Goal: Task Accomplishment & Management: Use online tool/utility

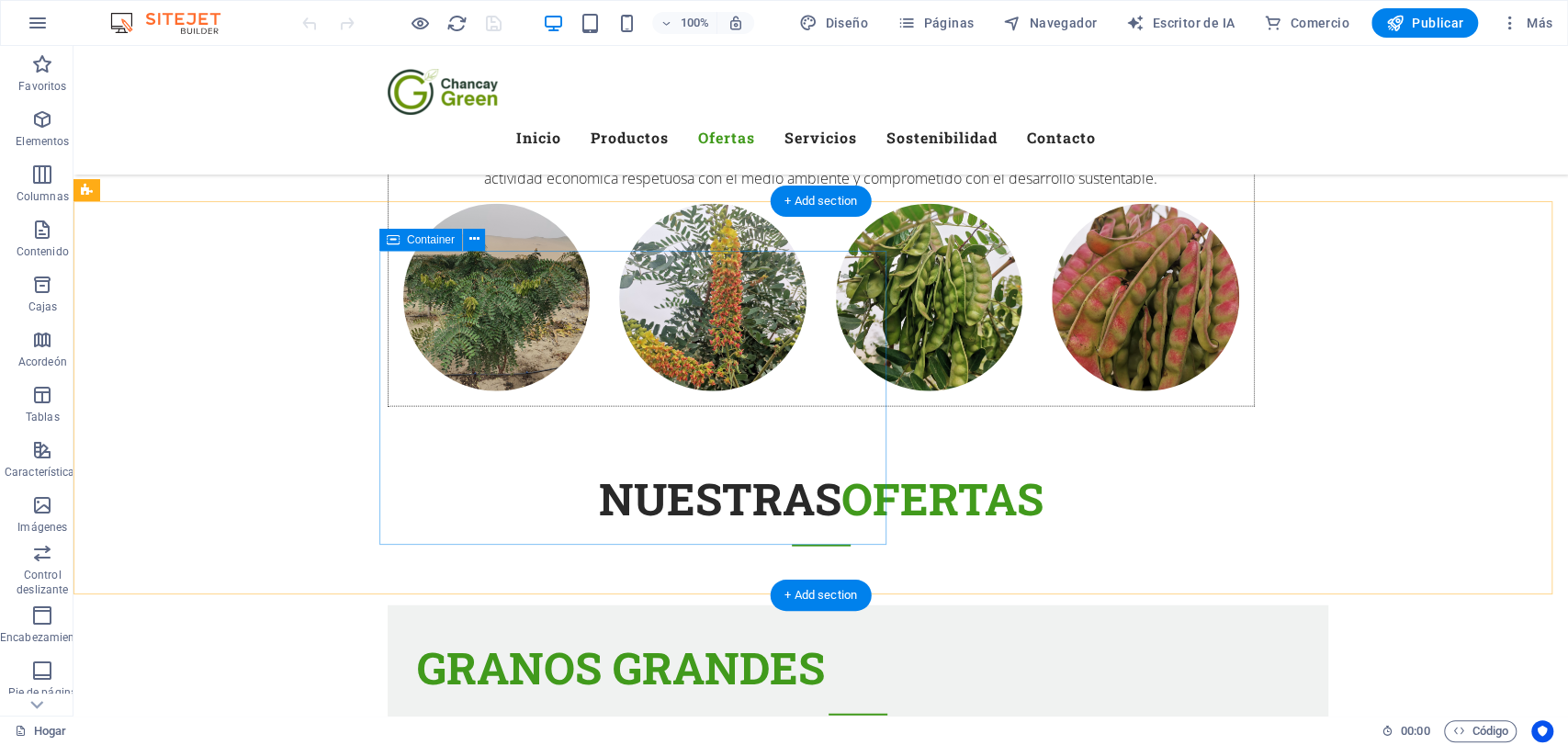
scroll to position [3025, 0]
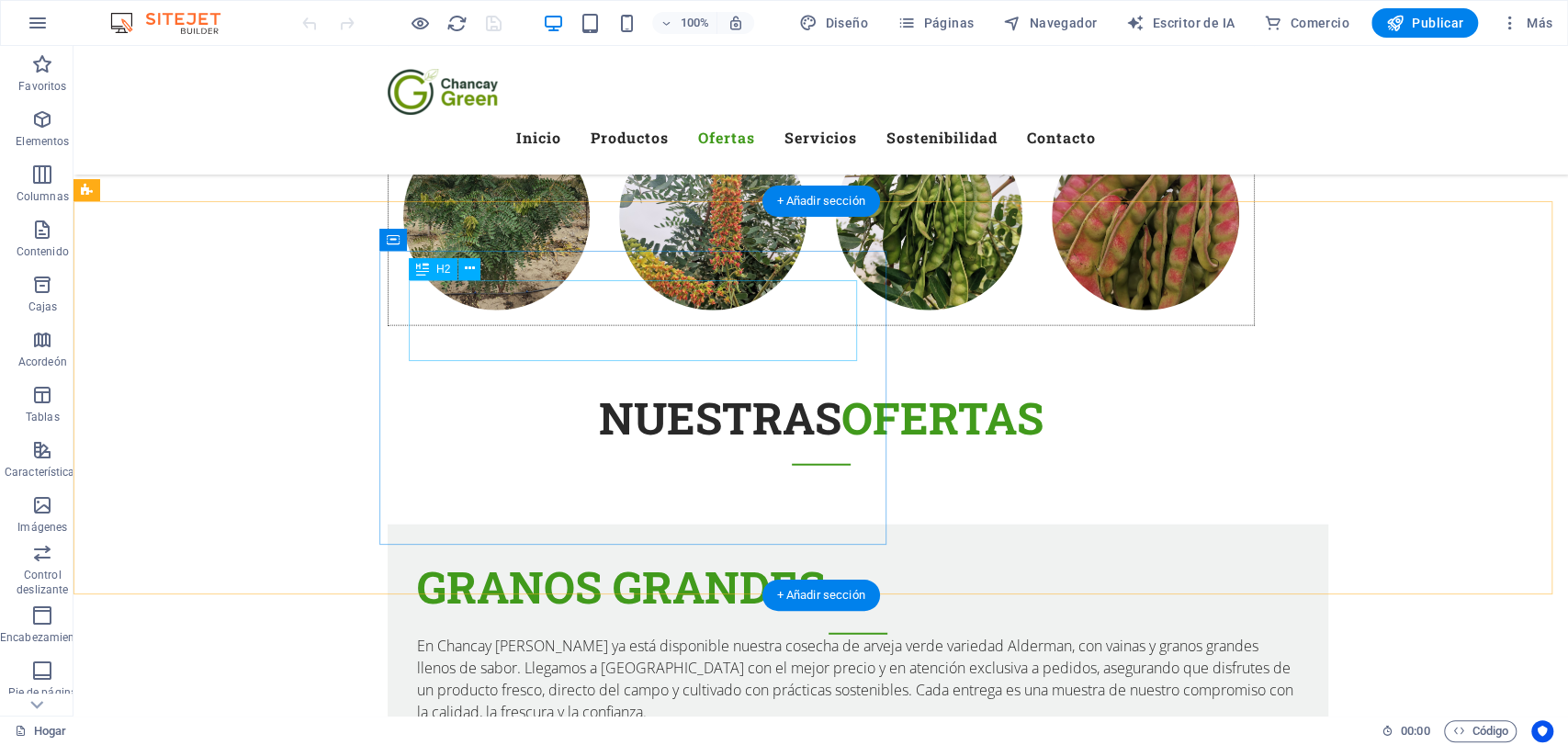
click div "granos grandes"
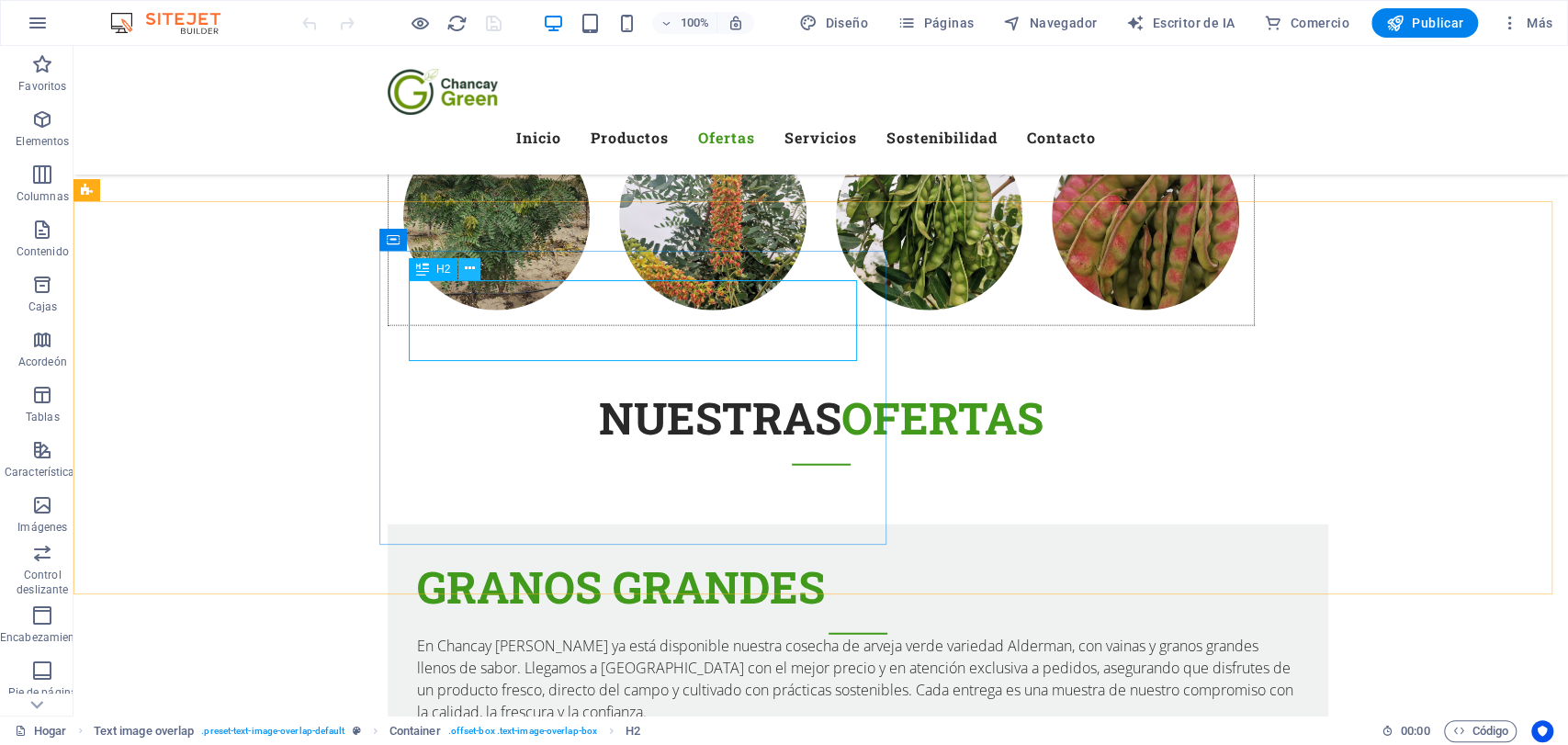
click at [476, 267] on button at bounding box center [469, 269] width 22 height 22
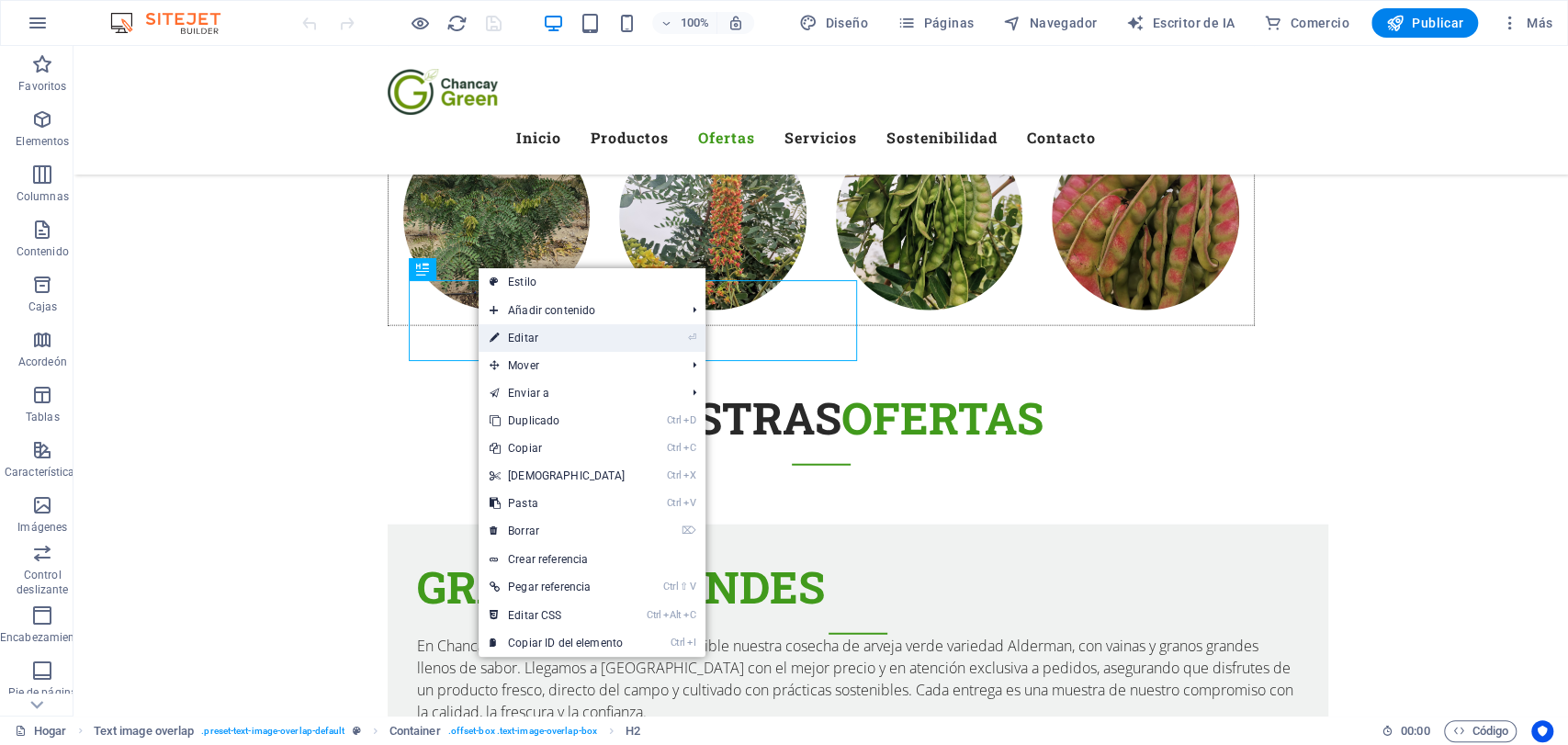
click at [518, 333] on font "Editar" at bounding box center [523, 338] width 30 height 13
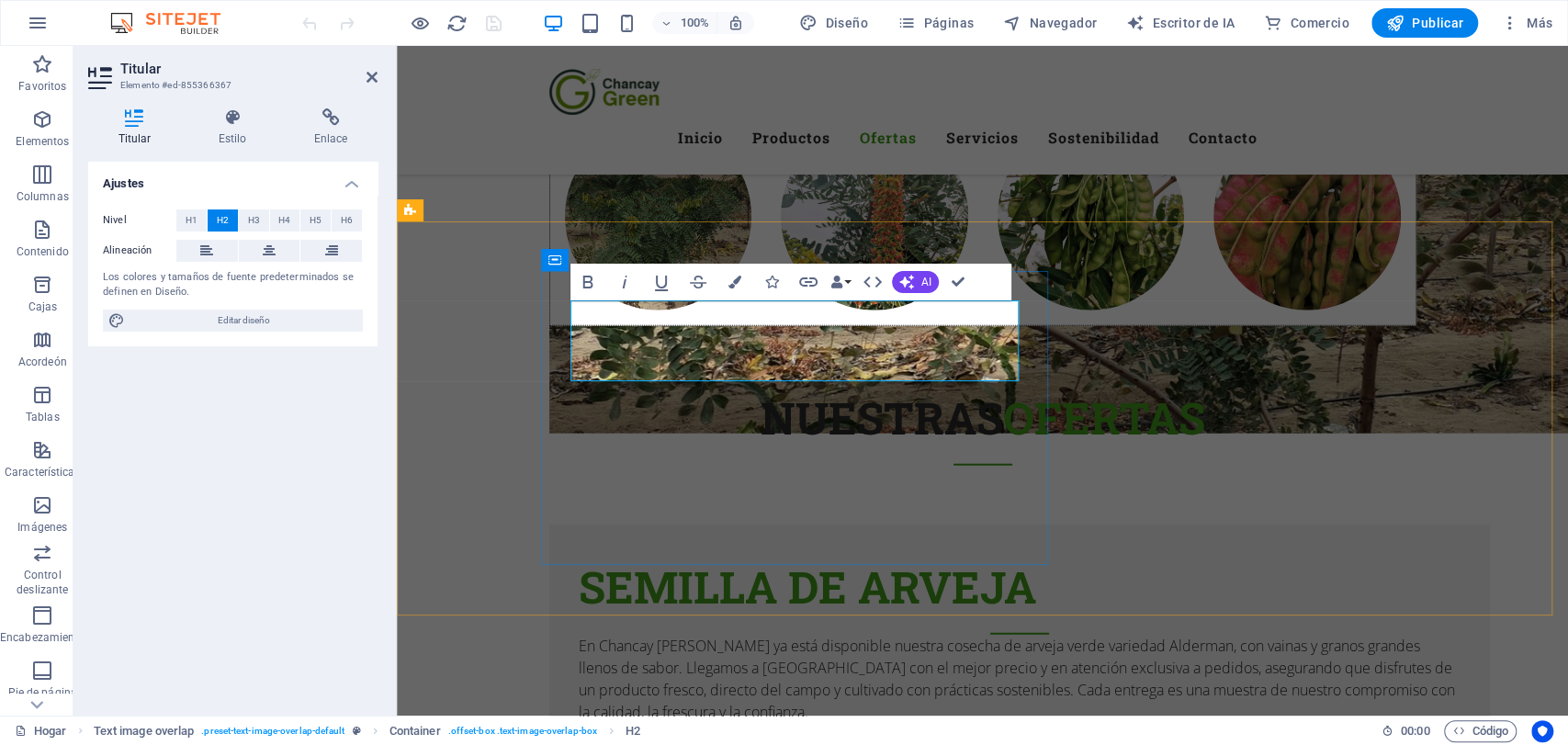
scroll to position [3005, 0]
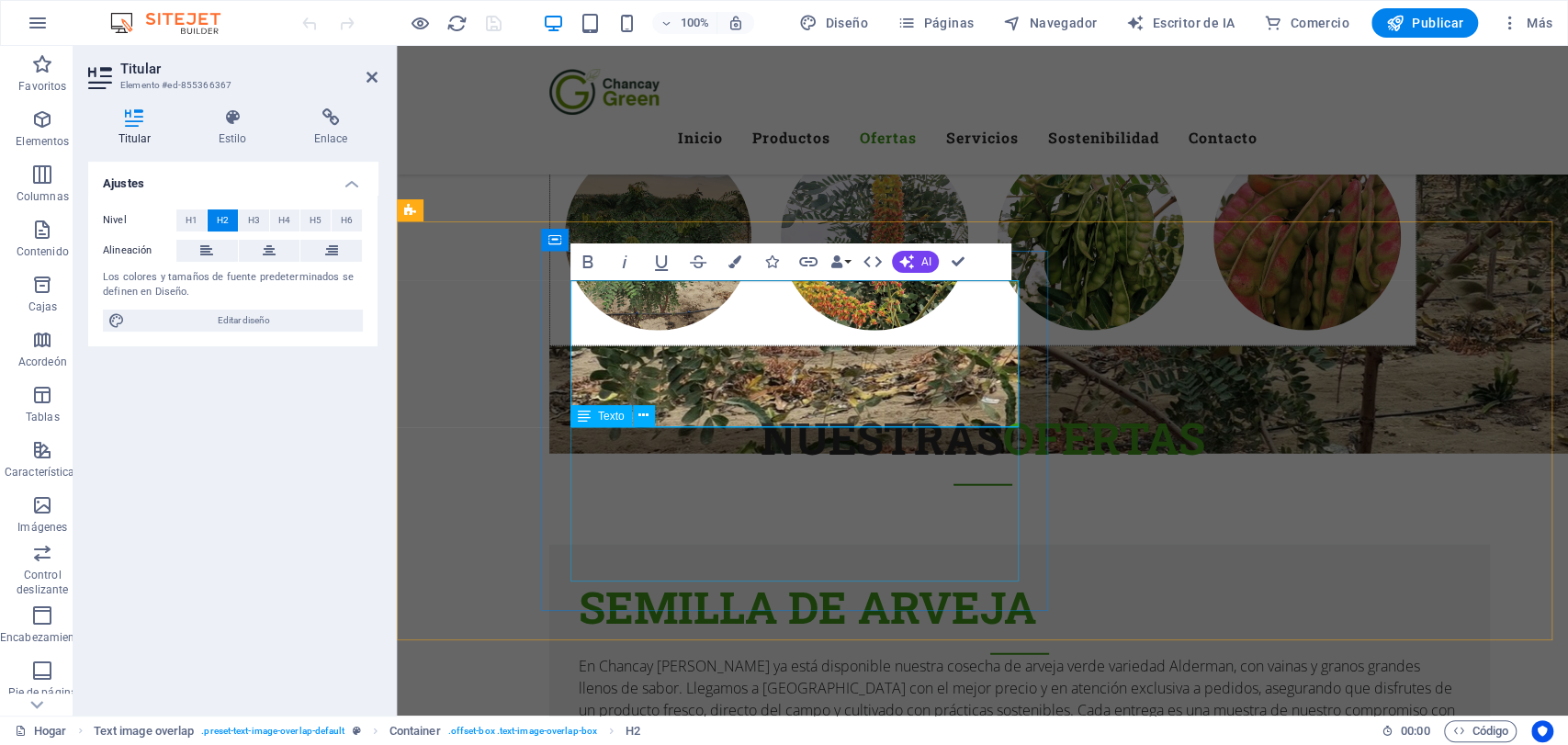
click div "En Chancay [PERSON_NAME] ya está disponible nuestra cosecha de arveja verde var…"
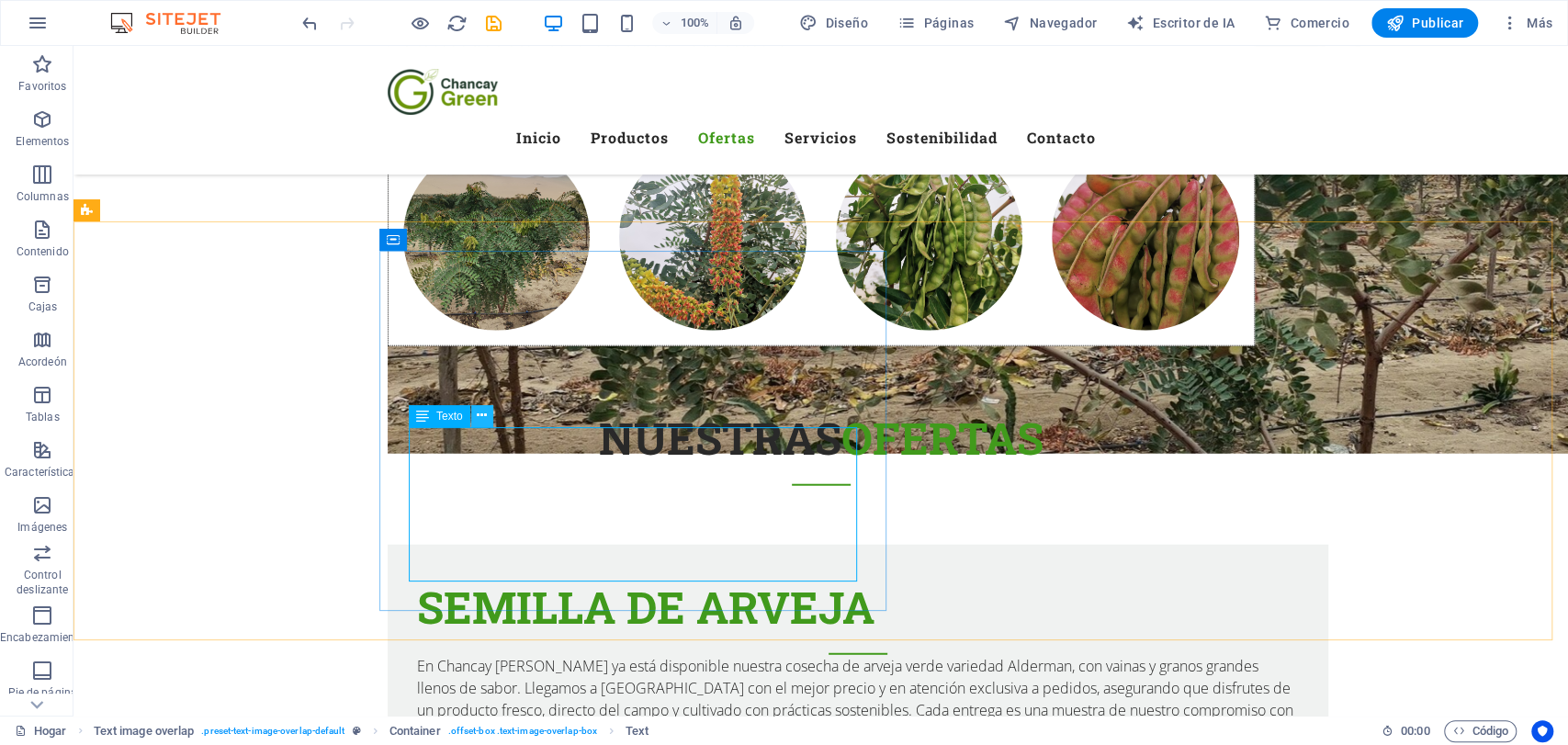
click at [483, 419] on icon at bounding box center [481, 416] width 10 height 19
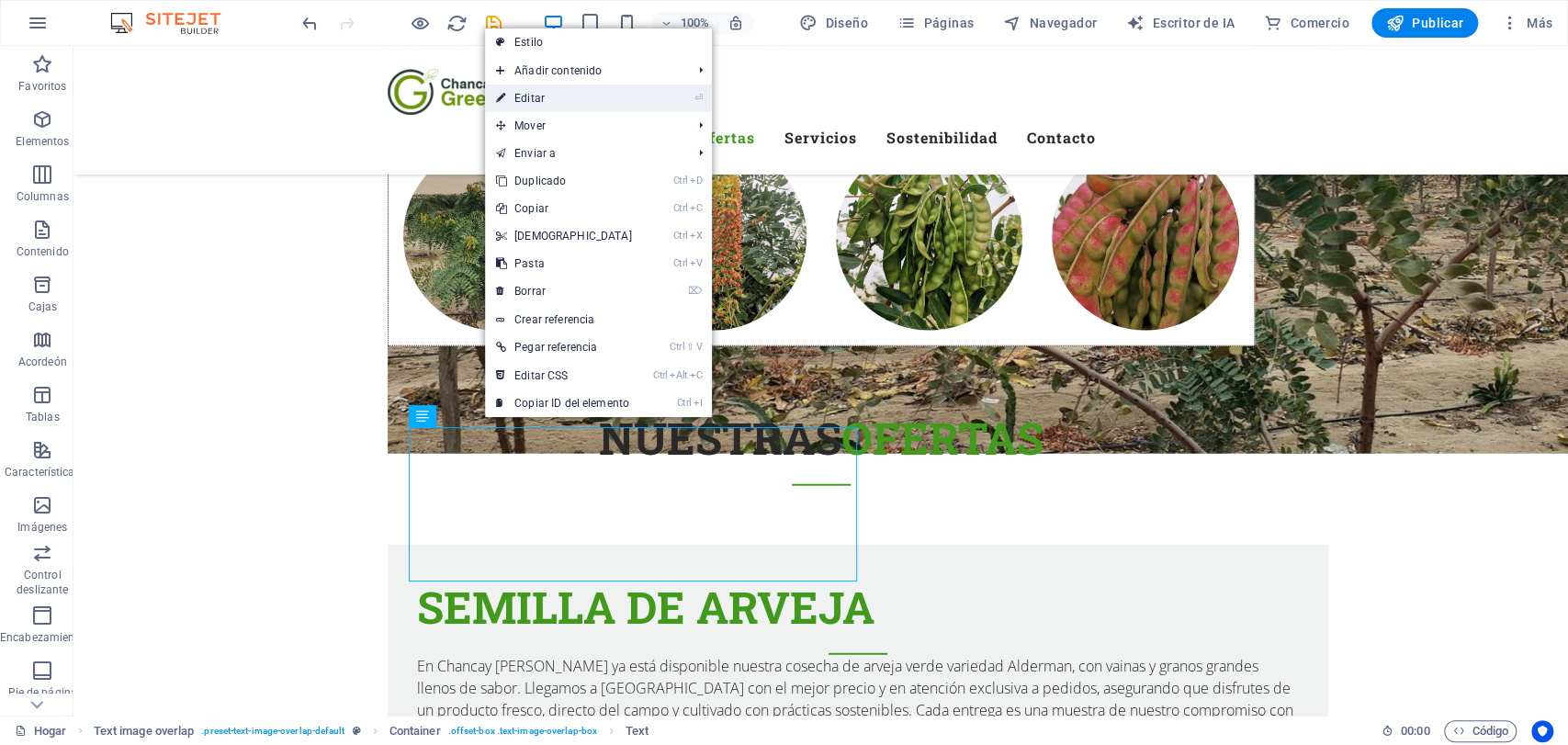
click at [551, 102] on link "⏎ Editar" at bounding box center [564, 98] width 158 height 28
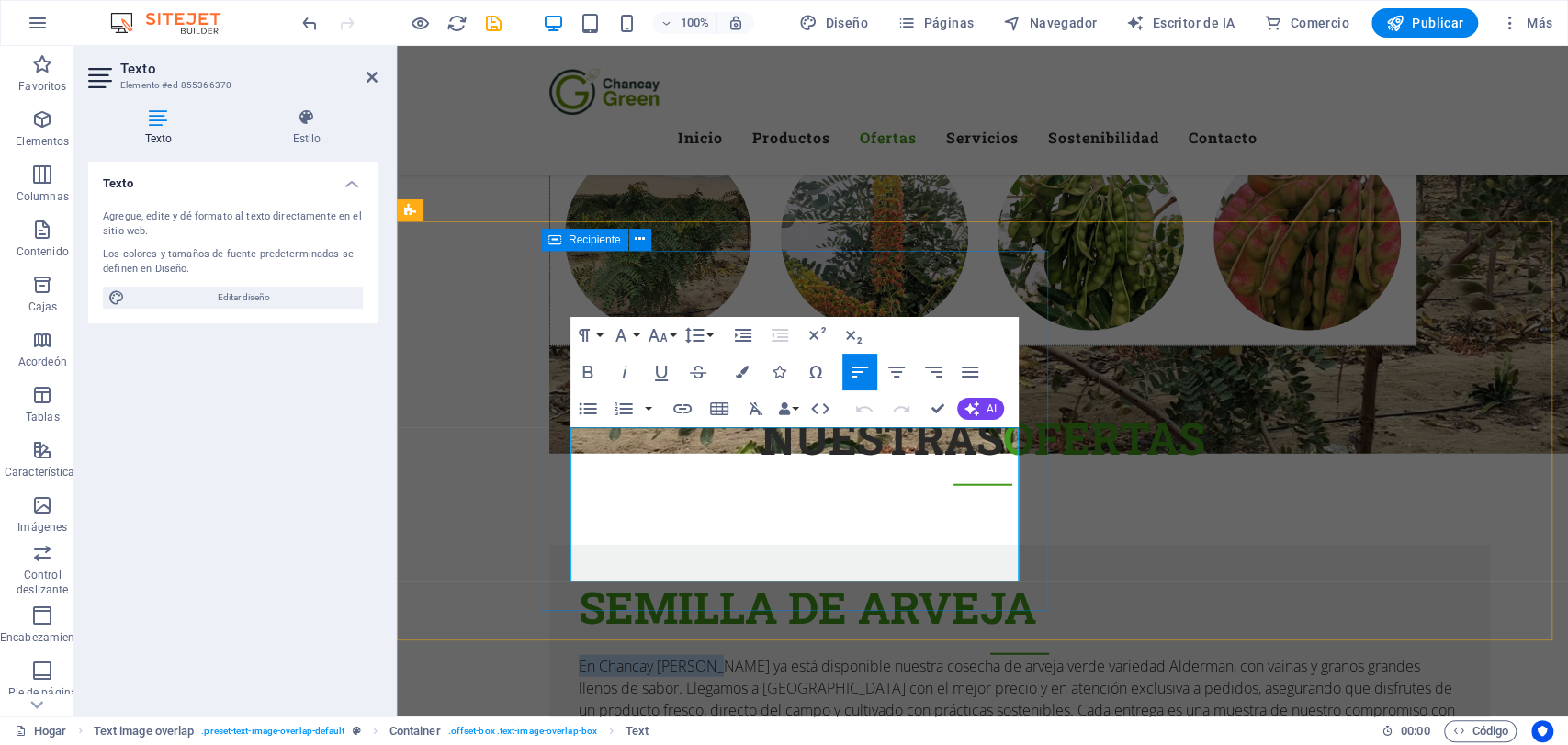
drag, startPoint x: 313, startPoint y: 392, endPoint x: 159, endPoint y: 368, distance: 155.9
click div "SEMILLA DE ARVEJA En Chancay [PERSON_NAME] ya está disponible nuestra cosecha d…"
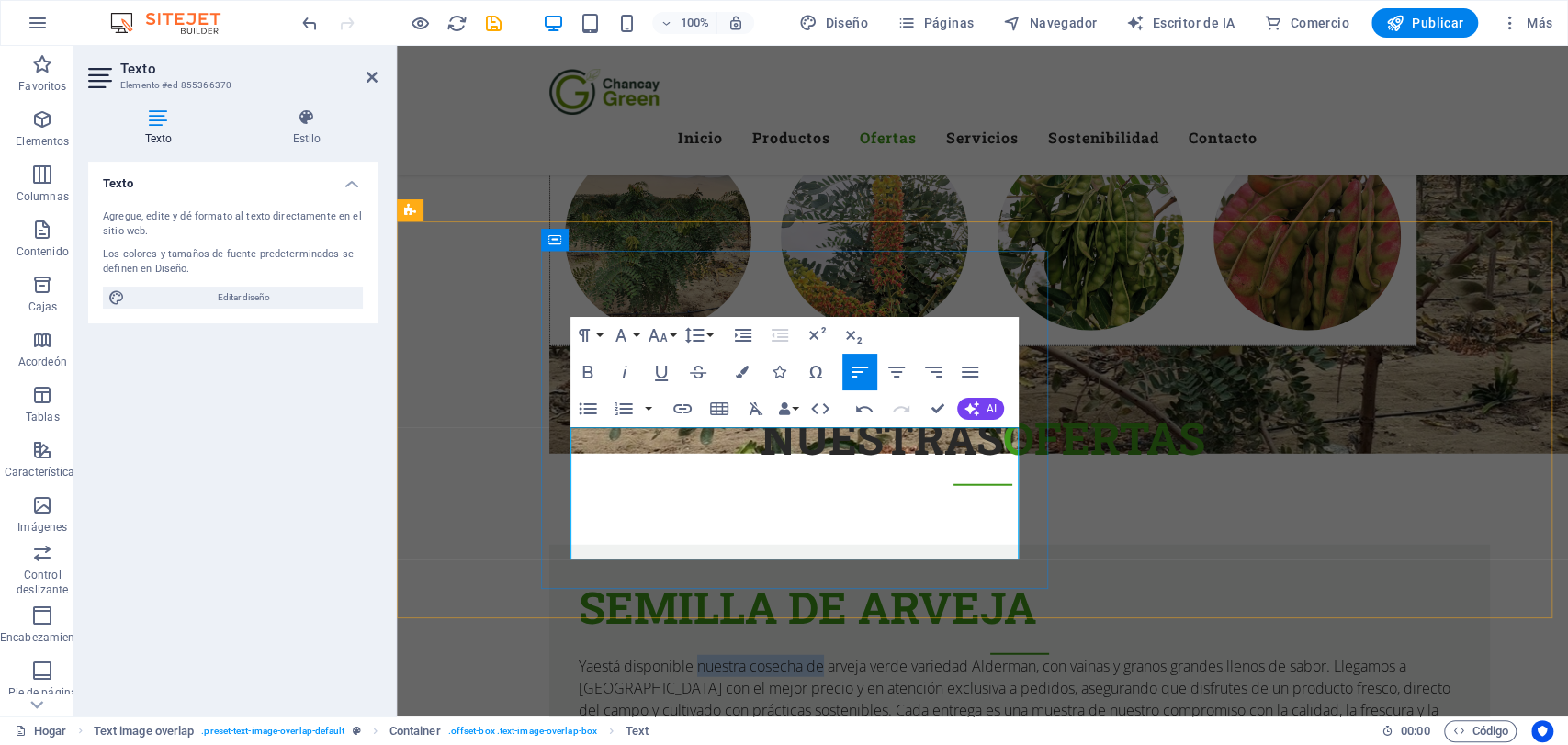
drag, startPoint x: 297, startPoint y: 389, endPoint x: 421, endPoint y: 393, distance: 124.1
click font "Ya está disponible nuestra cosecha de arveja verde variedad Alderman, con vaina…"
click font "Ya está disponible la semilla de arveja verde variedad Alderman, con vainas y g…"
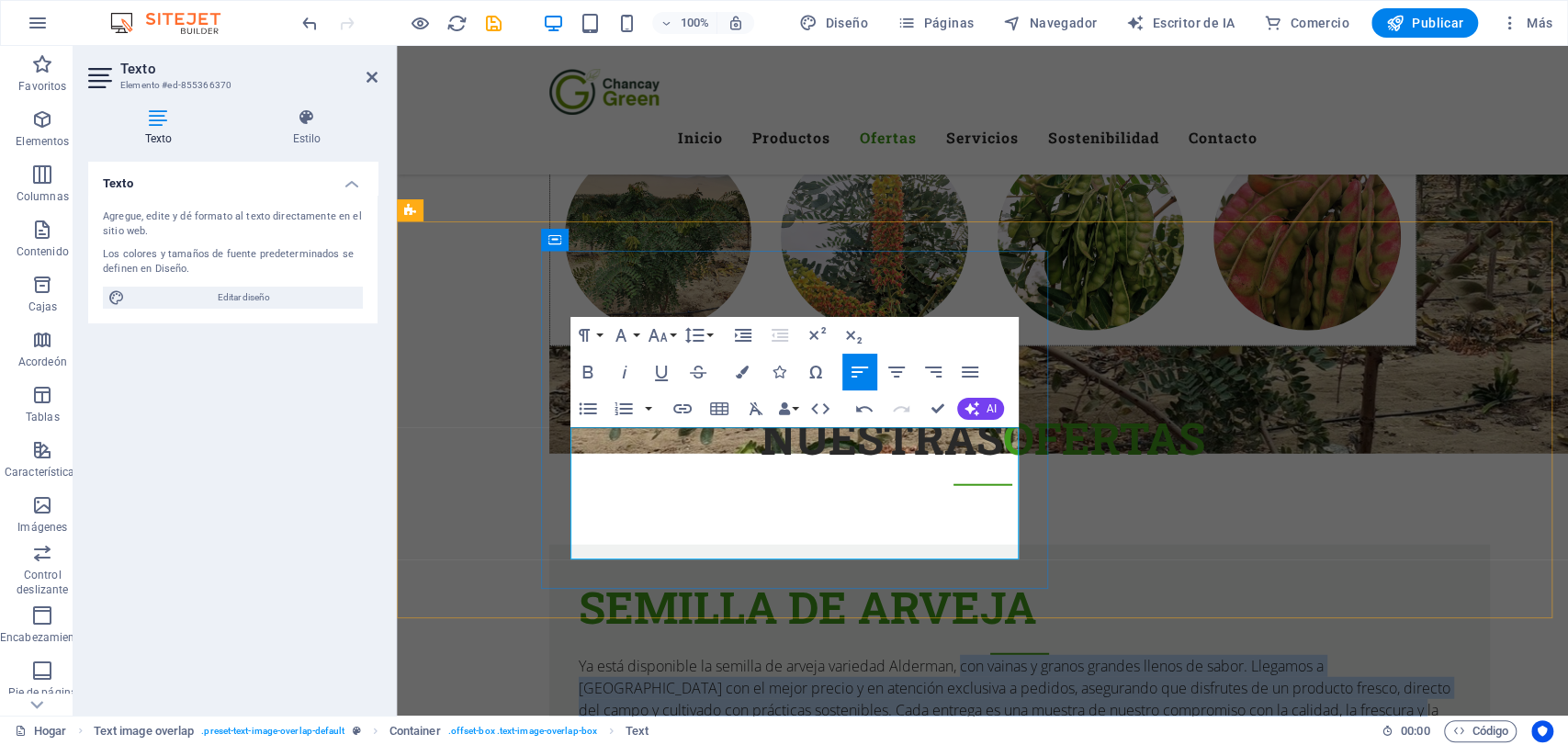
drag, startPoint x: 558, startPoint y: 389, endPoint x: 551, endPoint y: 496, distance: 107.2
click p "Ya está disponible la semilla de arveja variedad Alderman, con vainas y granos …"
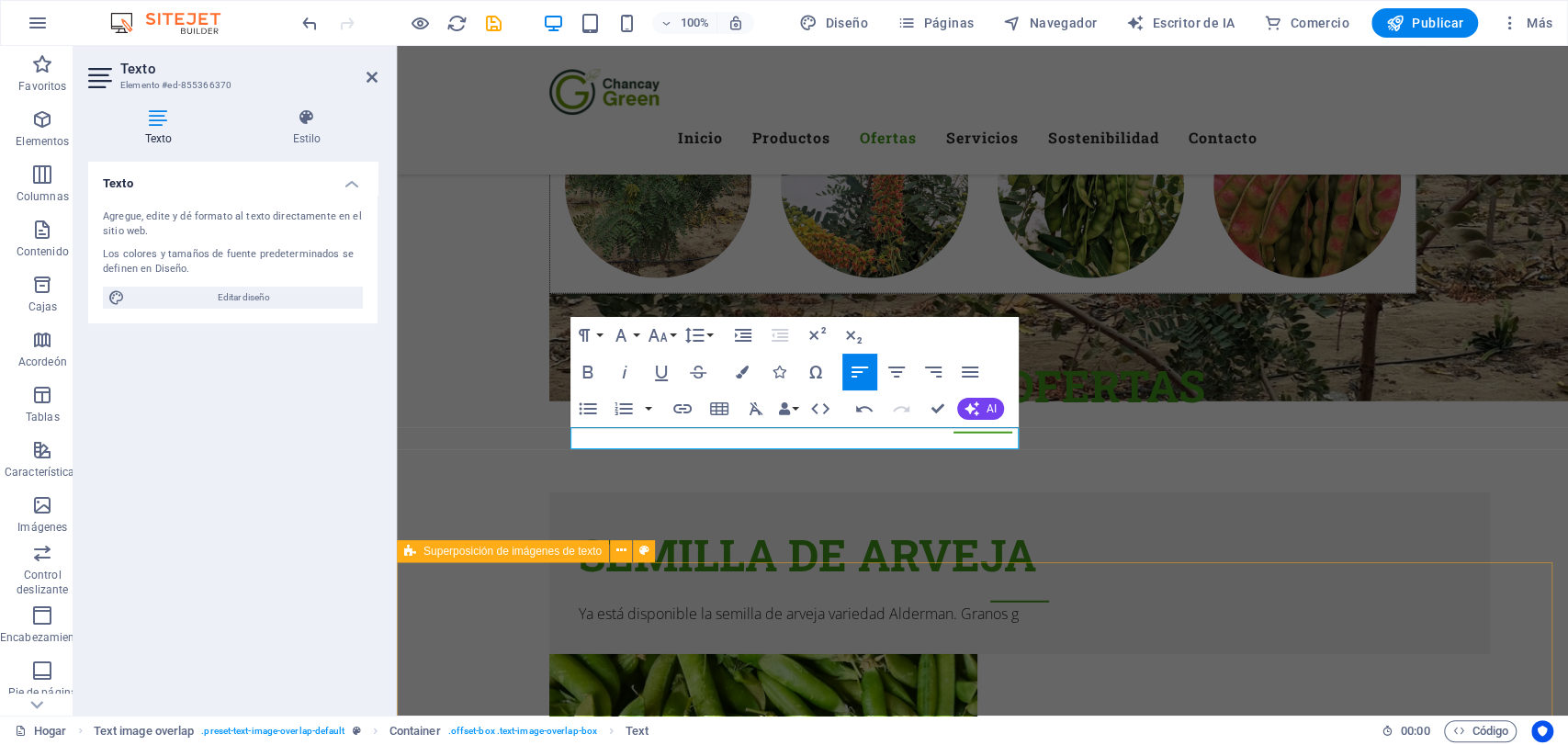
scroll to position [3046, 0]
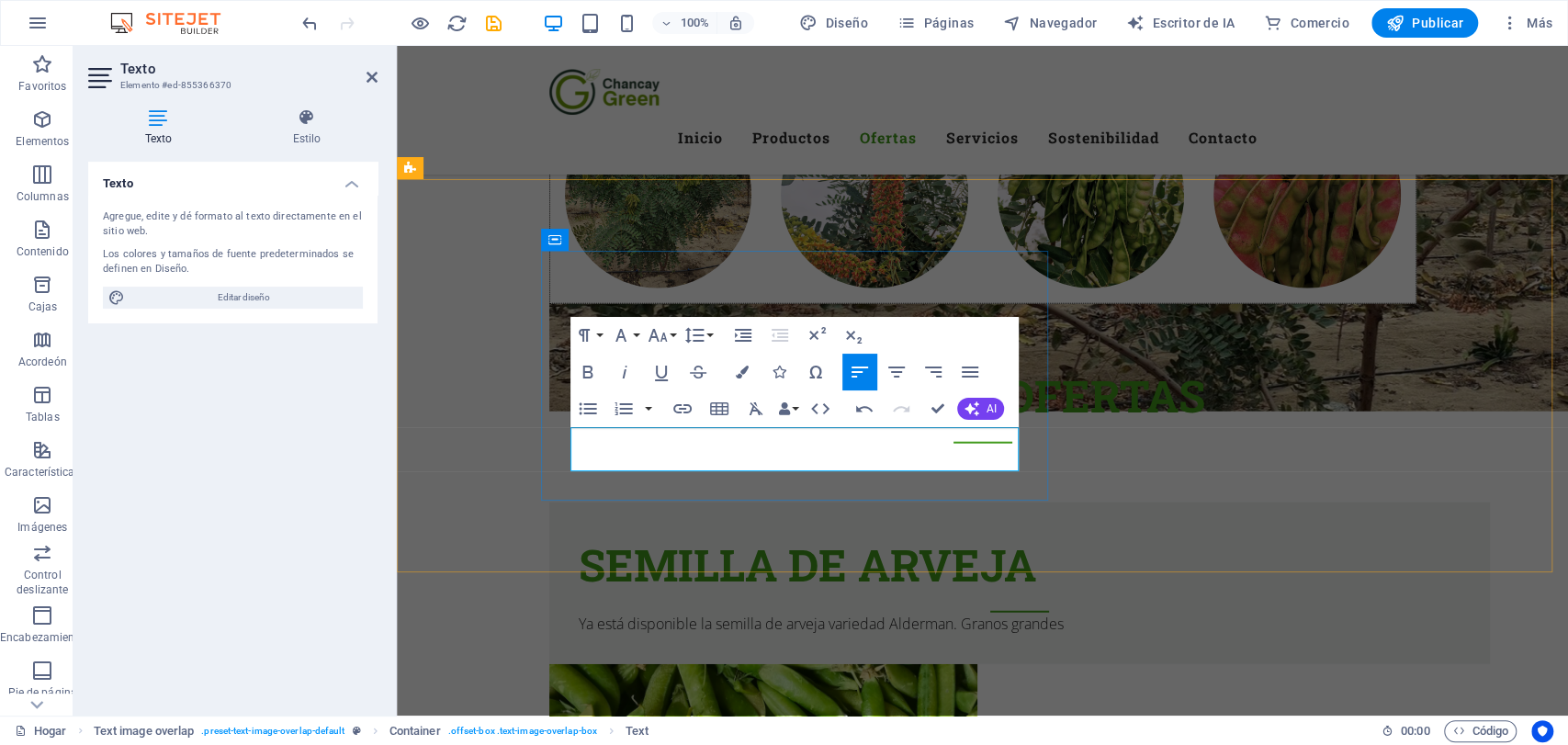
click font "Ya está disponible la semilla de arveja variedad Alderman. Granos grandes"
click font "Ya está disponible la semilla de arveja variedad Alderman. Selecta calidad."
click font "Ya está disponible la semilla de arveja variedad Alderman. Tenemos estock limit…"
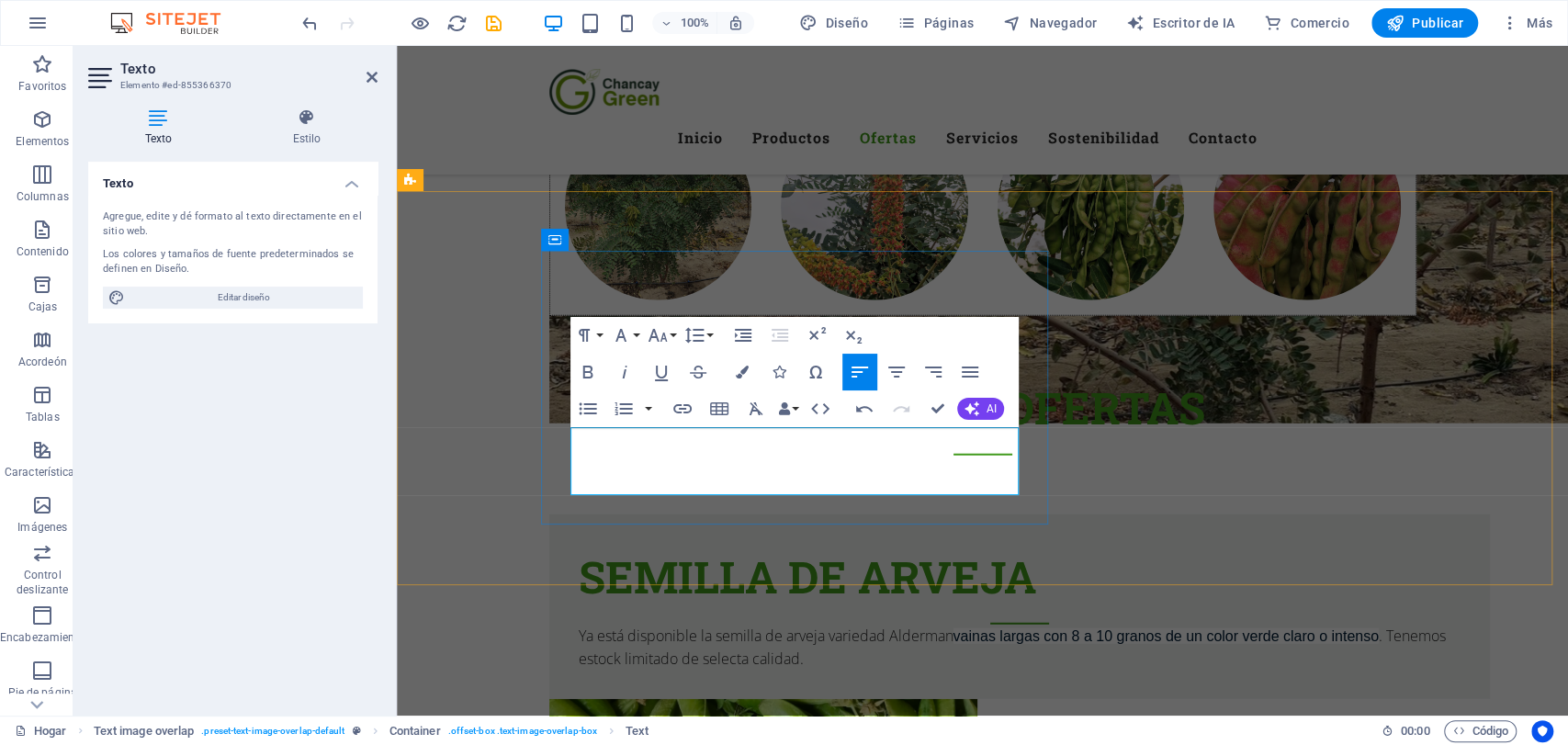
click span "vainas largas con 8 a 10 granos de un color verde claro o intenso"
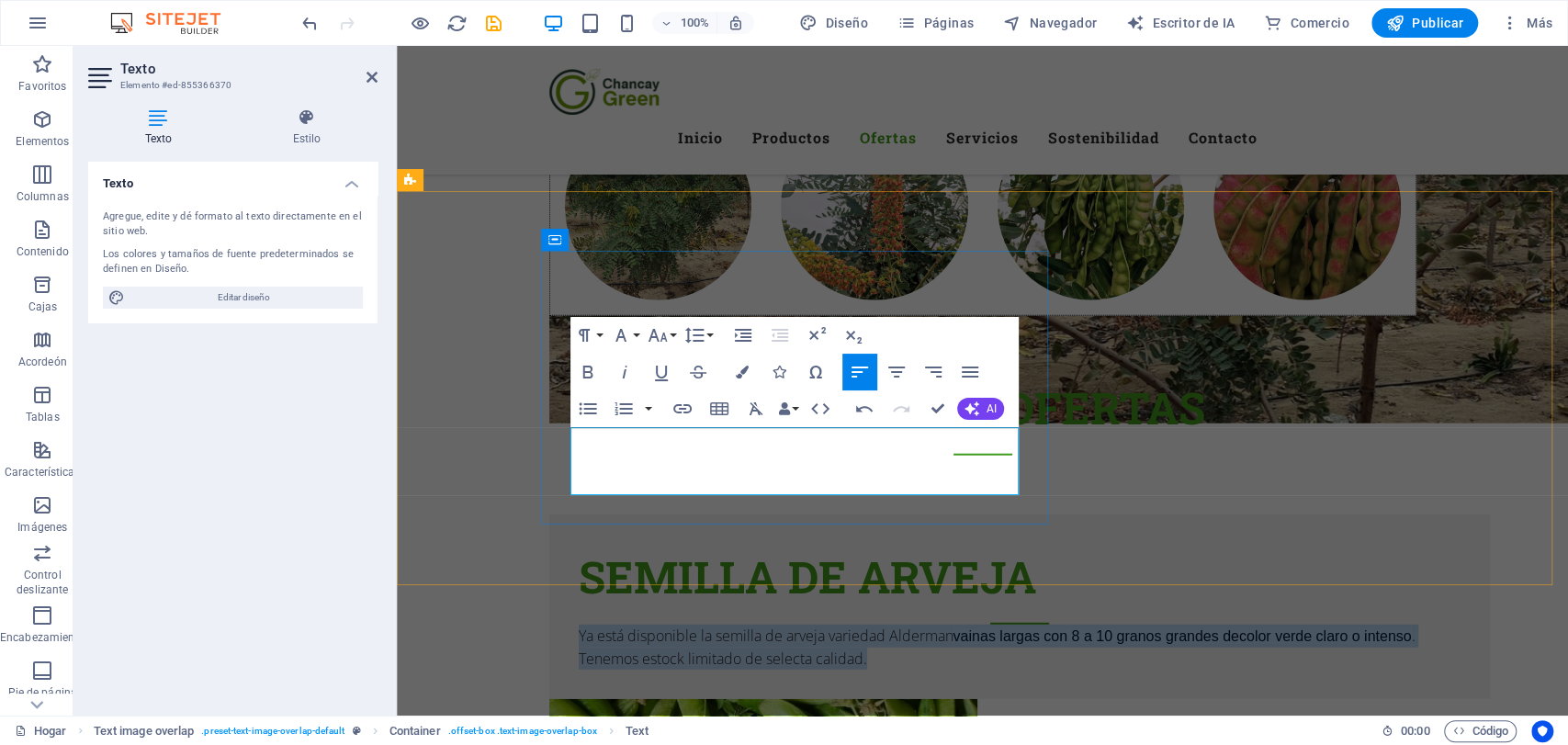
drag, startPoint x: 484, startPoint y: 440, endPoint x: 173, endPoint y: 404, distance: 313.1
click p "Ya está disponible la semilla de arveja variedad Alderman vainas largas con 8 a…"
copy font "Ya está disponible la semilla de arveja variedad Alderman vainas largas con 8 a…"
click p "Ya está disponible la semilla de arveja variedad Alderman vainas largas con 8 a…"
drag, startPoint x: 294, startPoint y: 391, endPoint x: 500, endPoint y: 433, distance: 210.2
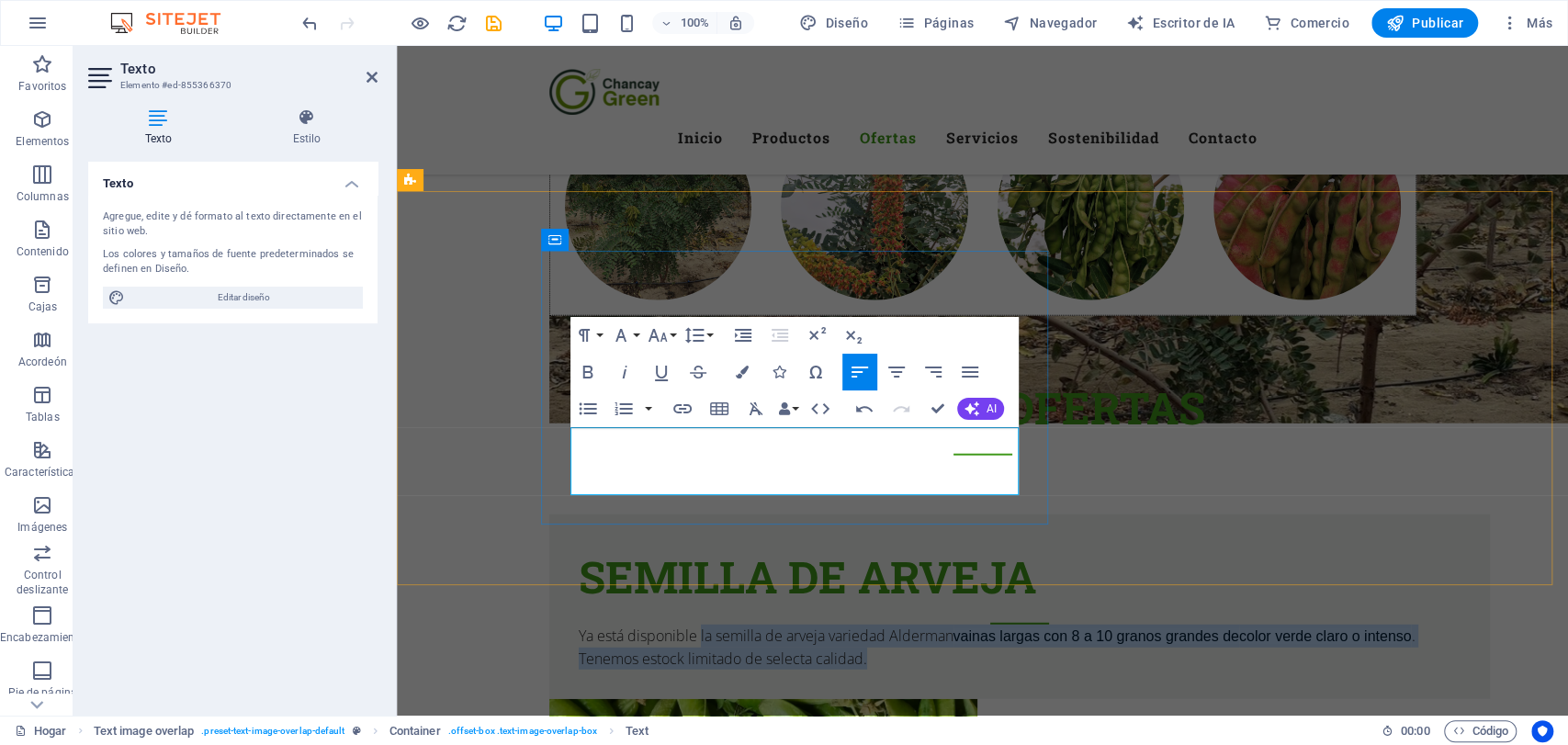
click p "Ya está disponible la semilla de arveja variedad Alderman vainas largas con 8 a…"
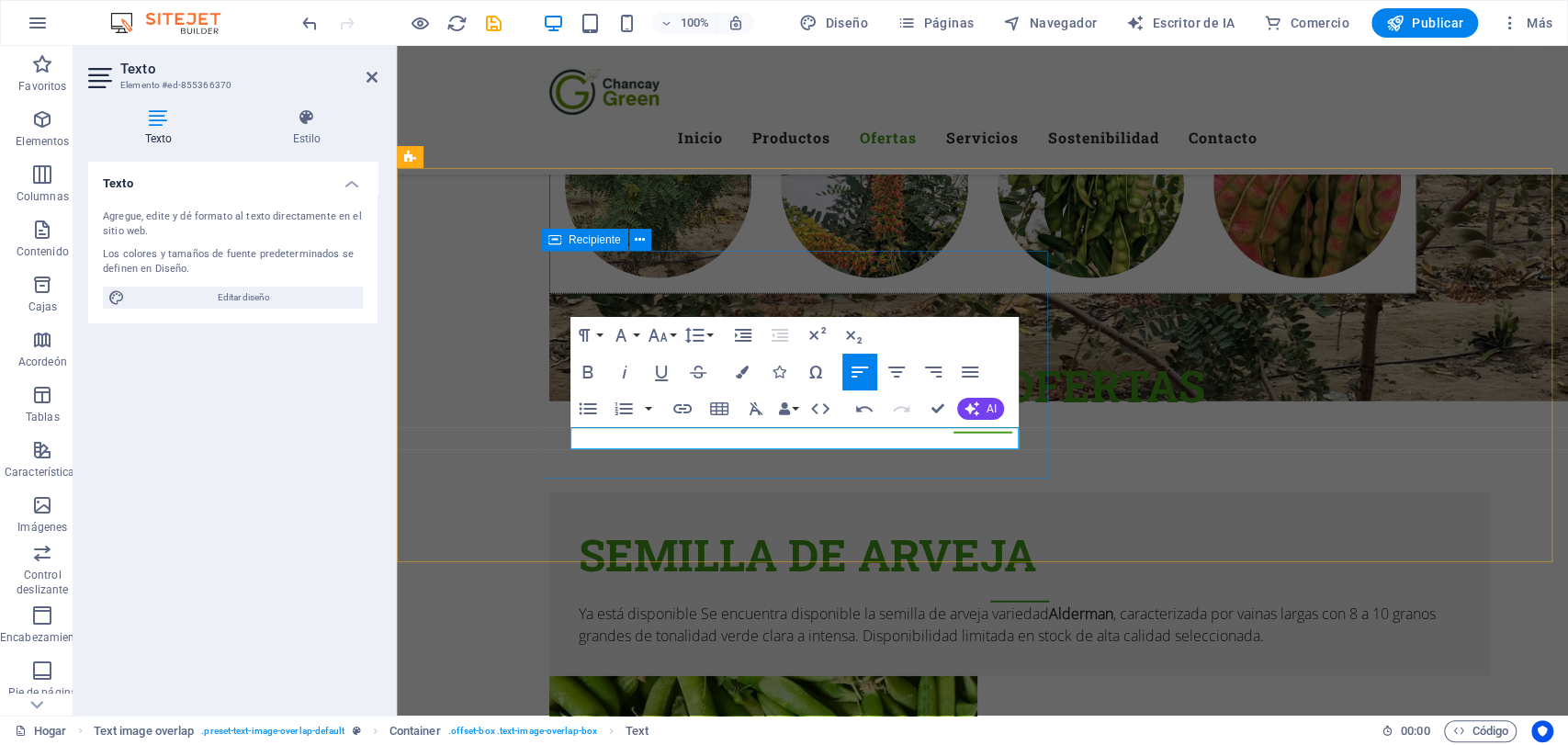
scroll to position [3025, 0]
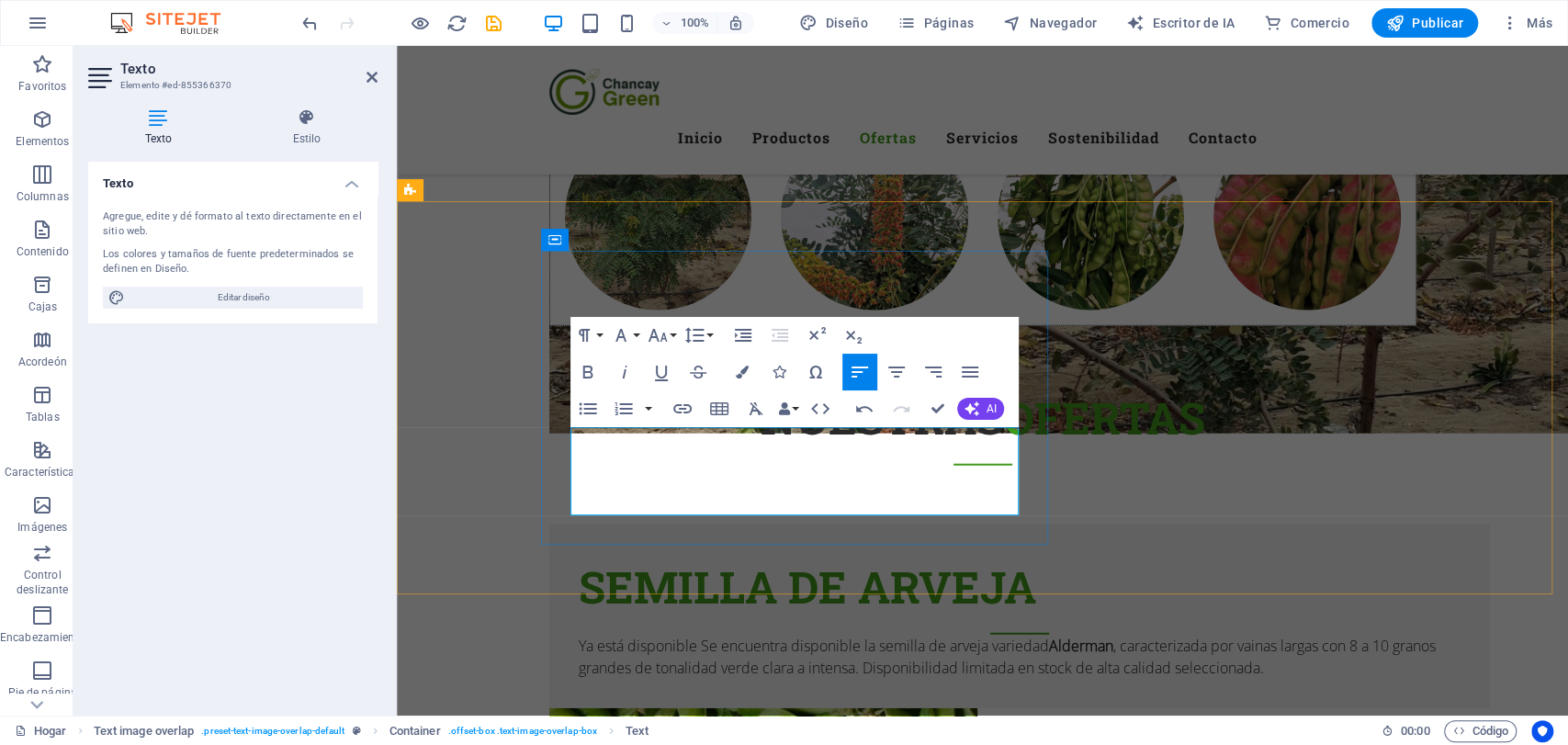
click font "Ya está disponible Se encuentra disponible la semilla de arveja variedad Alderm…"
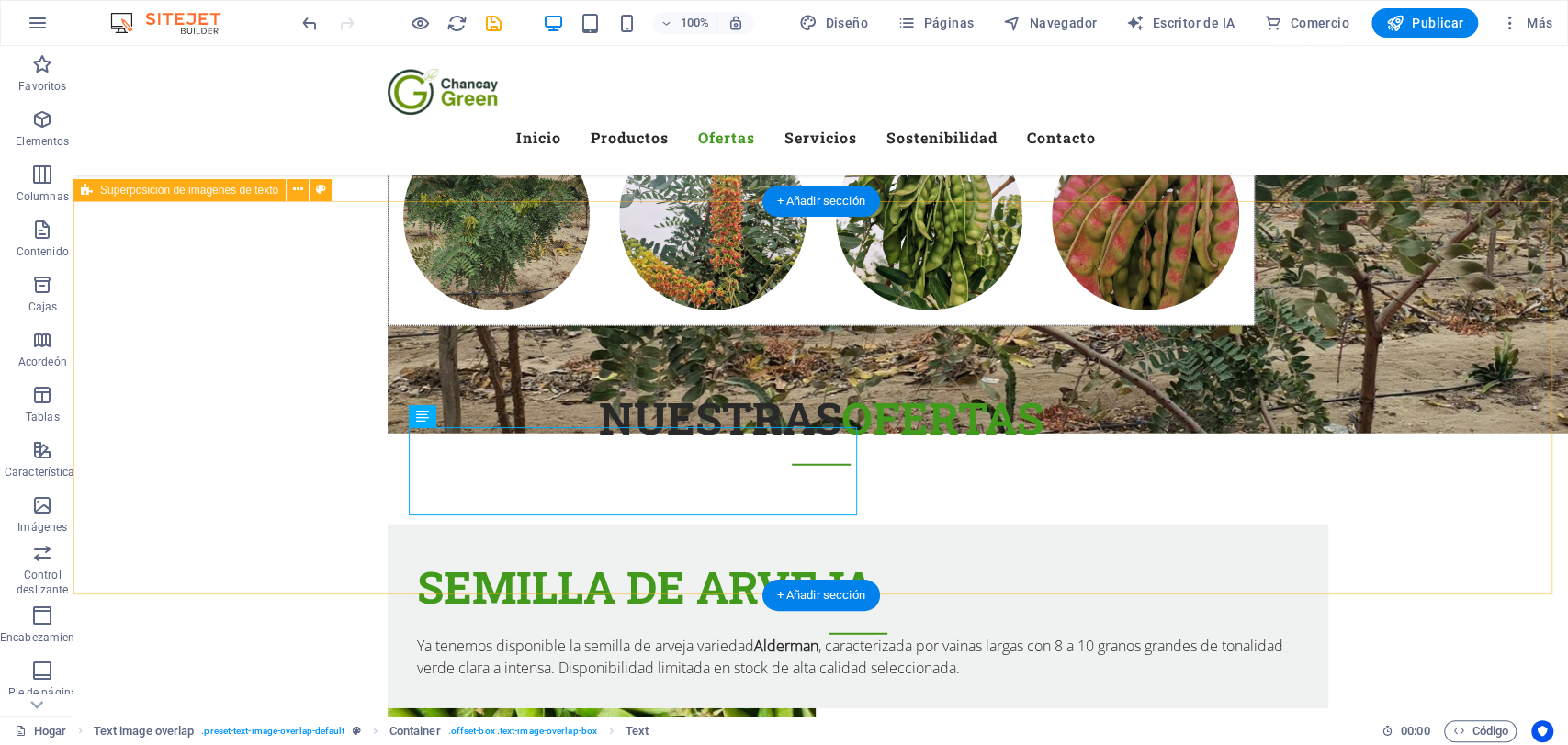
click div "SEMILLA DE ARVEJA Ya tenemos disponible la semilla de arveja variedad Alderman …"
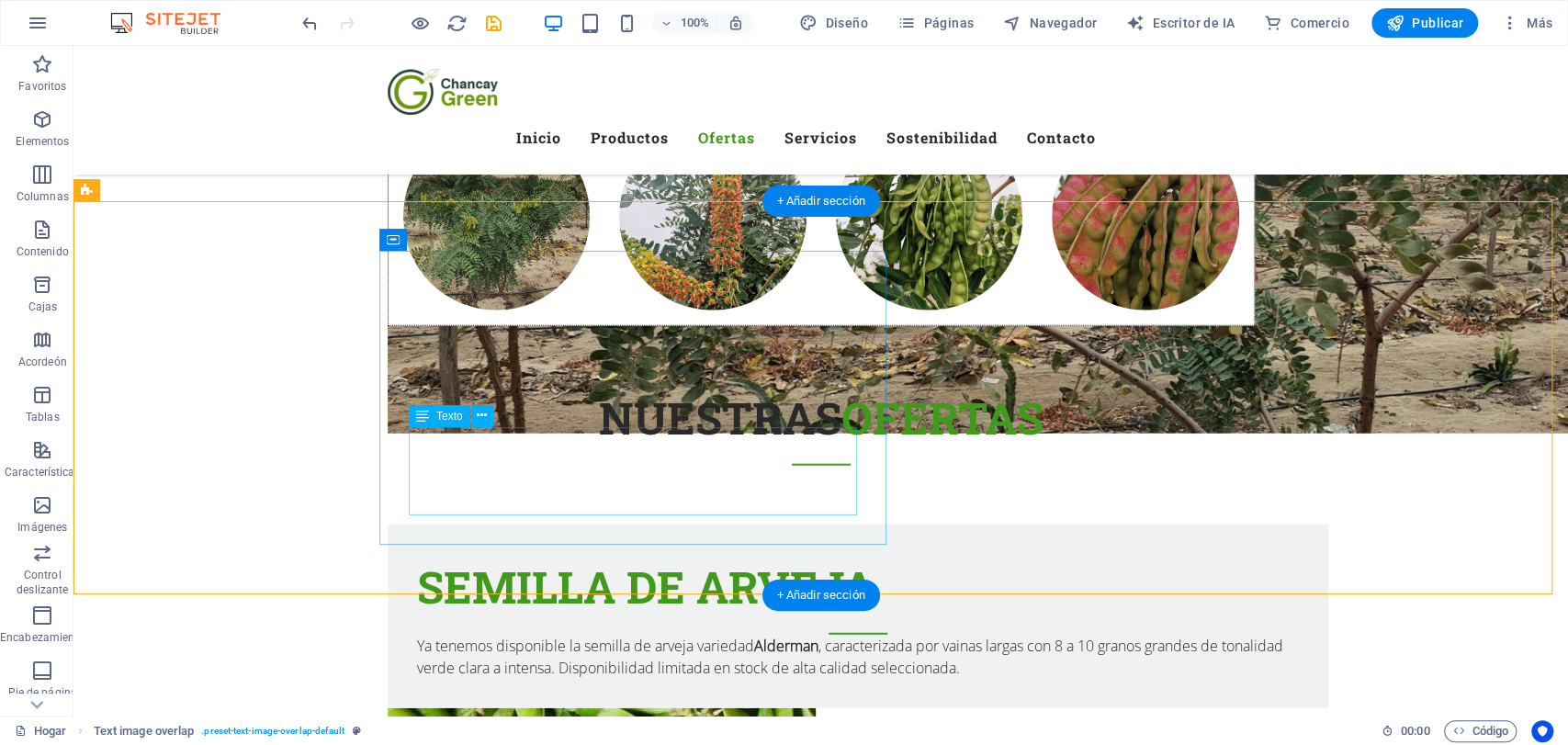
click div "Ya tenemos disponible la semilla de arveja variedad Alderman , caracterizada po…"
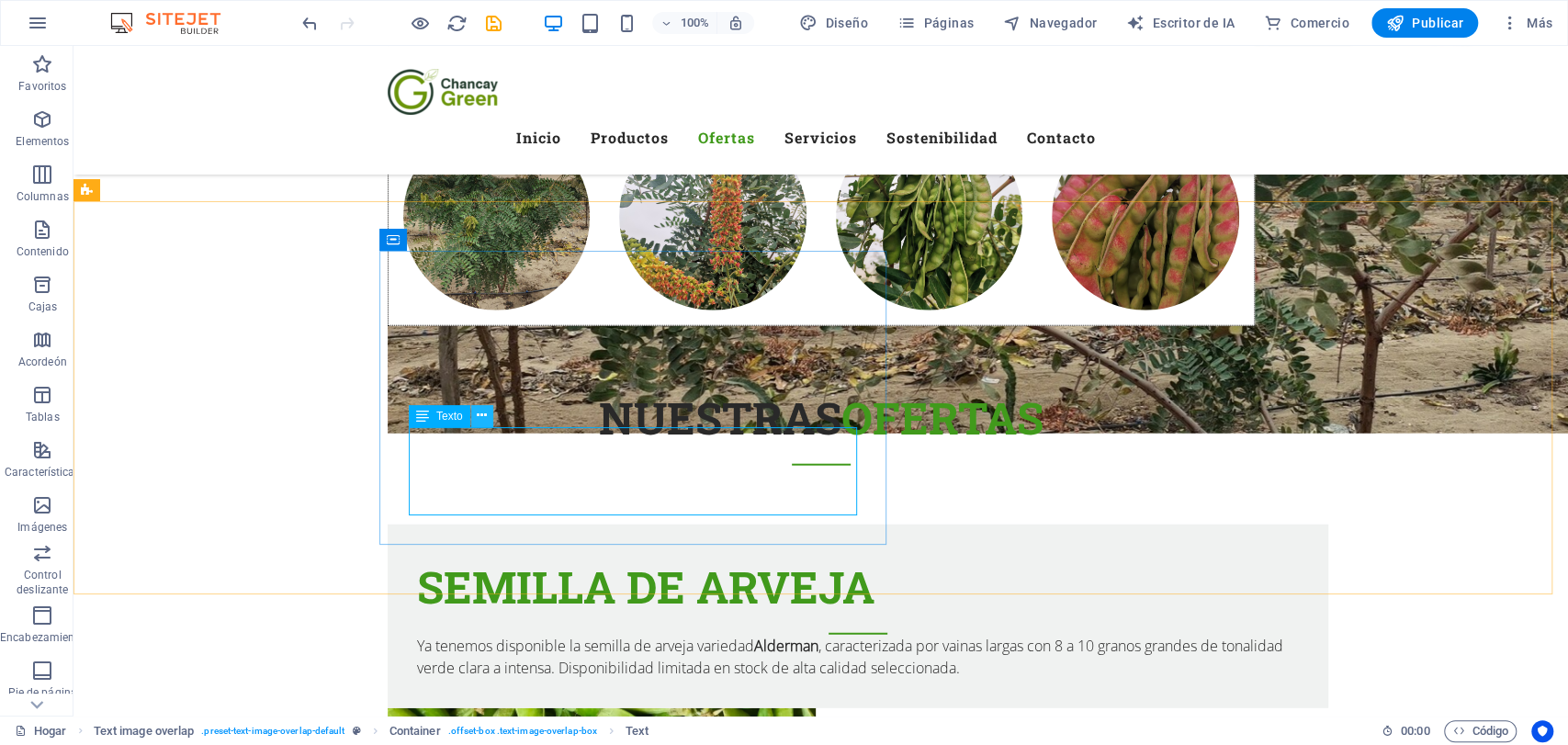
click at [484, 414] on icon at bounding box center [481, 416] width 10 height 19
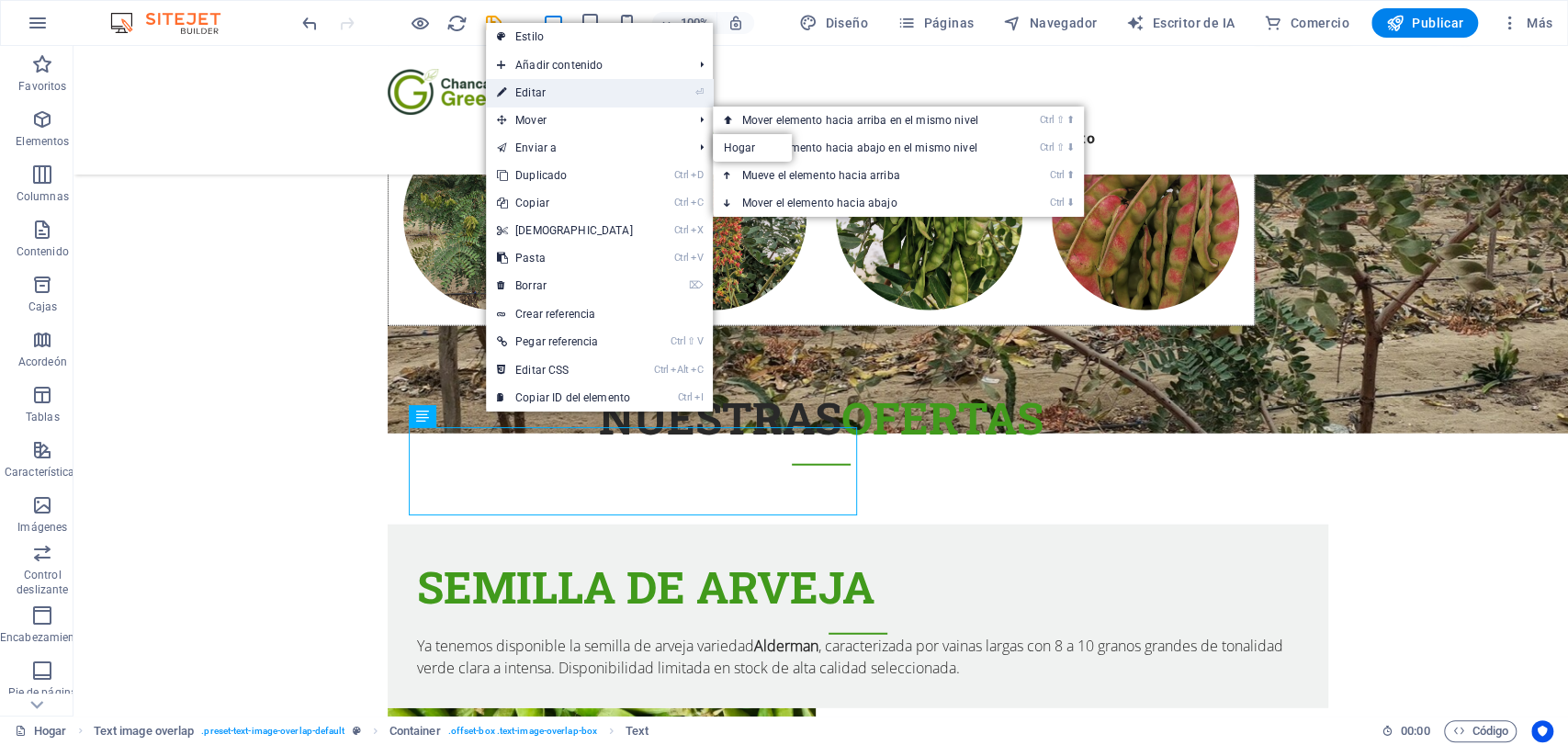
click at [544, 98] on font "Editar" at bounding box center [531, 93] width 30 height 13
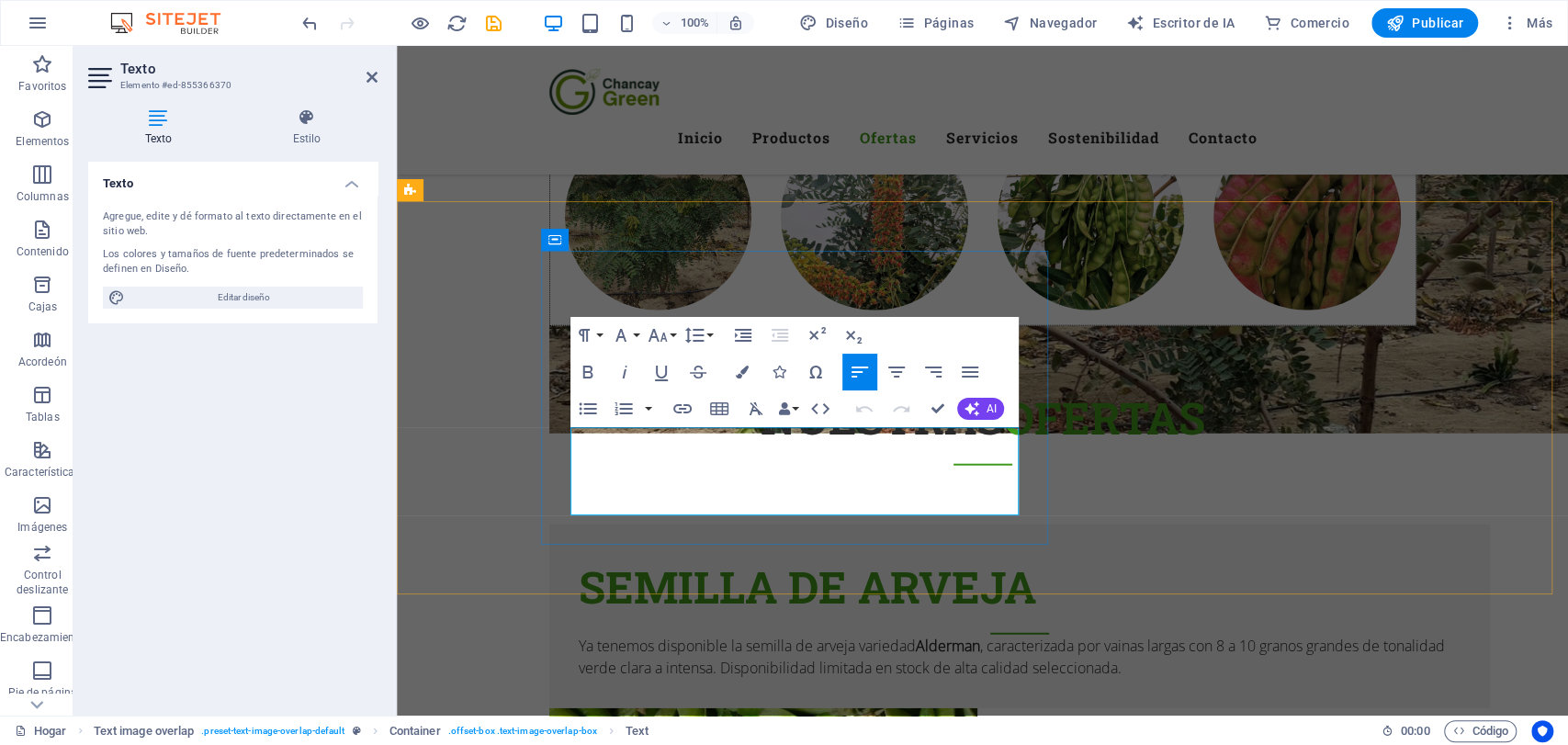
drag, startPoint x: 415, startPoint y: 389, endPoint x: 517, endPoint y: 400, distance: 102.6
click p "Ya tenemos disponible la semilla de arveja variedad Alderman , caracterizada po…"
click at [588, 369] on icon "button" at bounding box center [588, 371] width 22 height 22
click font ", caracterizada por vainas largas con 8 a 10 granos grandes de tonalidad verde …"
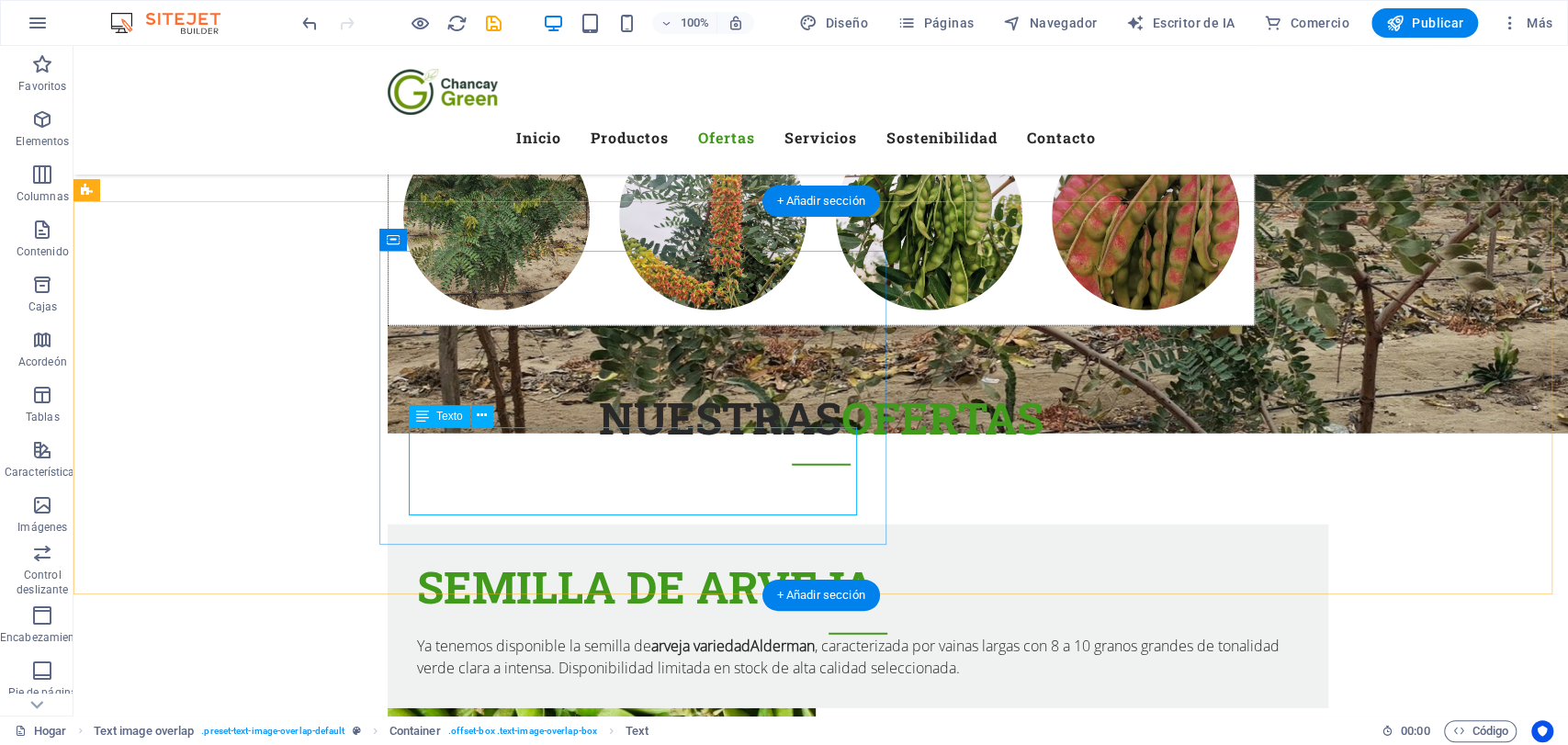
click div "Ya tenemos disponible la semilla de arveja variedad Alderman , caracterizada po…"
click at [482, 415] on icon at bounding box center [481, 416] width 10 height 19
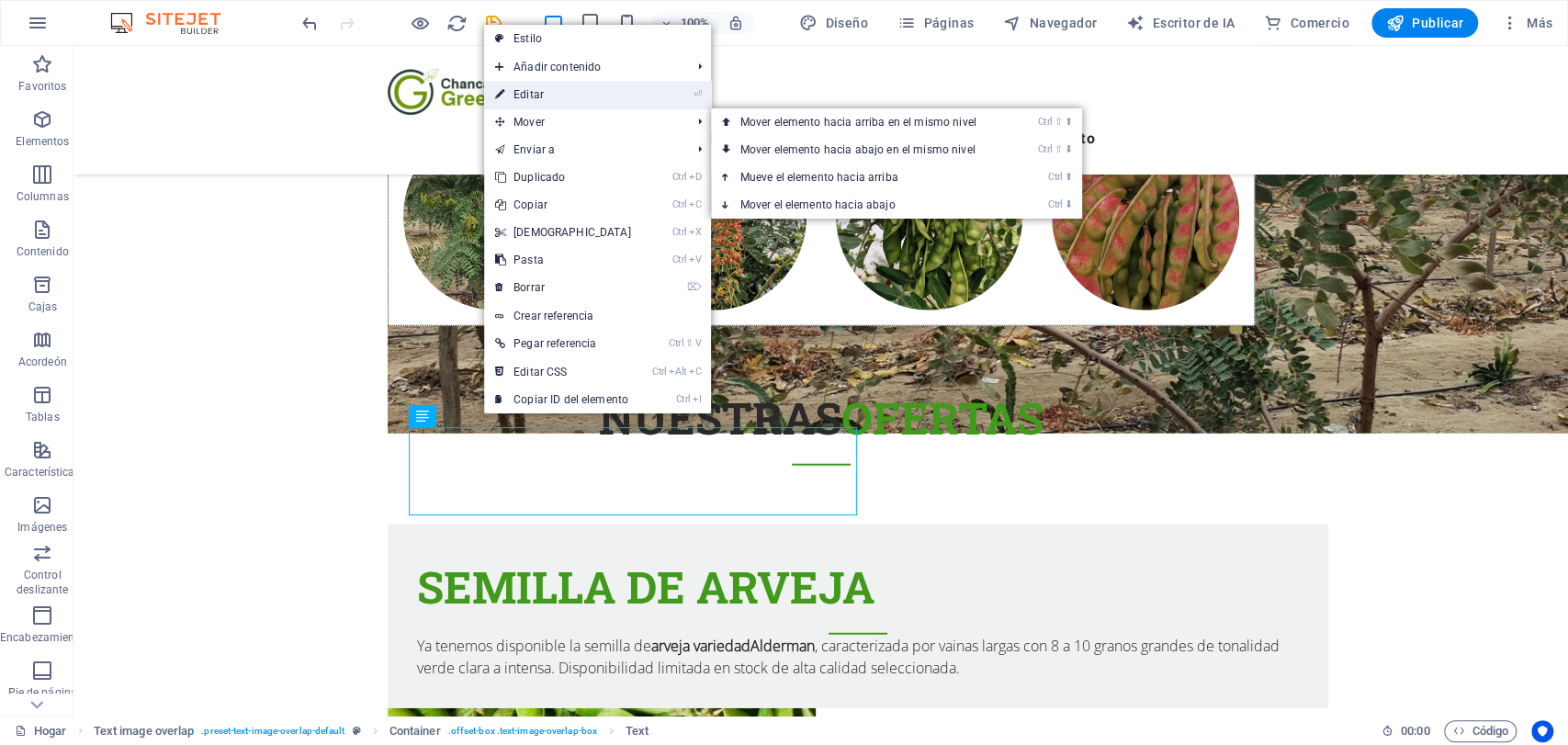
click at [540, 86] on link "⏎ Editar" at bounding box center [563, 94] width 158 height 28
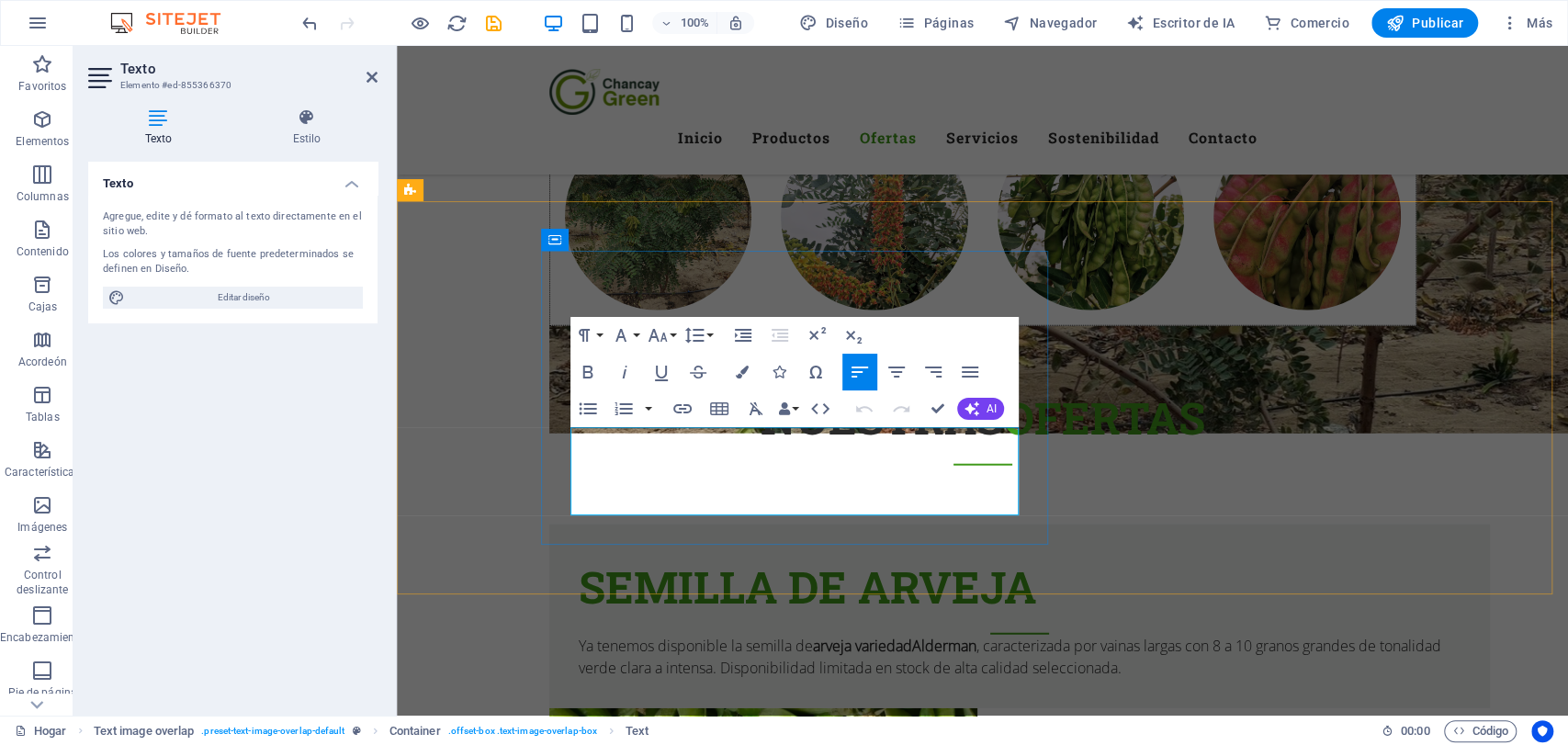
click font ", caracterizada por vainas largas con 8 a 10 granos grandes de tonalidad verde …"
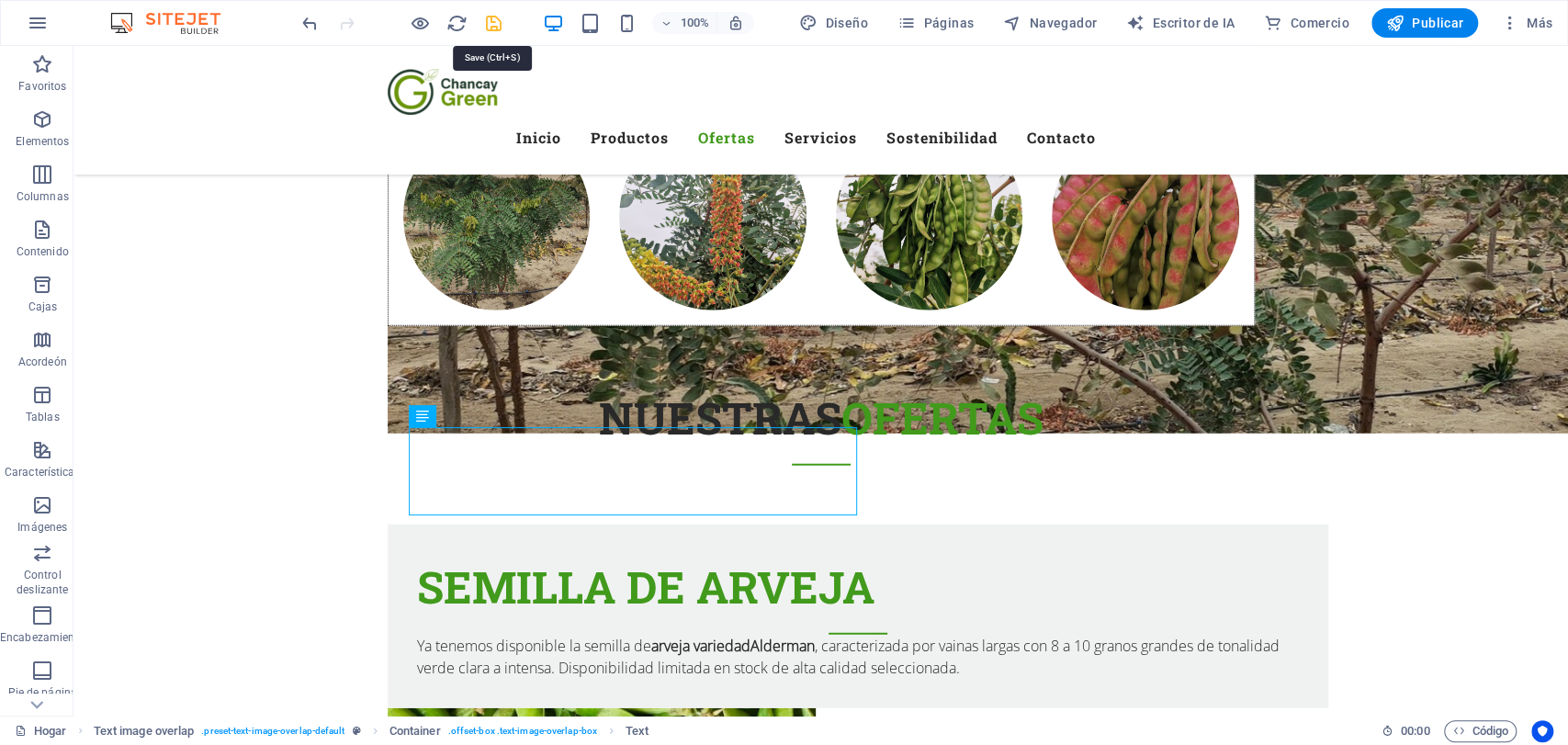
click at [494, 24] on icon "ahorrar" at bounding box center [494, 24] width 21 height 21
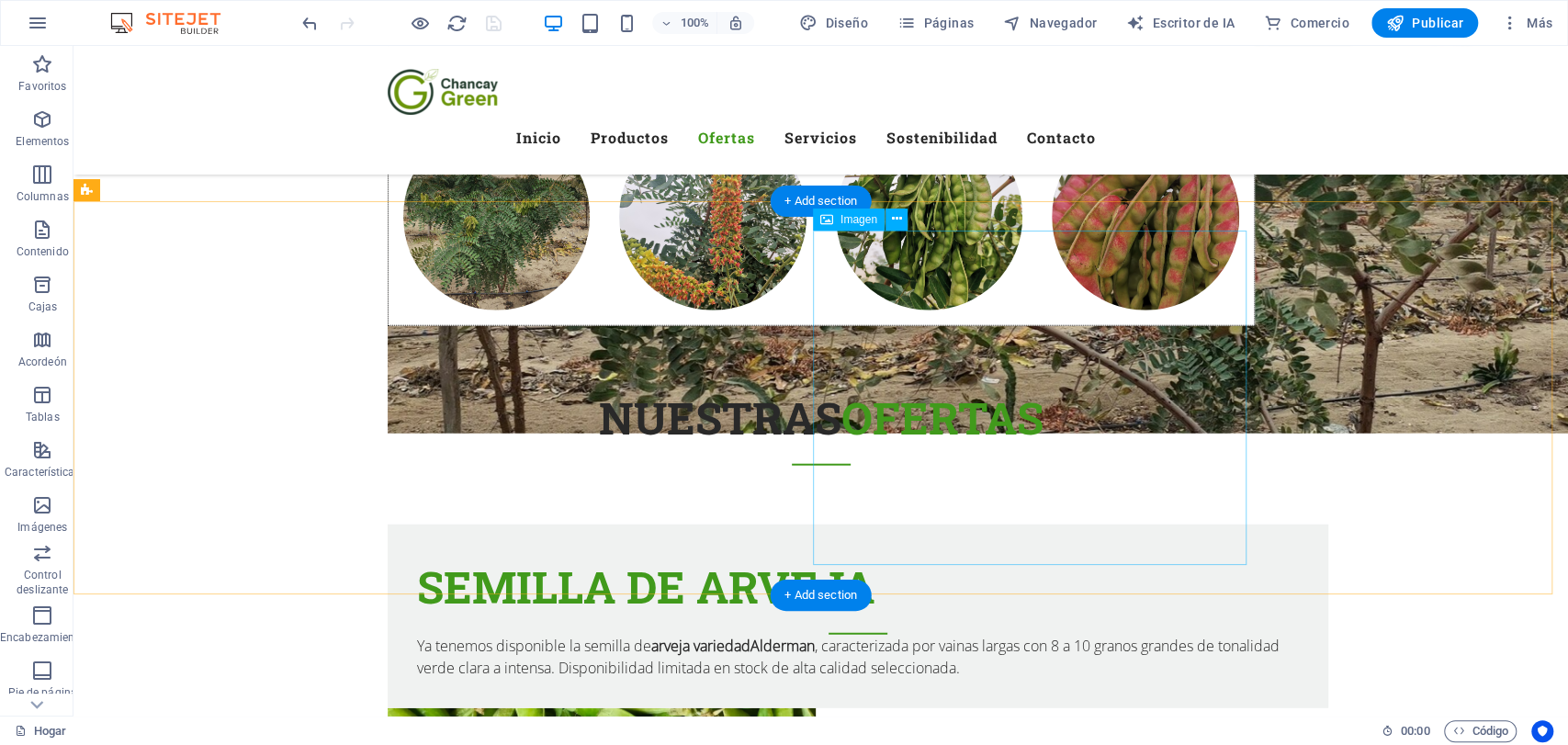
click figure
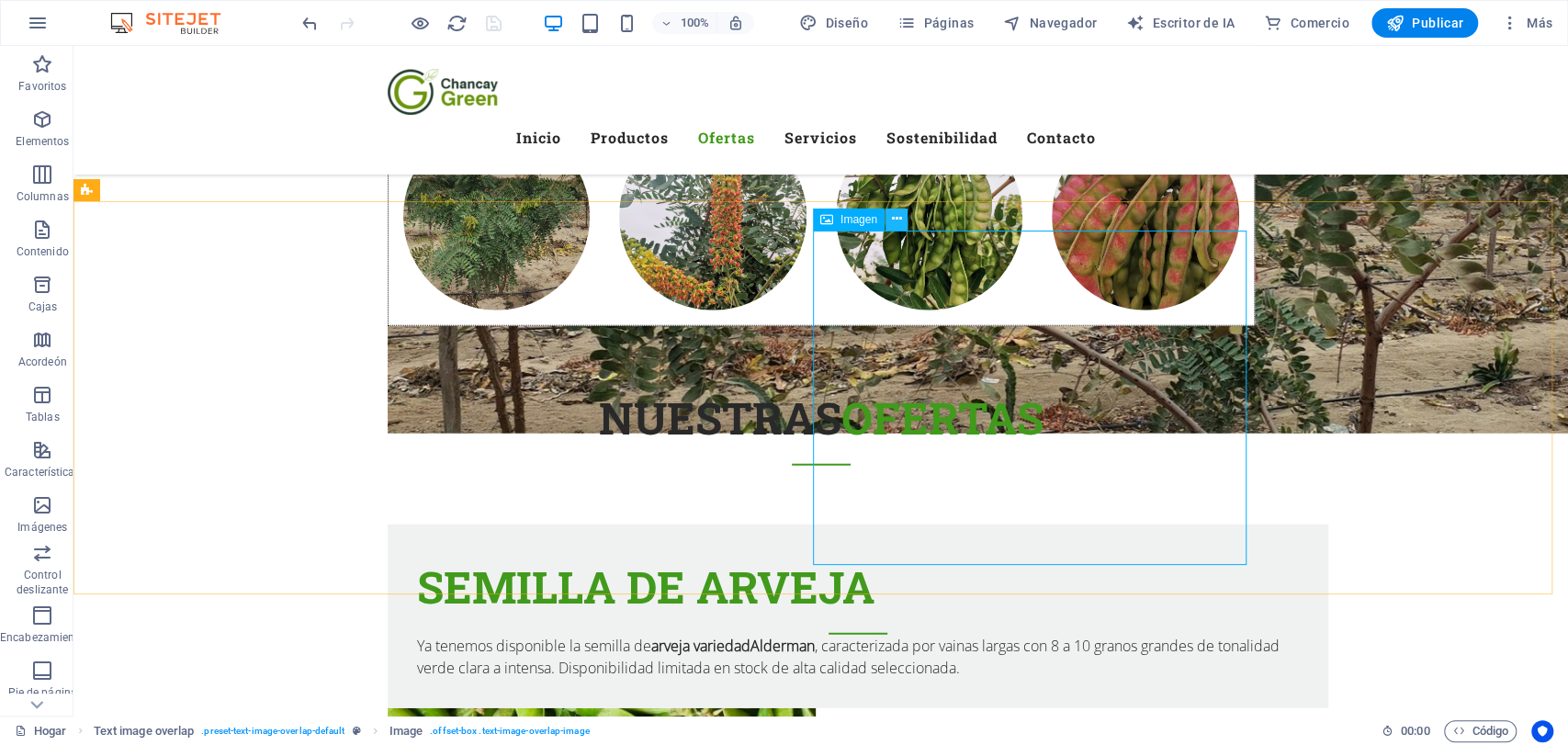
click at [900, 216] on icon at bounding box center [896, 219] width 10 height 19
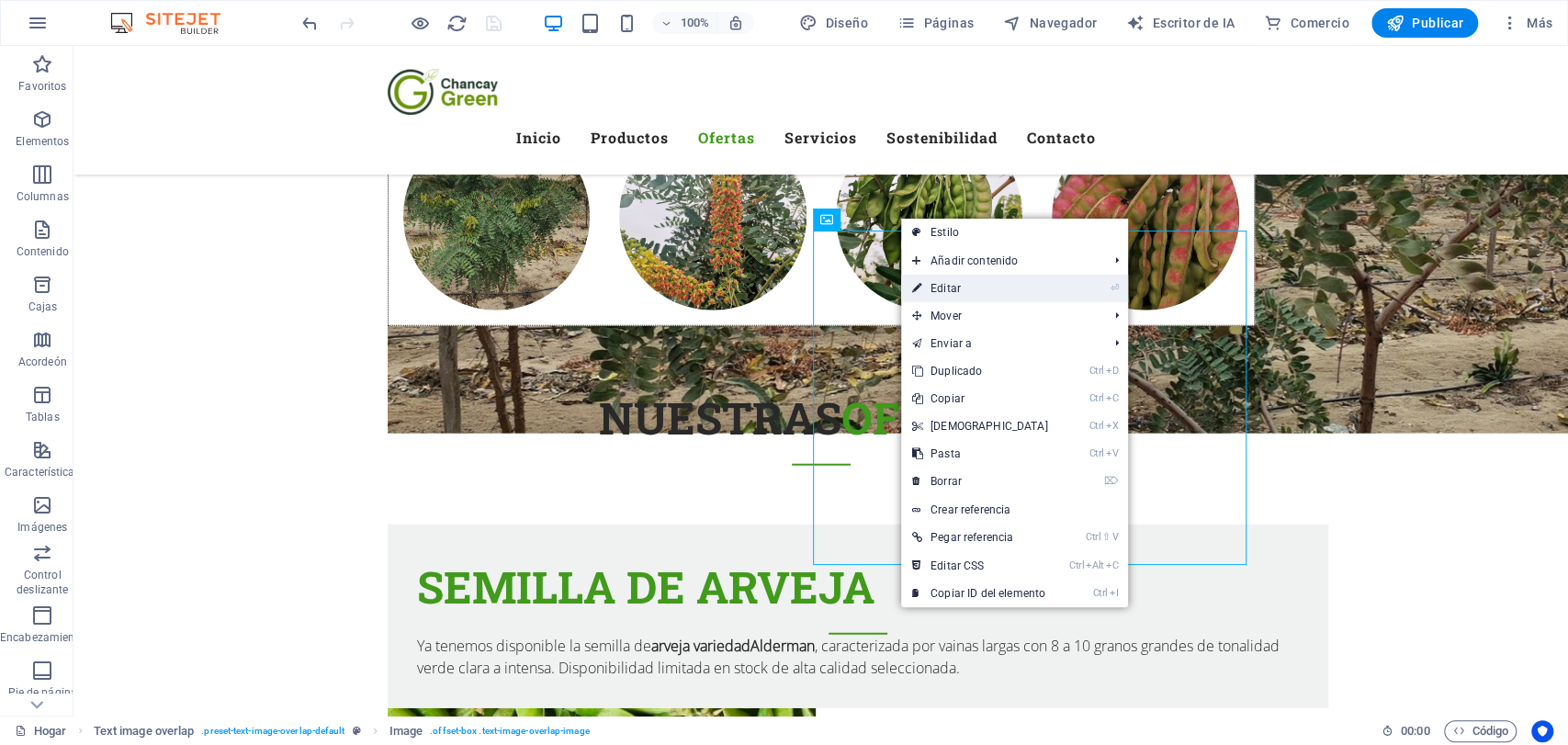
click at [943, 289] on font "Editar" at bounding box center [945, 289] width 30 height 13
select select "px"
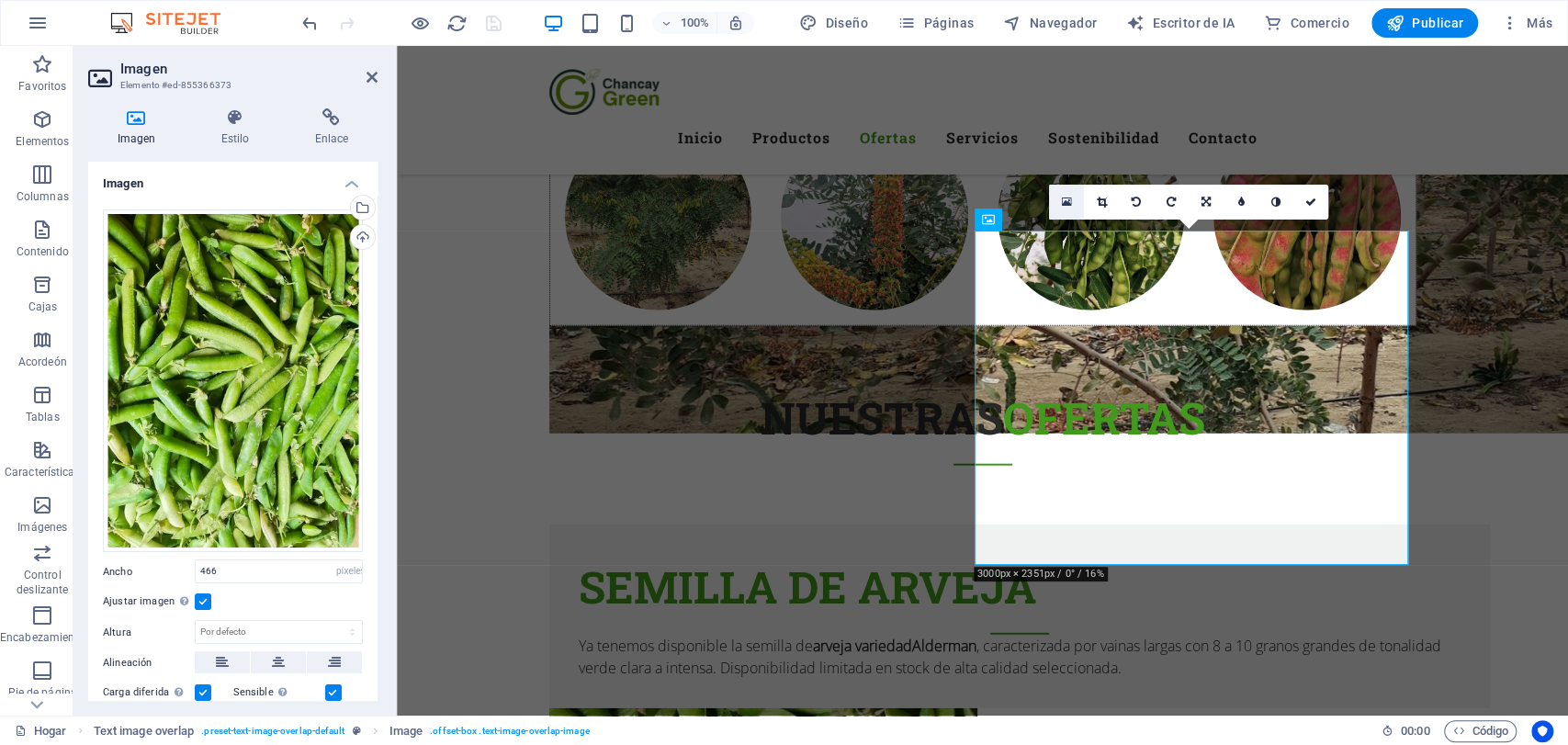
click at [1066, 205] on icon at bounding box center [1066, 202] width 10 height 13
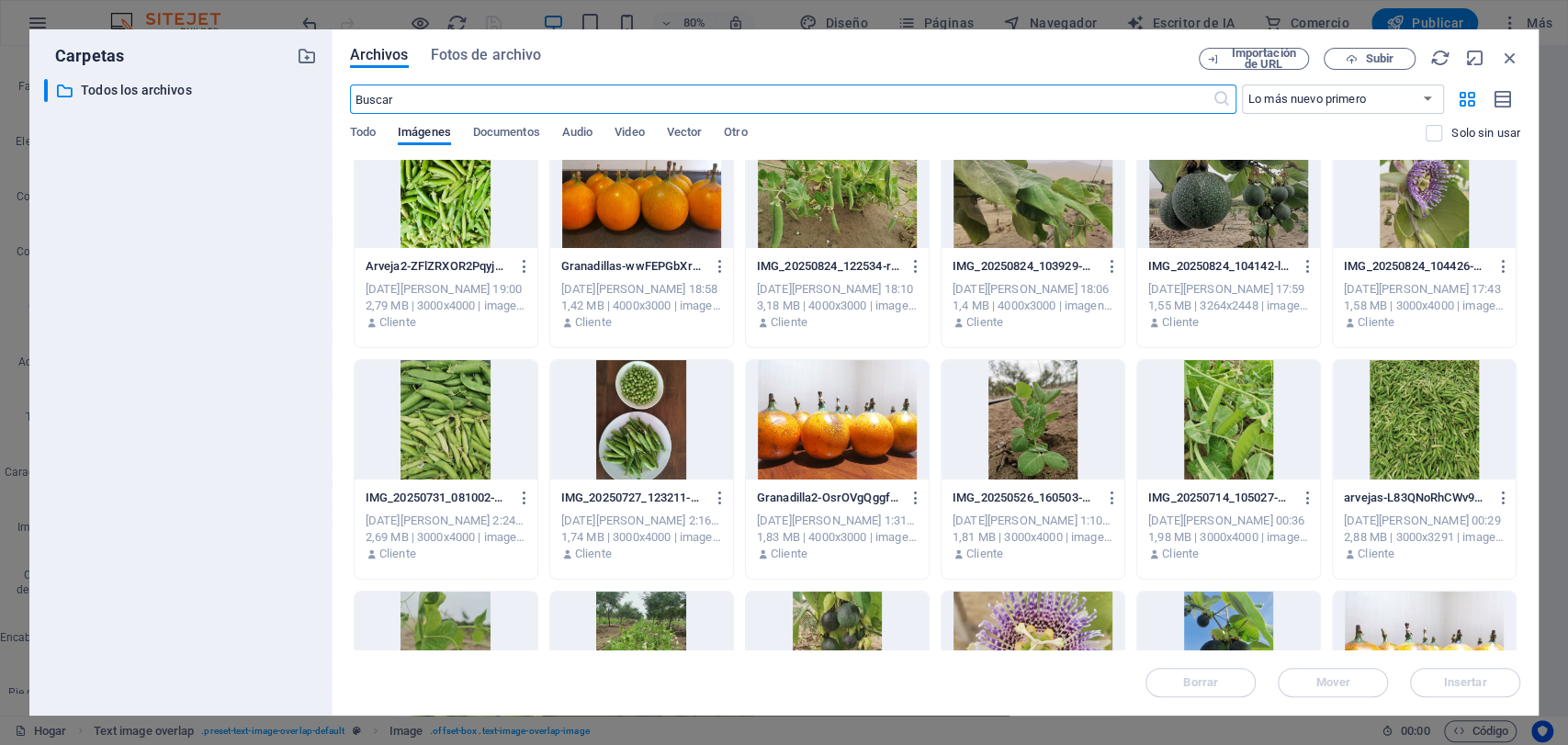
scroll to position [0, 0]
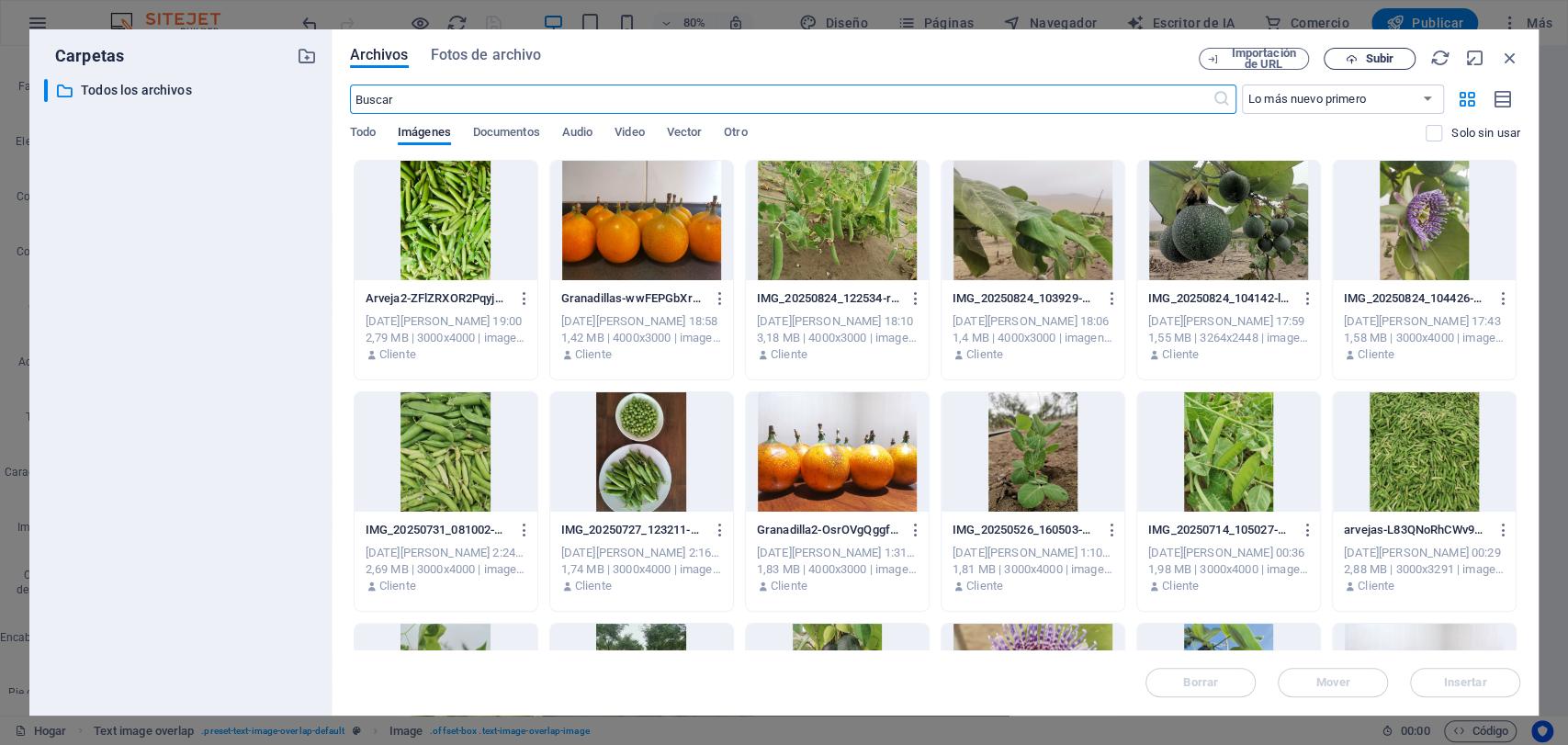
click at [1360, 59] on span "Subir" at bounding box center [1369, 59] width 75 height 12
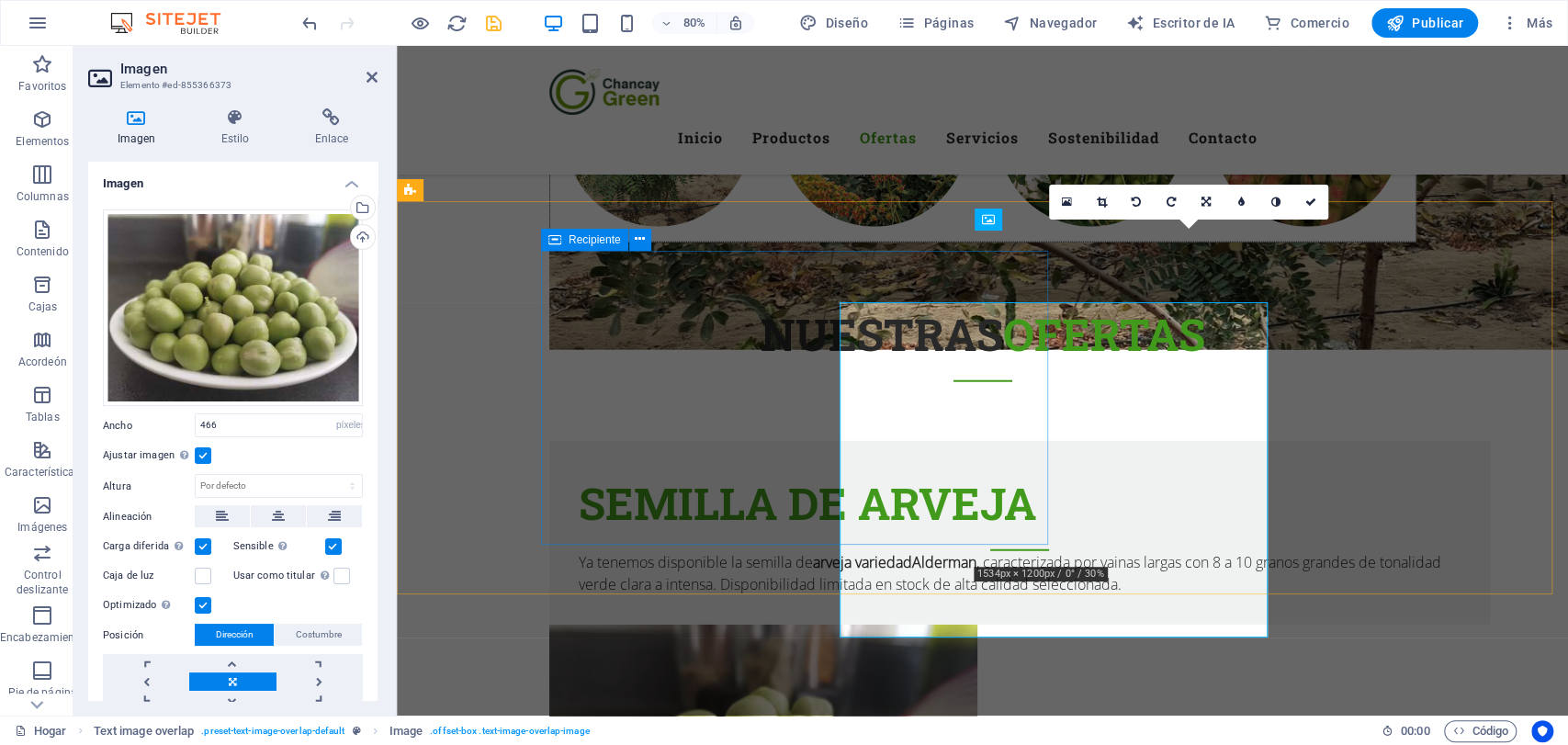
scroll to position [3025, 0]
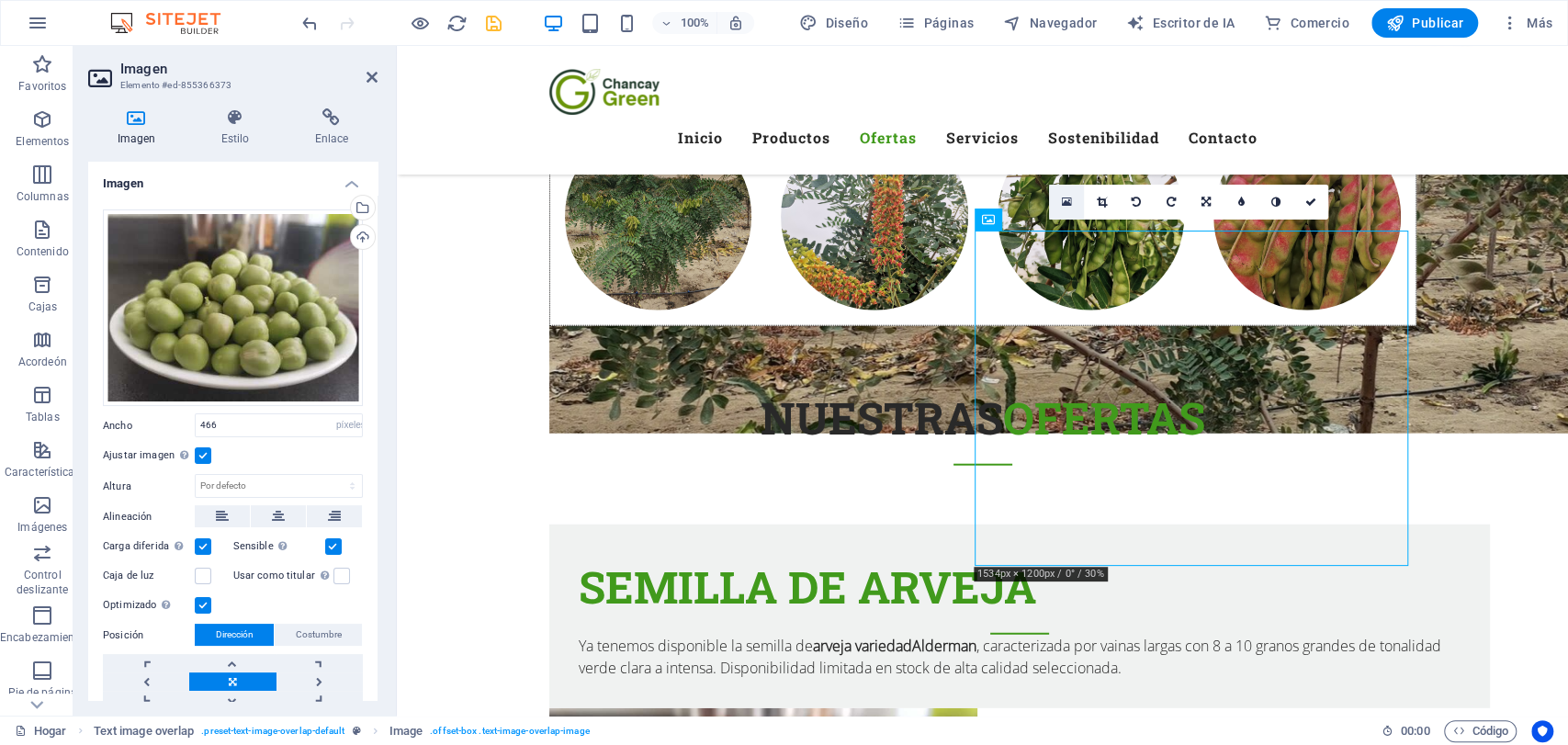
click at [1069, 202] on icon at bounding box center [1066, 202] width 10 height 13
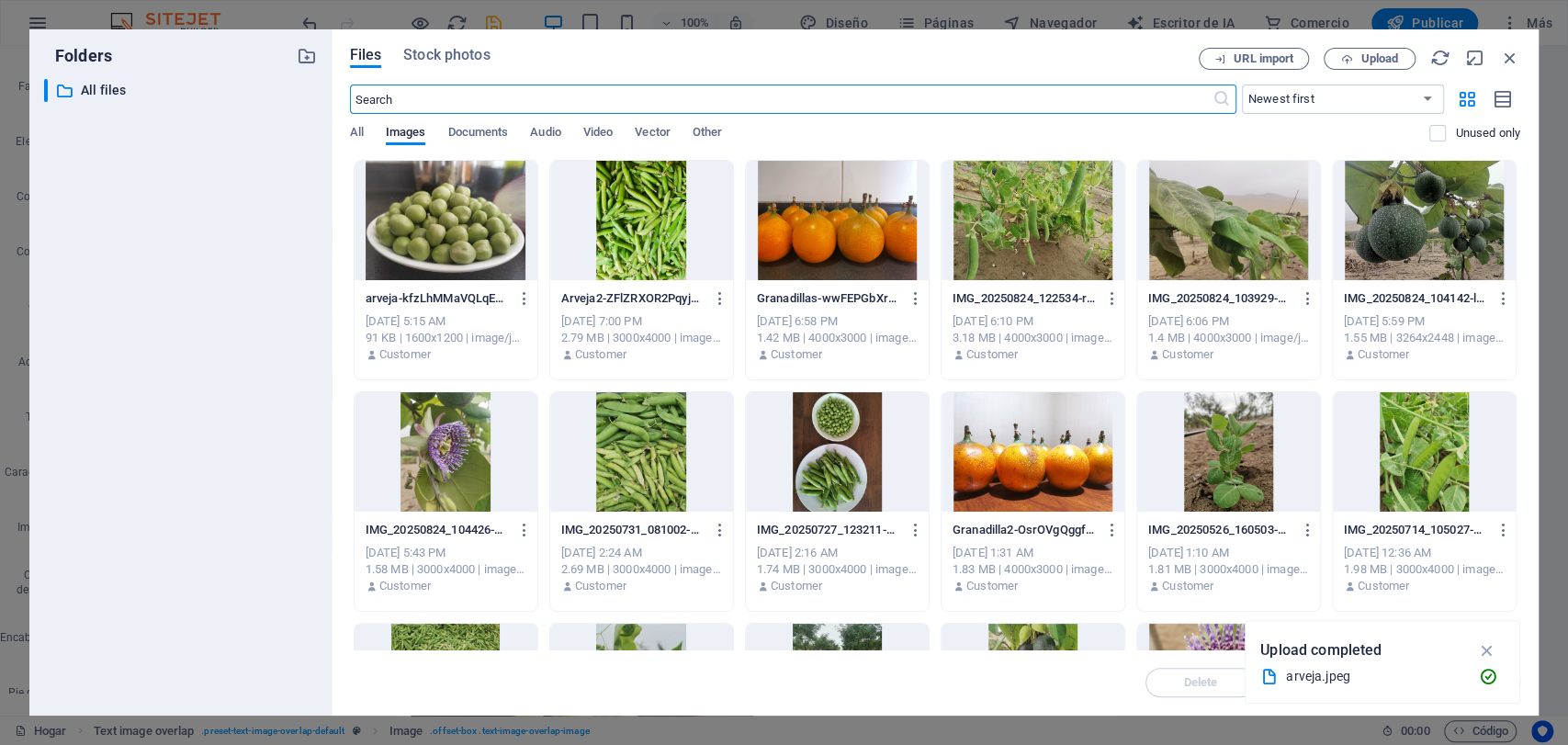
scroll to position [3108, 0]
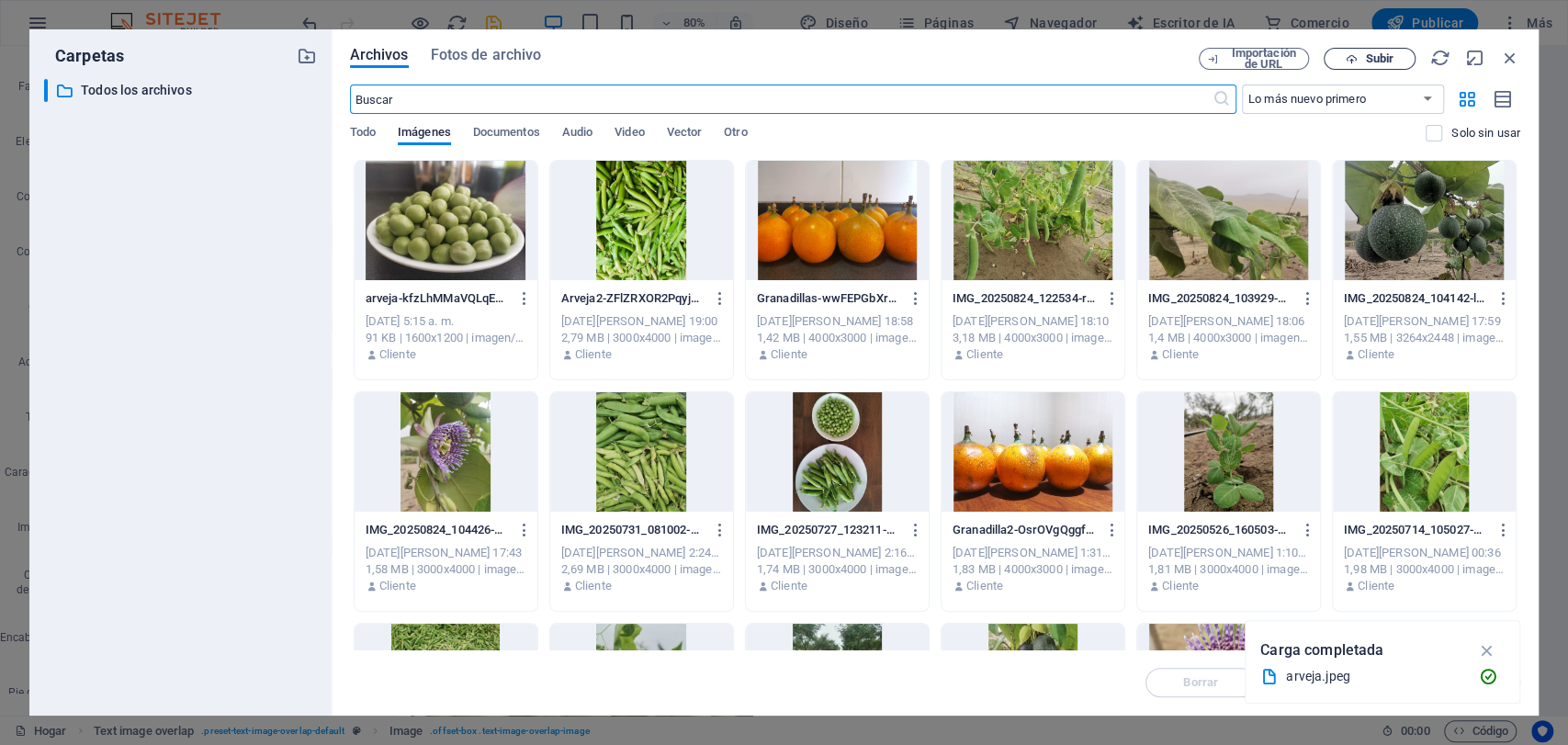
click at [1388, 49] on button "Subir" at bounding box center [1370, 58] width 92 height 22
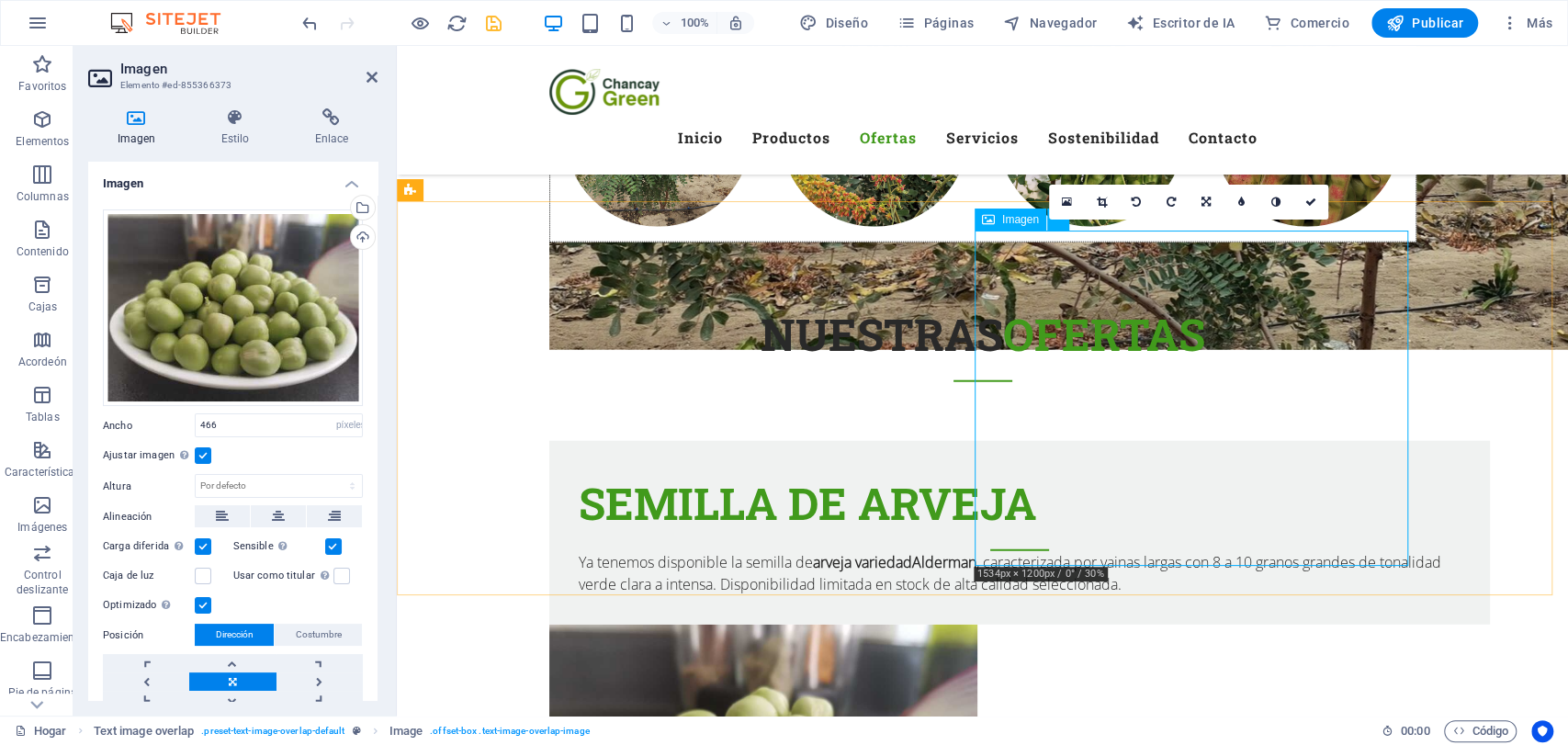
scroll to position [3025, 0]
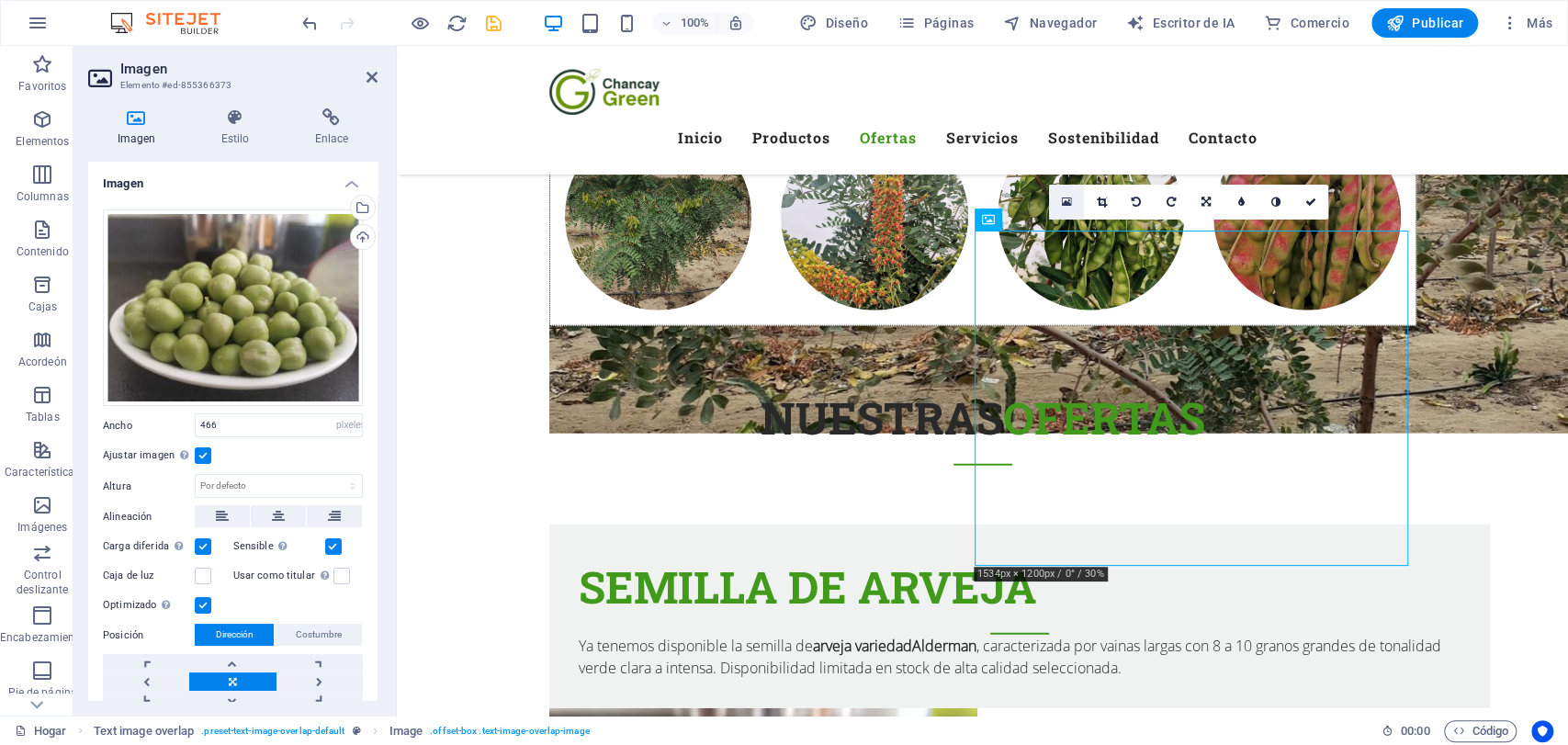
click at [1073, 207] on link at bounding box center [1066, 202] width 35 height 35
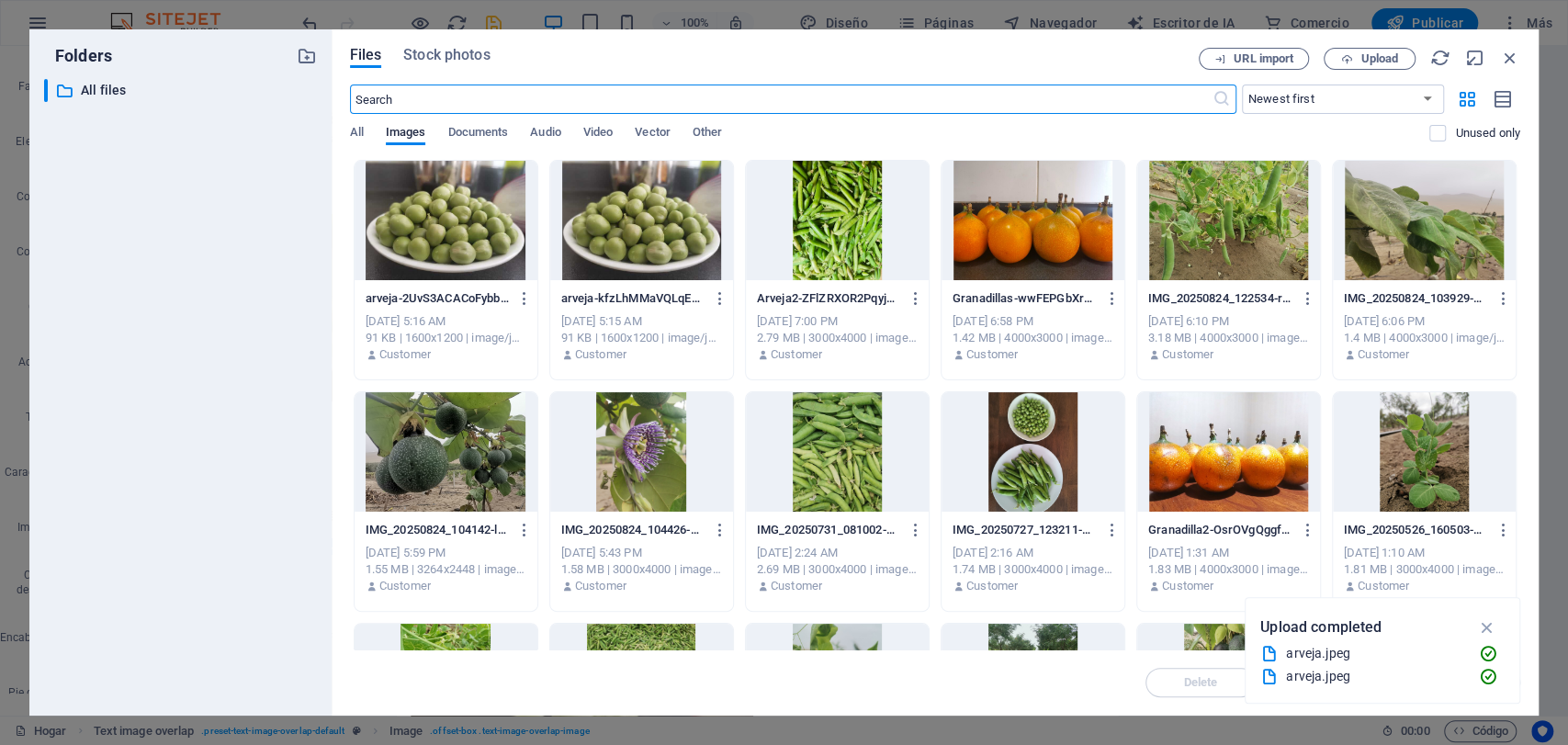
scroll to position [3108, 0]
click at [625, 222] on div at bounding box center [642, 220] width 183 height 120
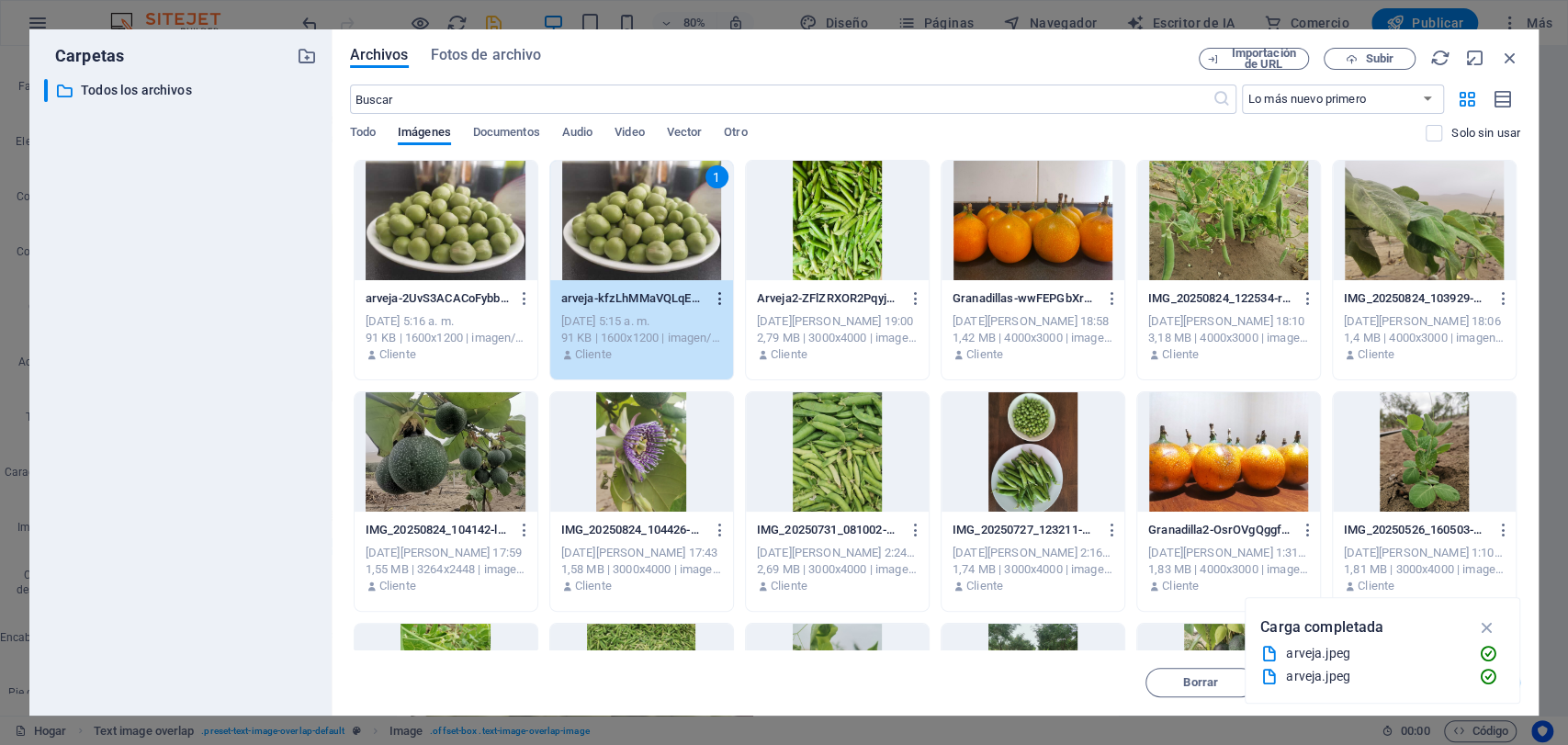
click at [719, 296] on icon "button" at bounding box center [720, 298] width 17 height 16
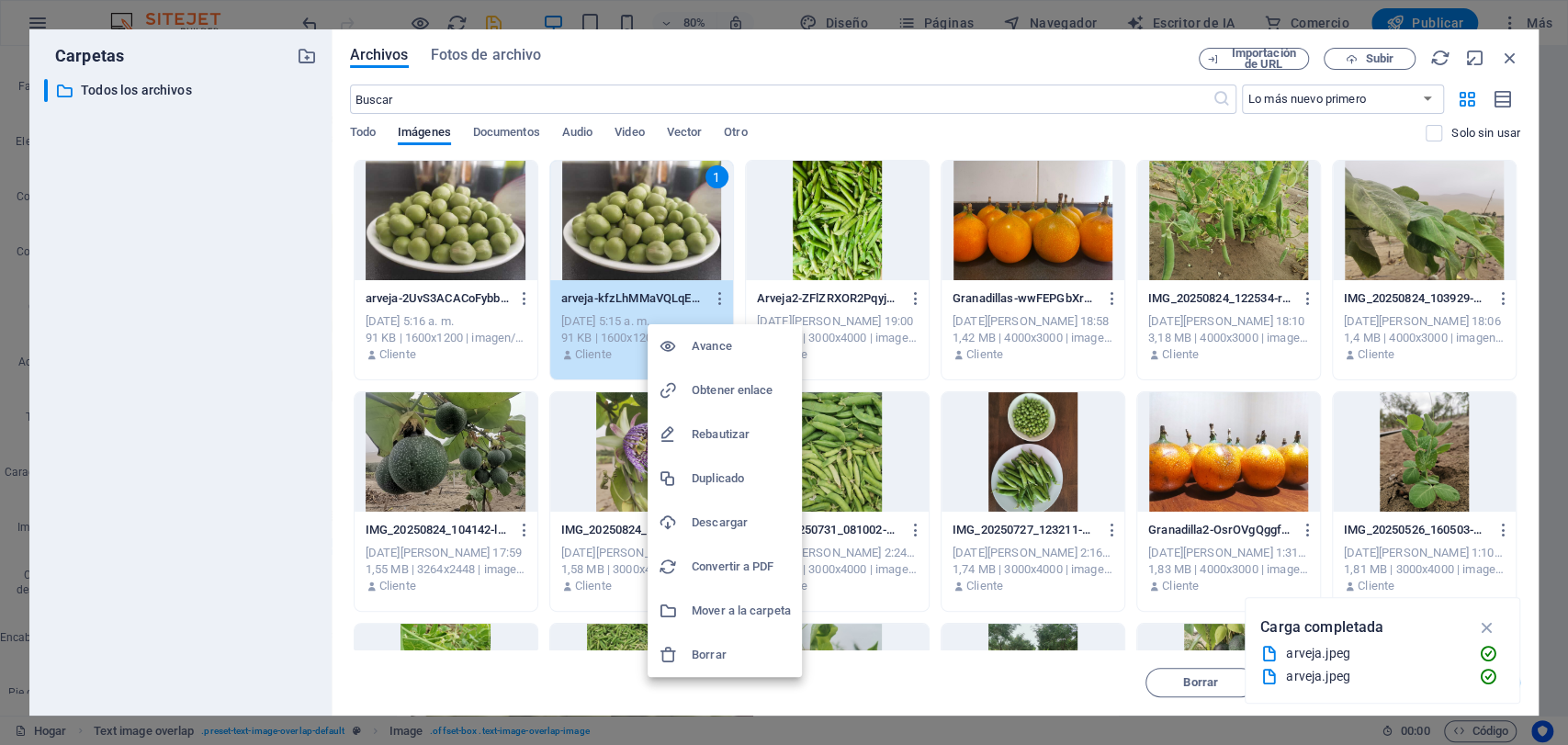
click at [718, 657] on font "Borrar" at bounding box center [709, 654] width 35 height 14
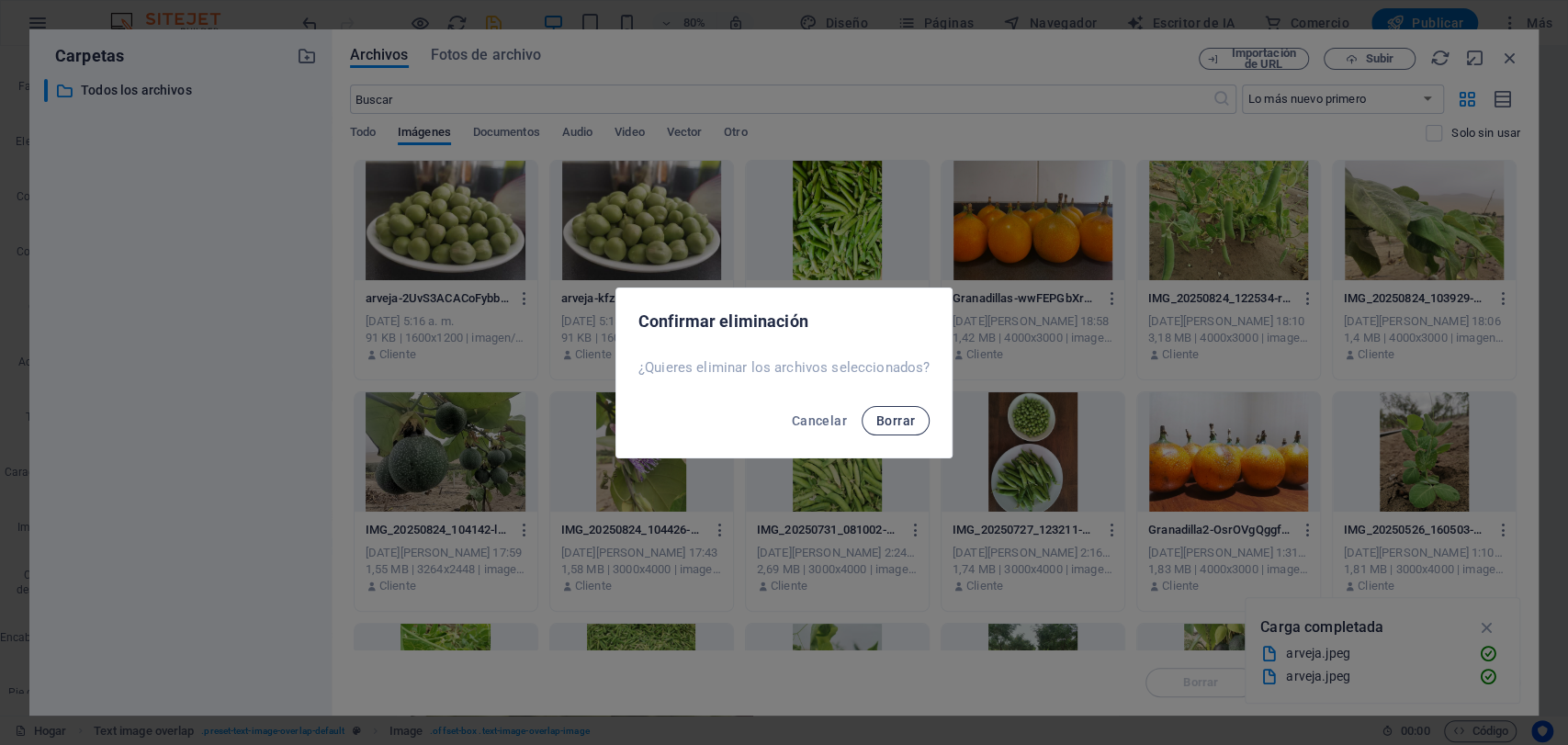
click at [895, 419] on font "Borrar" at bounding box center [895, 420] width 39 height 14
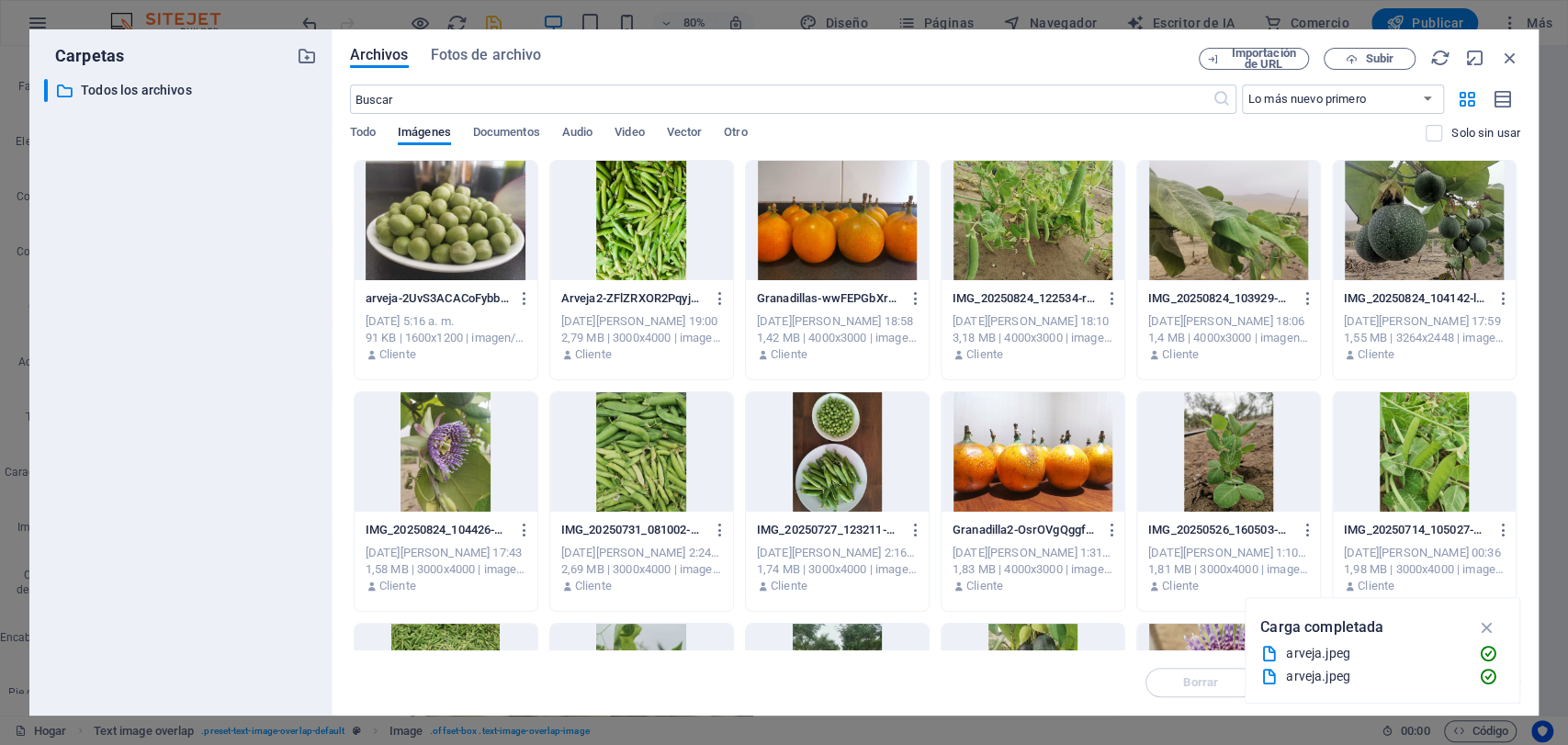
click at [468, 215] on div at bounding box center [446, 220] width 183 height 120
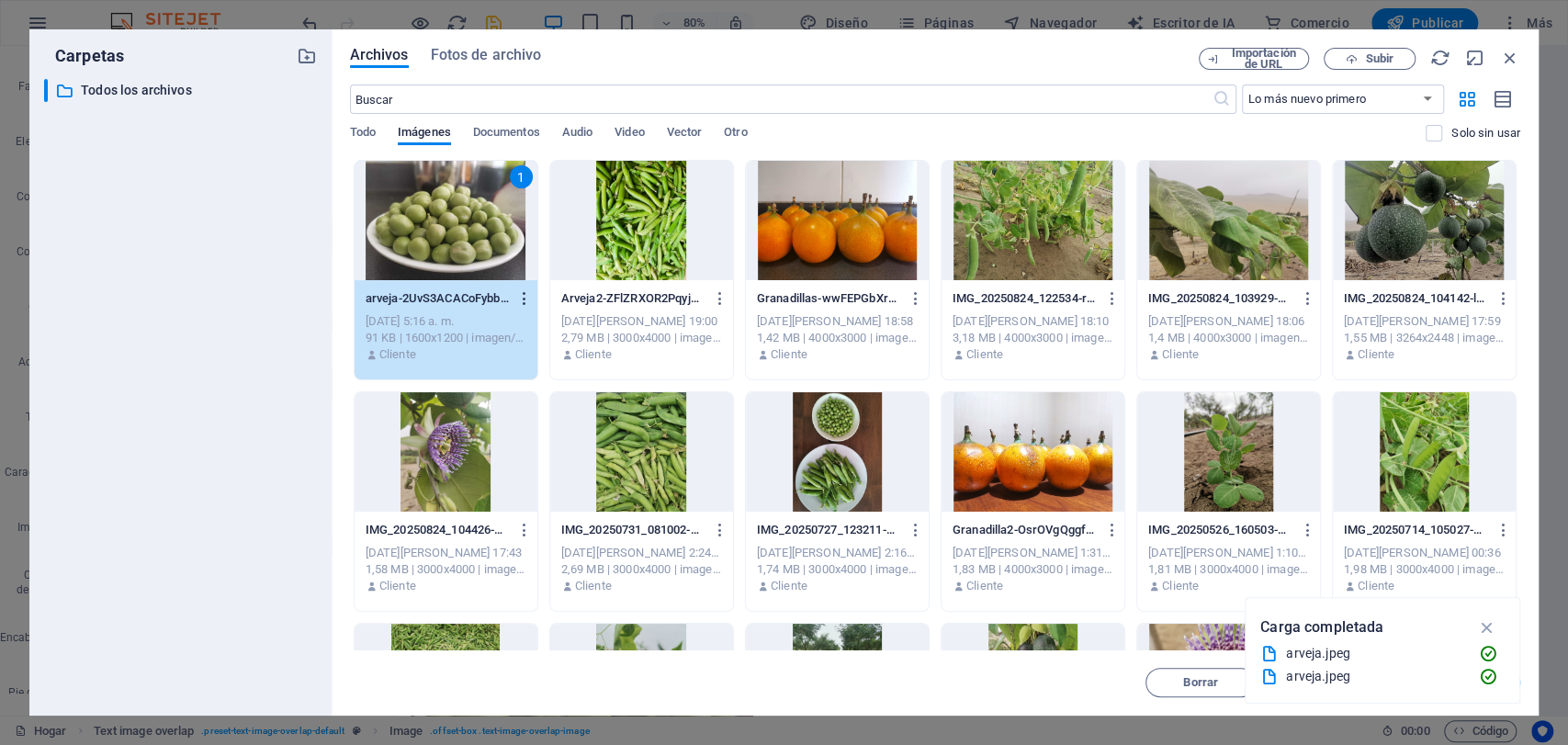
click at [521, 295] on icon "button" at bounding box center [525, 298] width 17 height 16
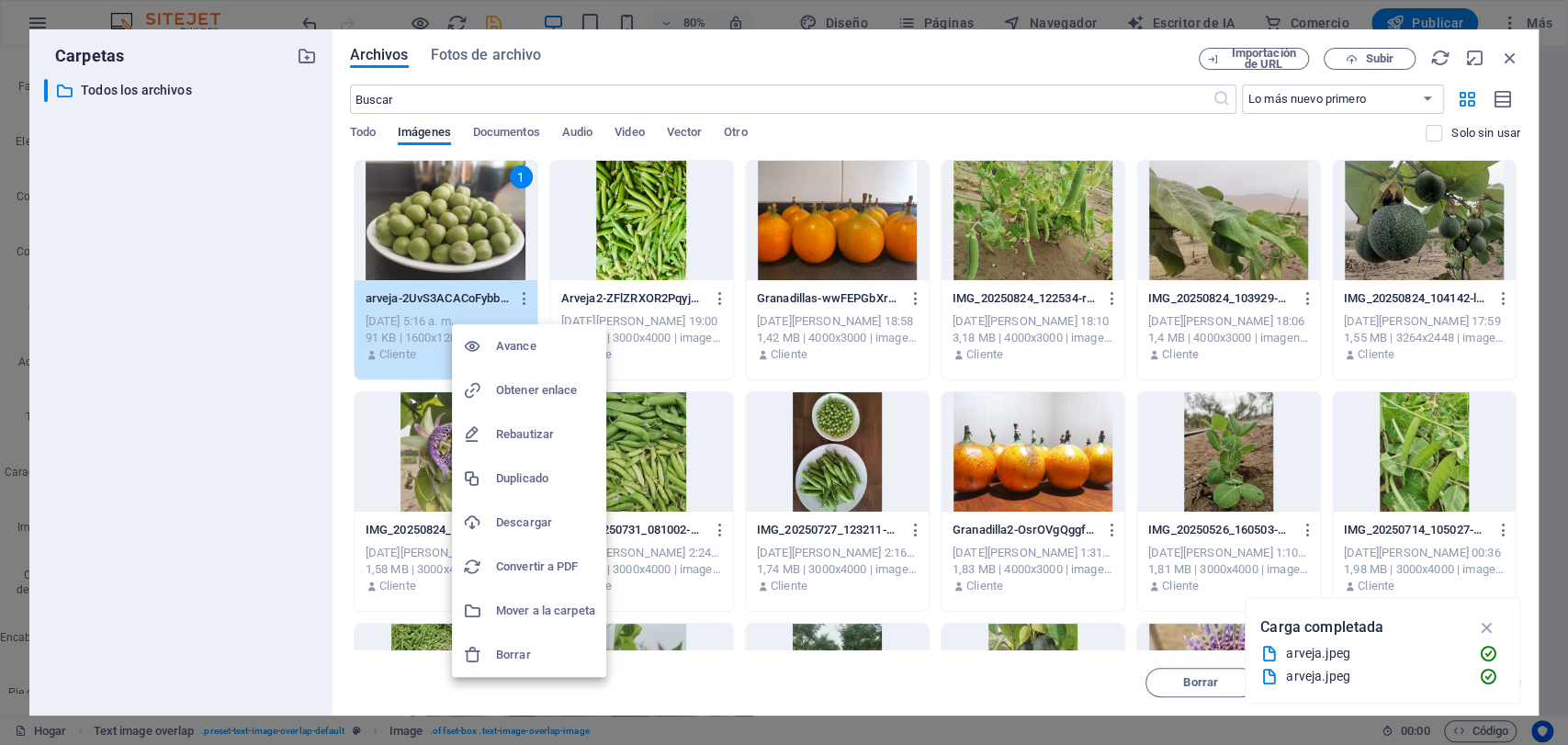
click at [503, 643] on h6 "Borrar" at bounding box center [546, 654] width 100 height 22
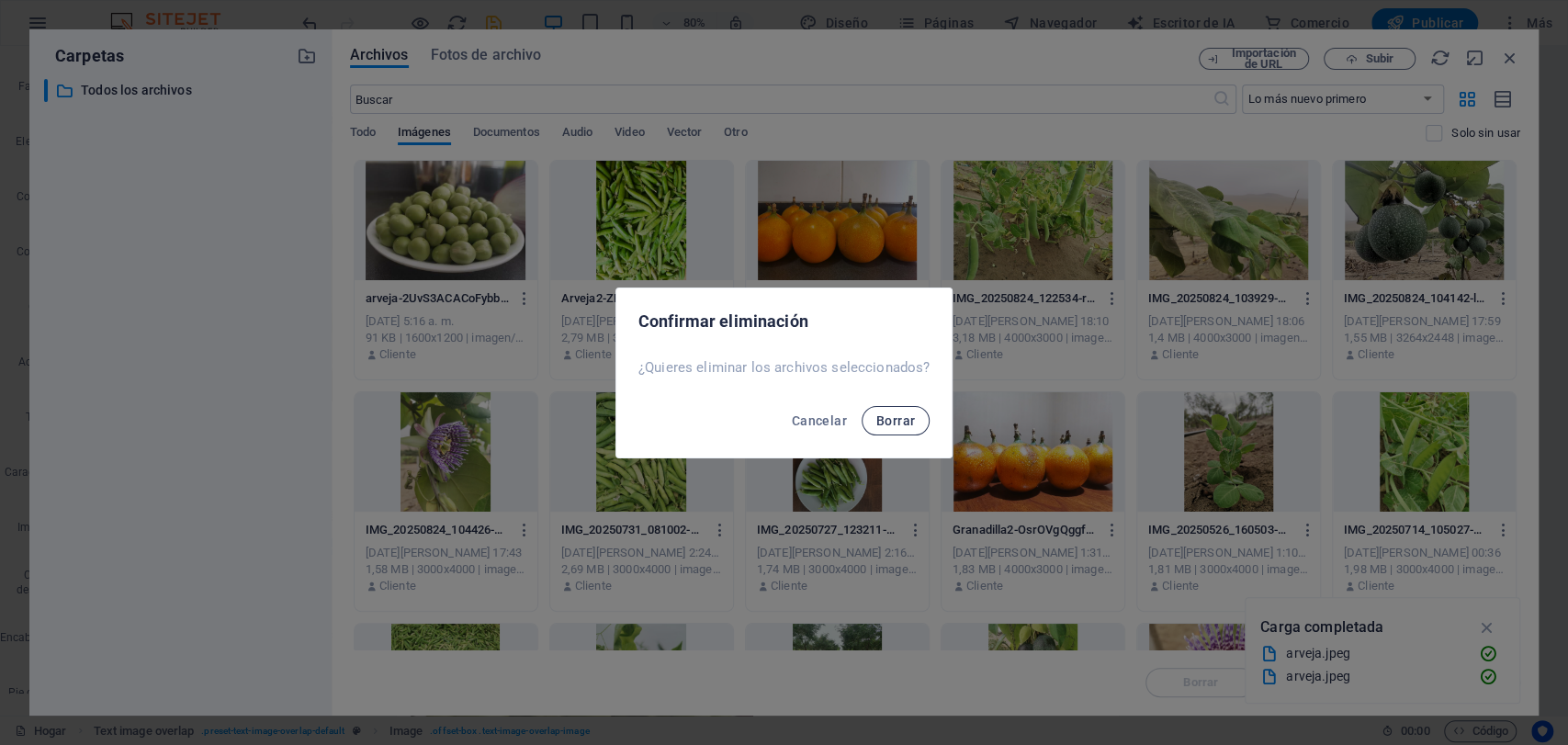
click at [885, 415] on font "Borrar" at bounding box center [895, 420] width 39 height 14
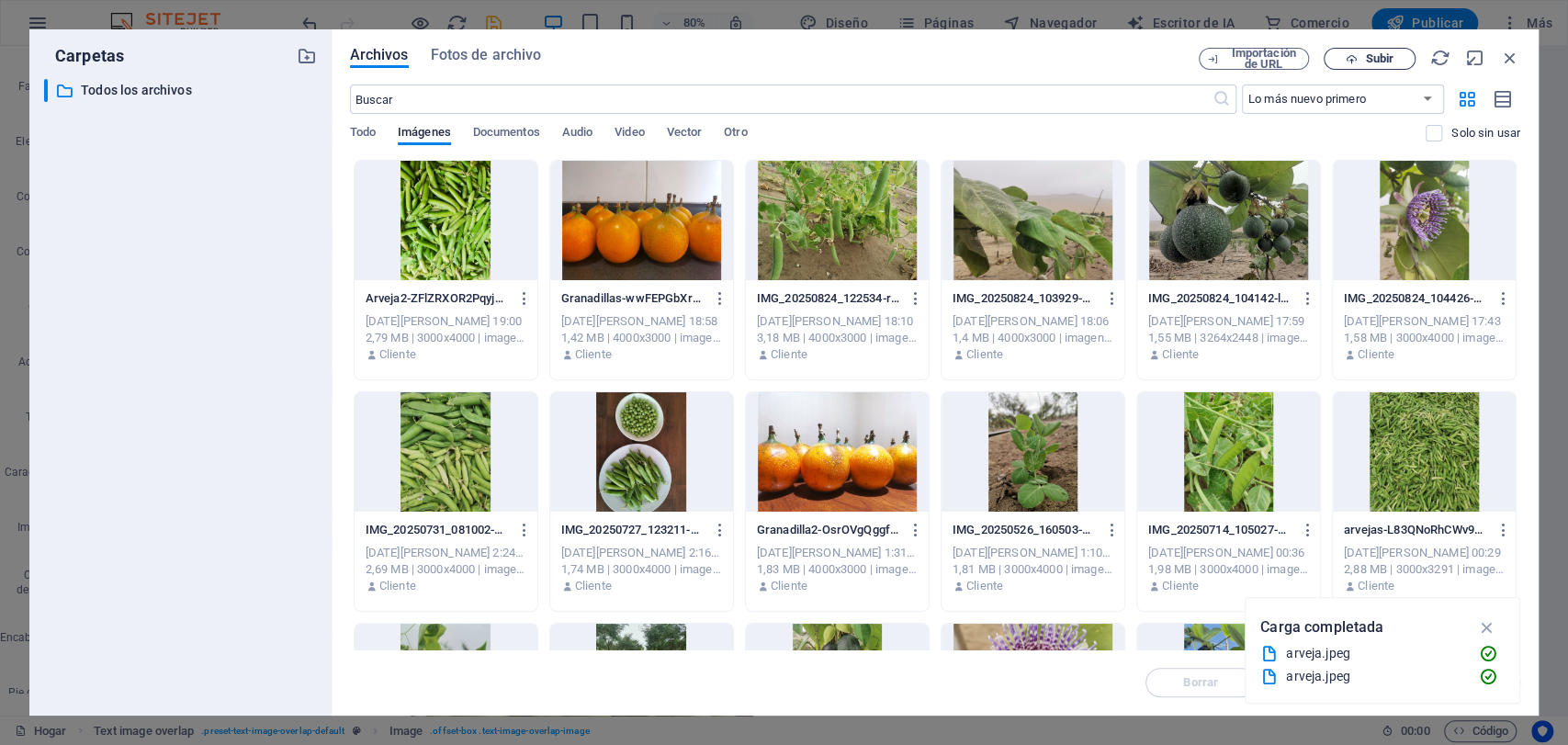
click at [1361, 61] on span "Subir" at bounding box center [1369, 59] width 75 height 12
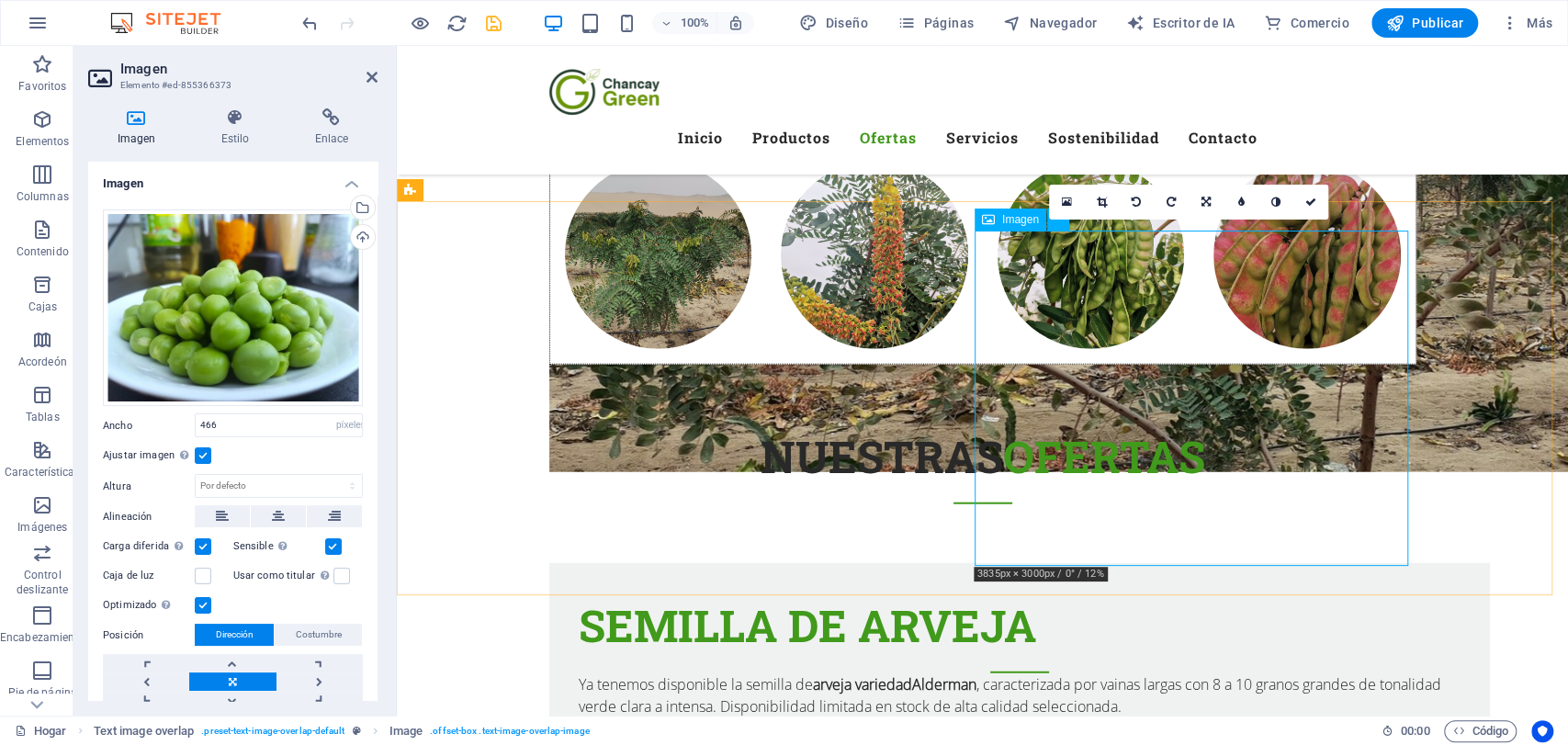
scroll to position [3025, 0]
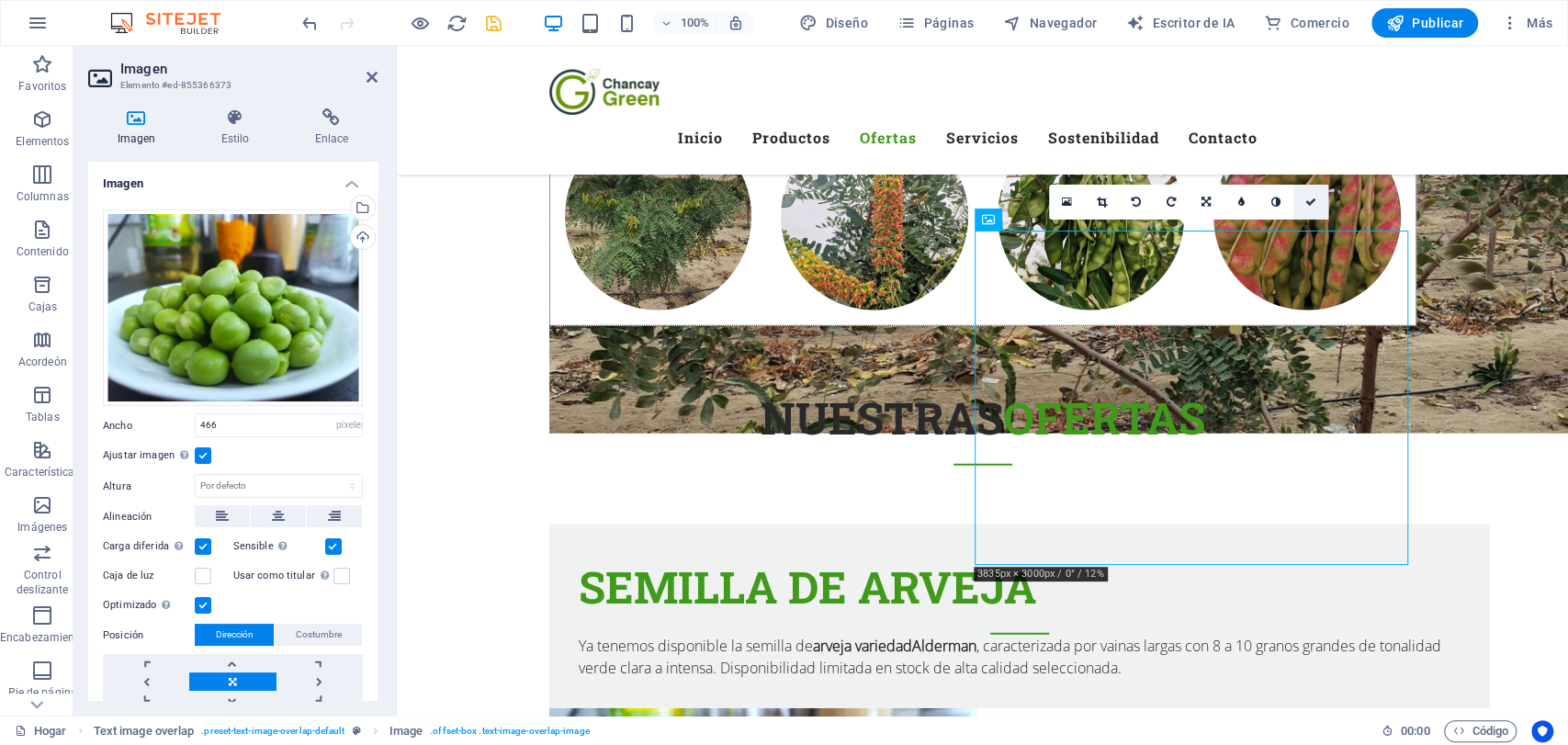
click at [1316, 204] on link at bounding box center [1311, 202] width 35 height 35
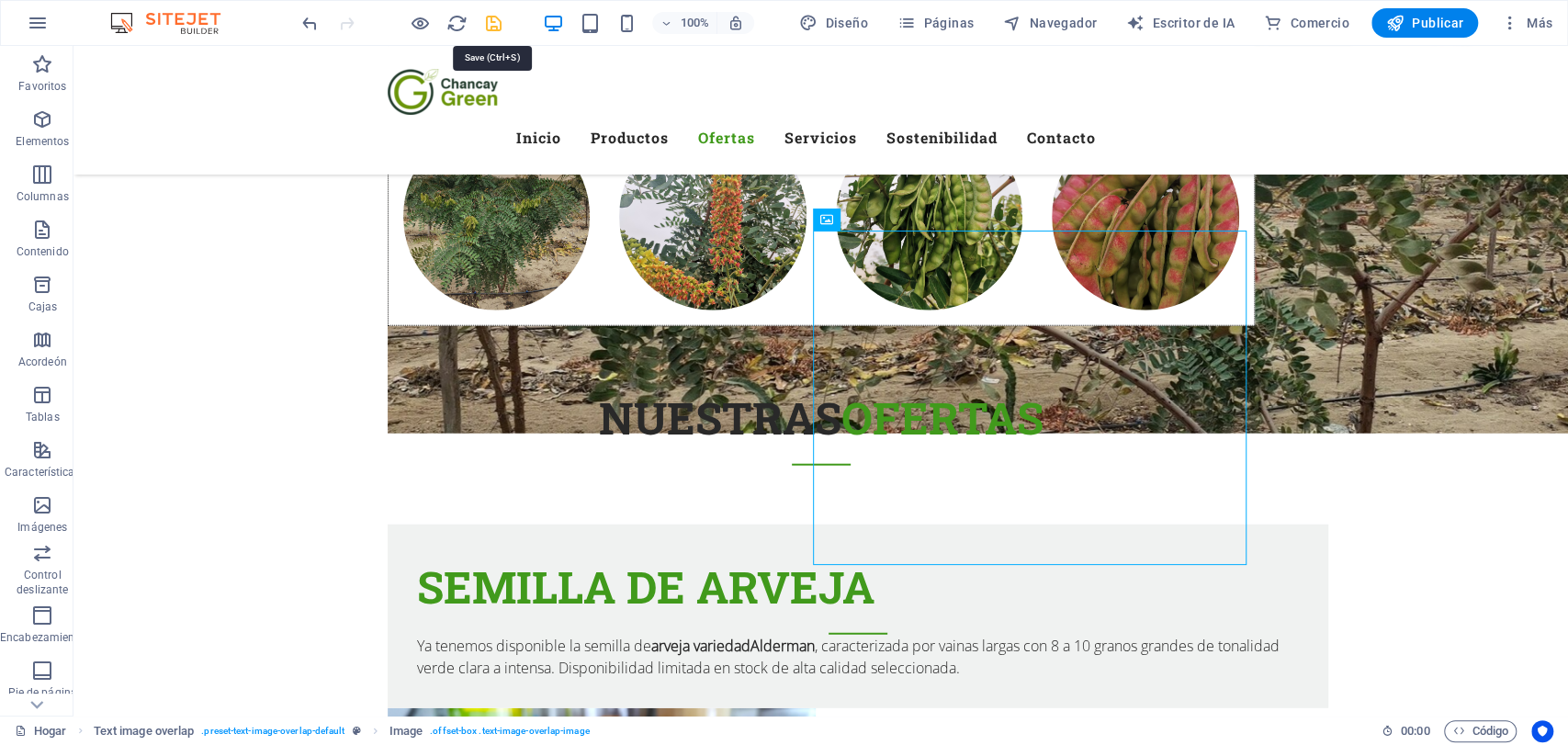
click at [493, 23] on icon "ahorrar" at bounding box center [494, 24] width 21 height 21
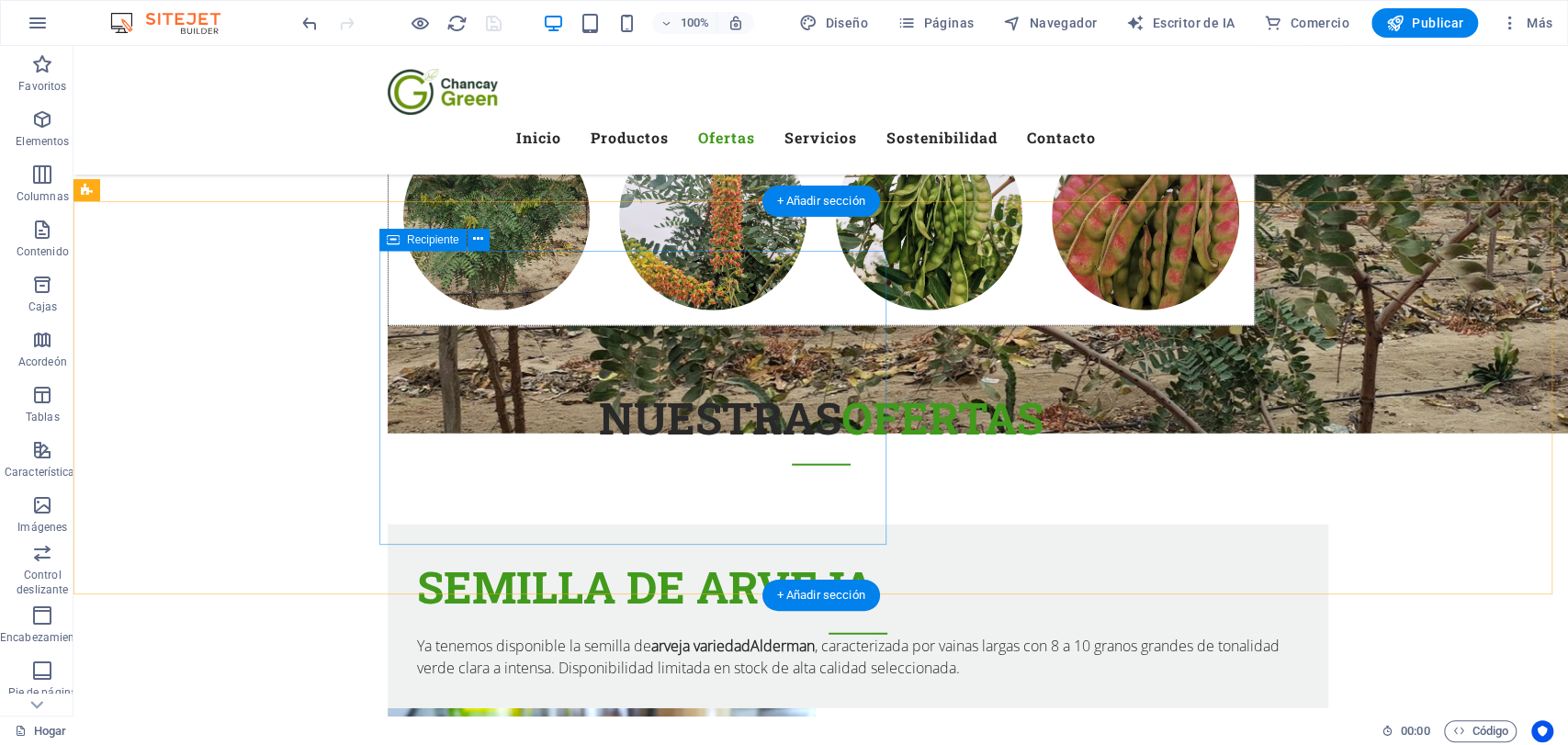
click div "SEMILLA DE ARVEJA Ya tenemos disponible la semilla de arveja variedad Alderman …"
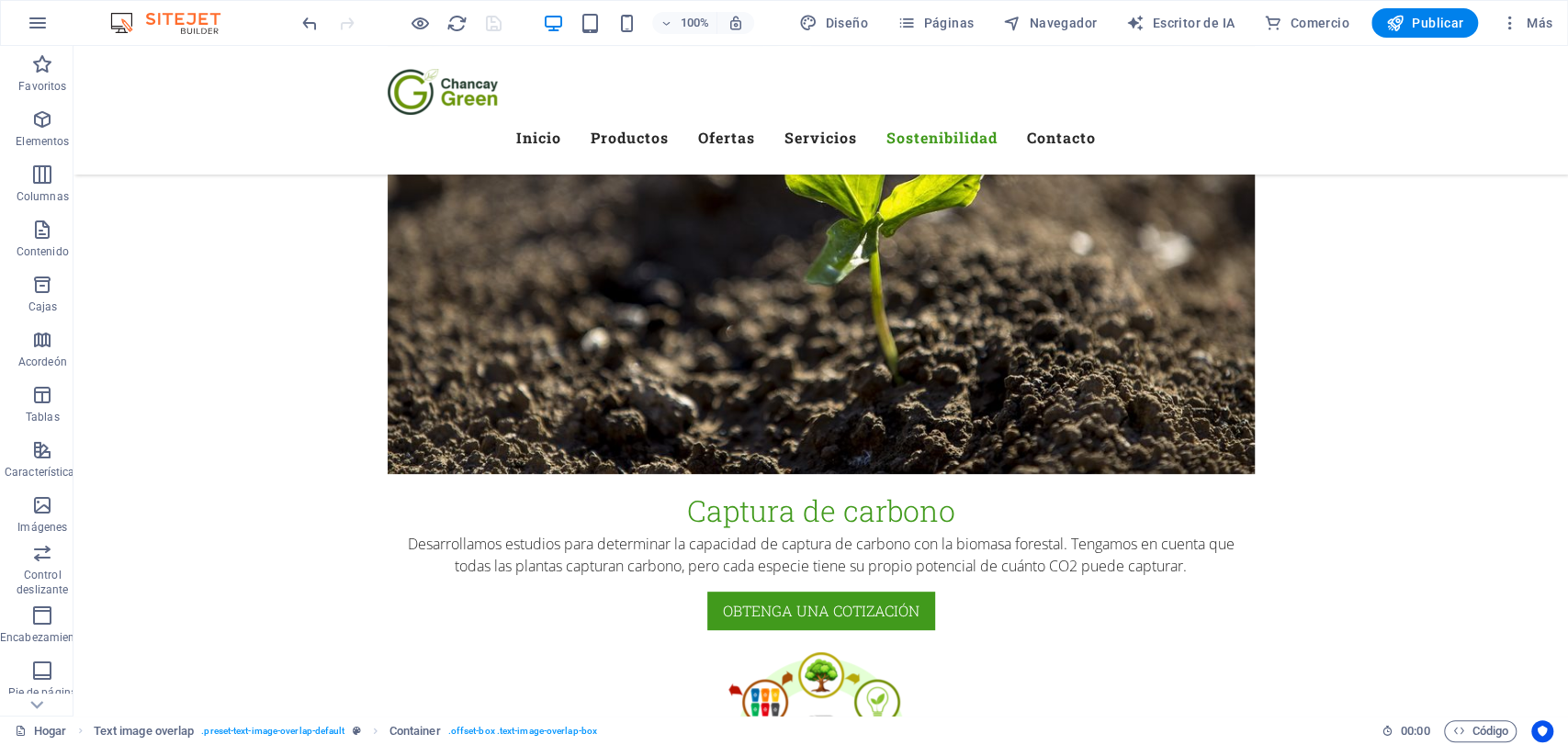
scroll to position [5402, 0]
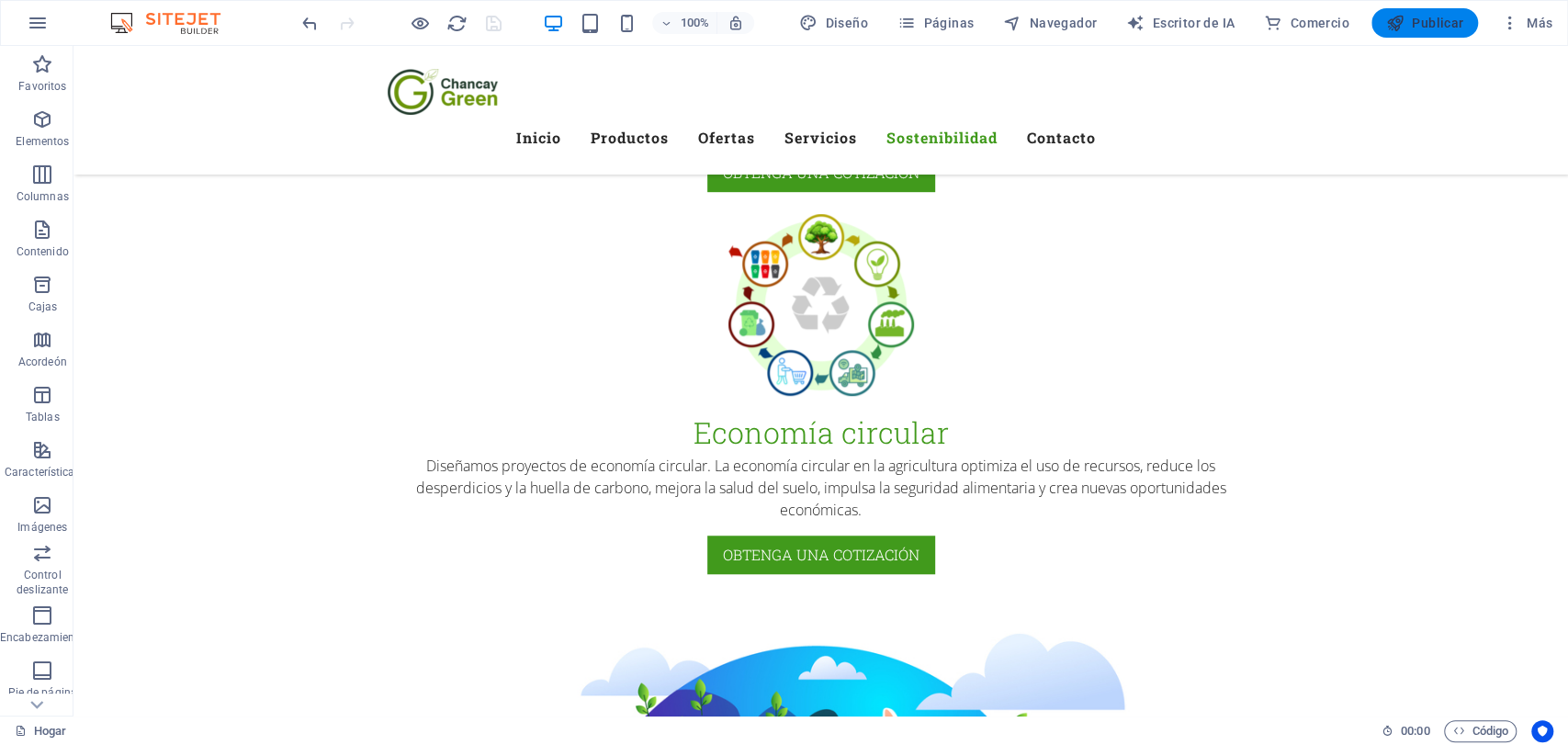
click at [1446, 25] on font "Publicar" at bounding box center [1438, 22] width 51 height 14
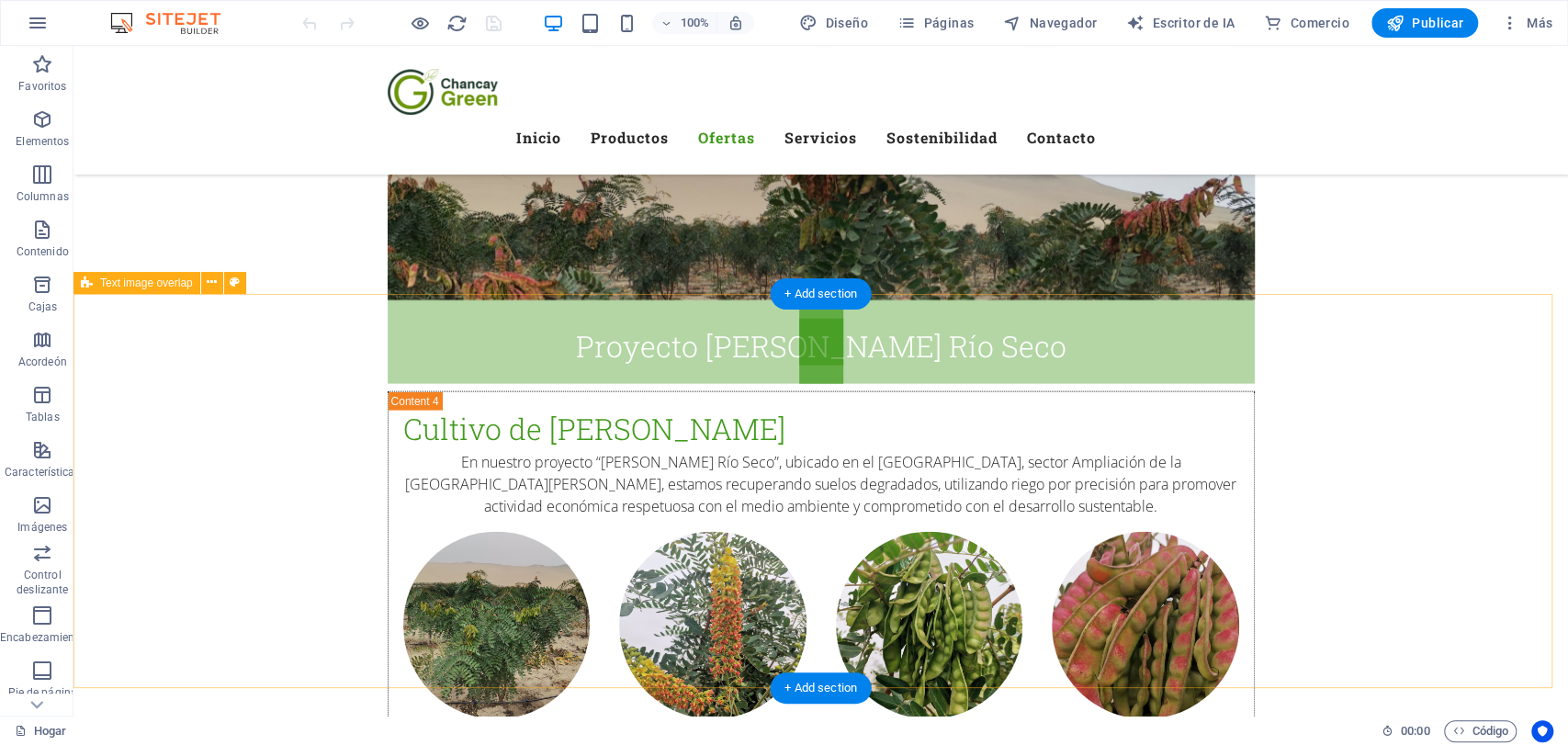
scroll to position [3025, 0]
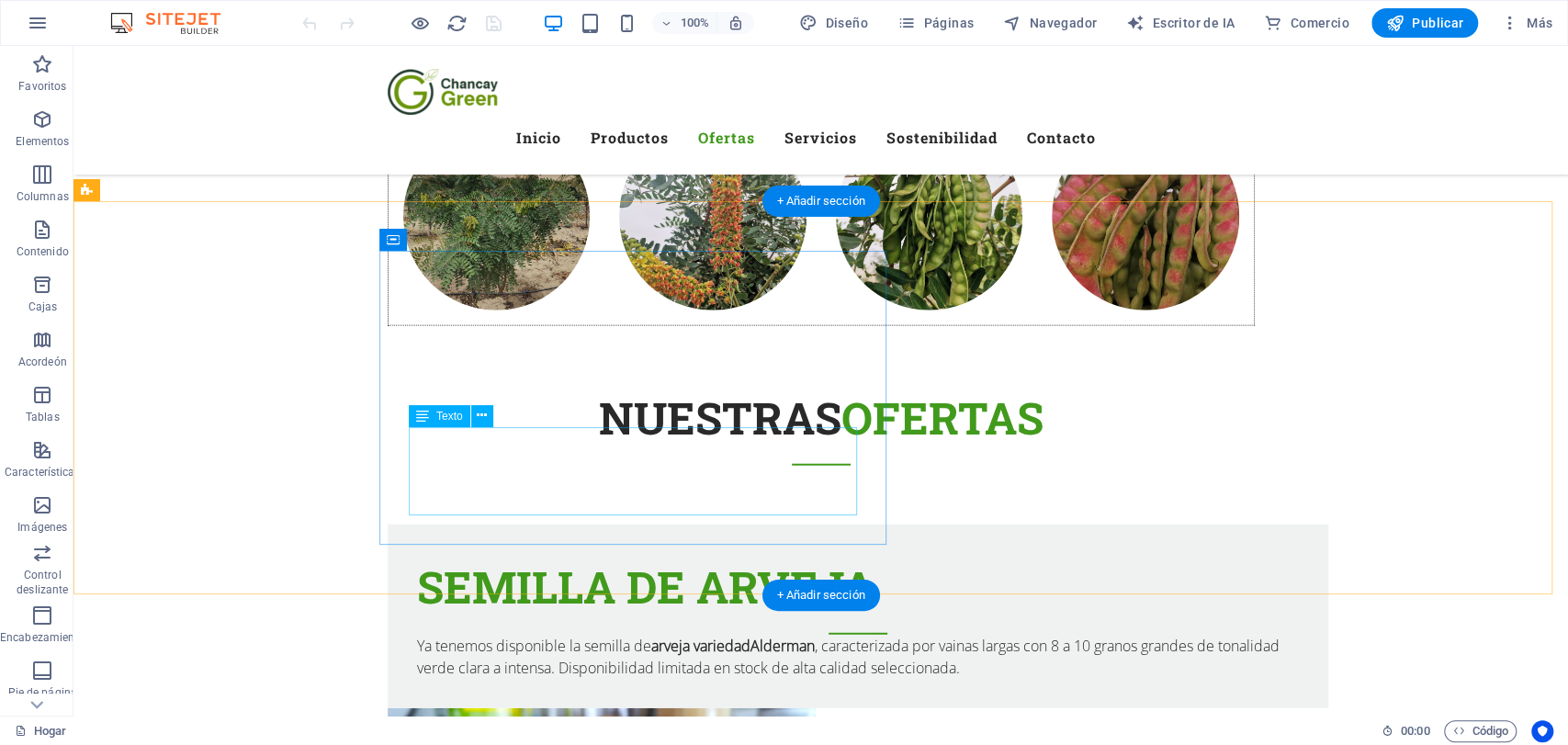
click div "Ya tenemos disponible la semilla de arveja variedad Alderman , caracterizada po…"
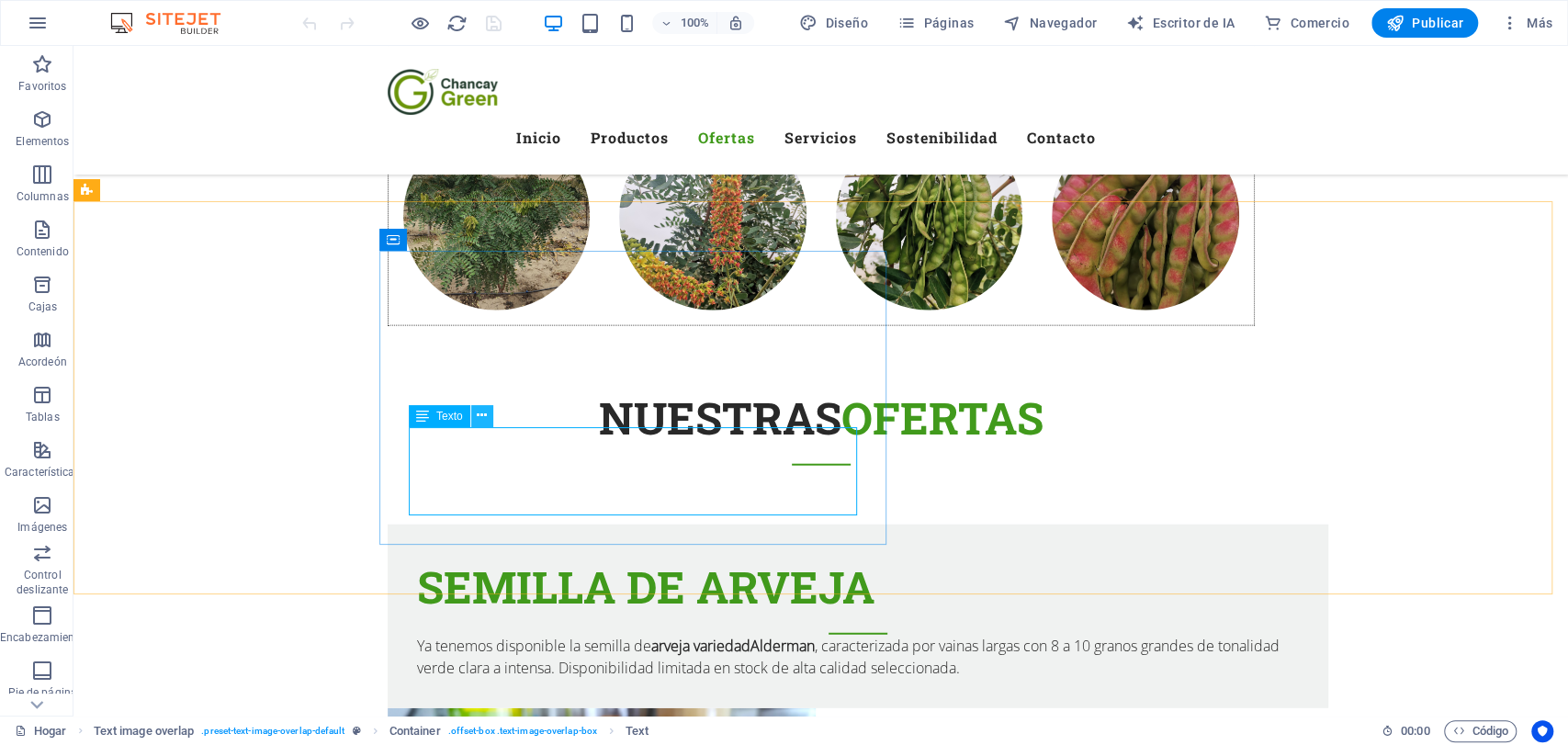
click at [482, 419] on icon at bounding box center [481, 416] width 10 height 19
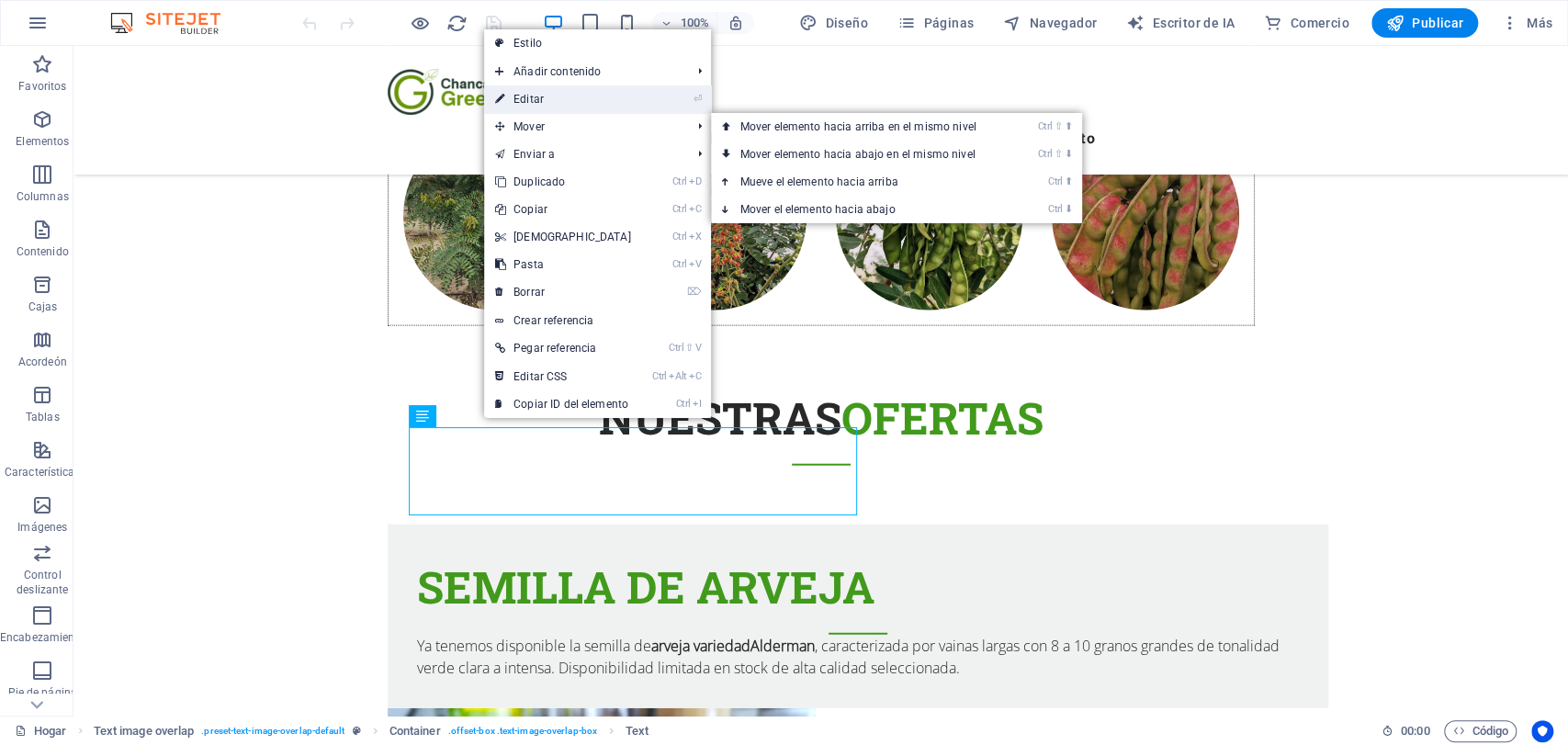
click at [544, 104] on link "⏎ Editar" at bounding box center [563, 99] width 158 height 28
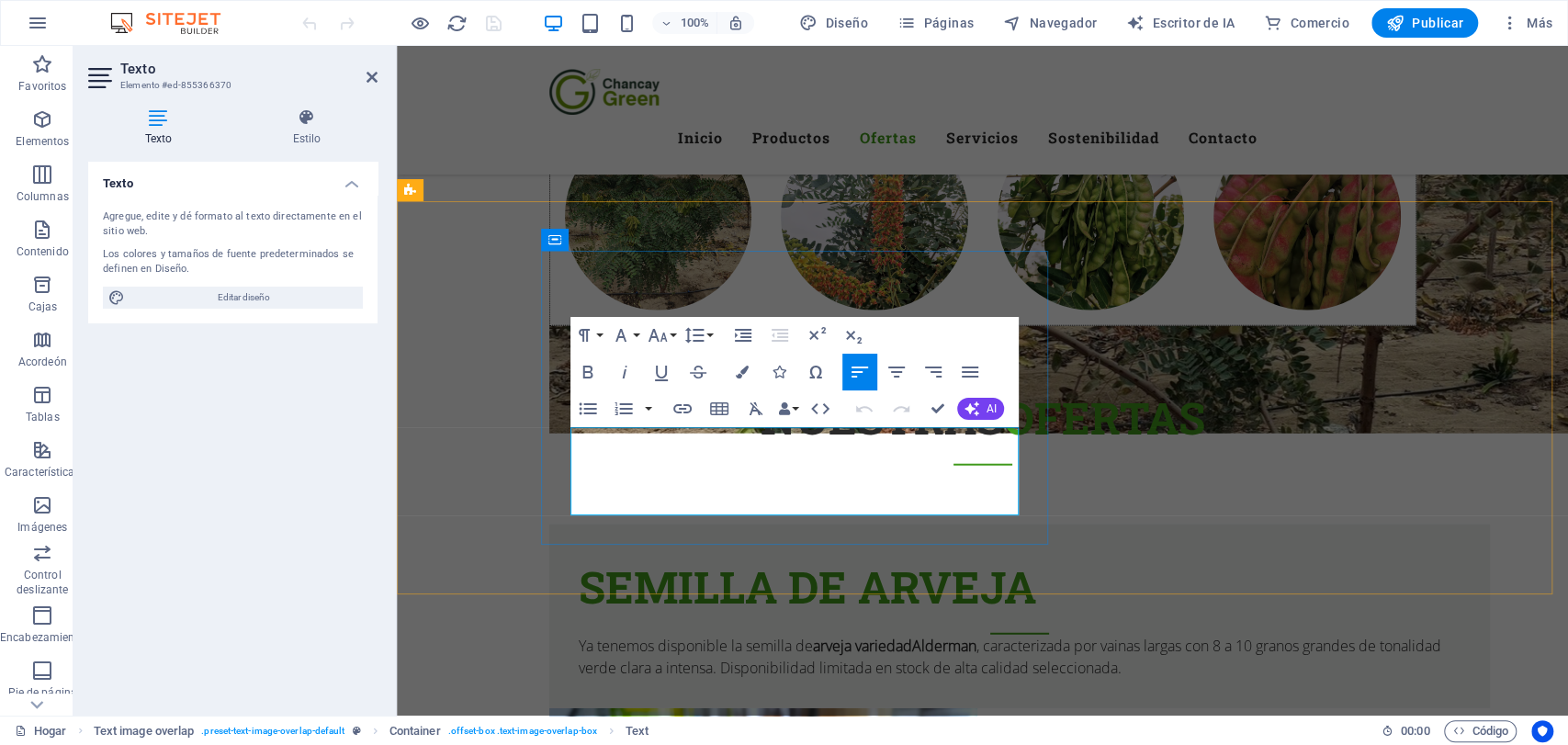
click font ", caracterizada por vainas largas con 8 a 10 granos grandes de tonalidad verde …"
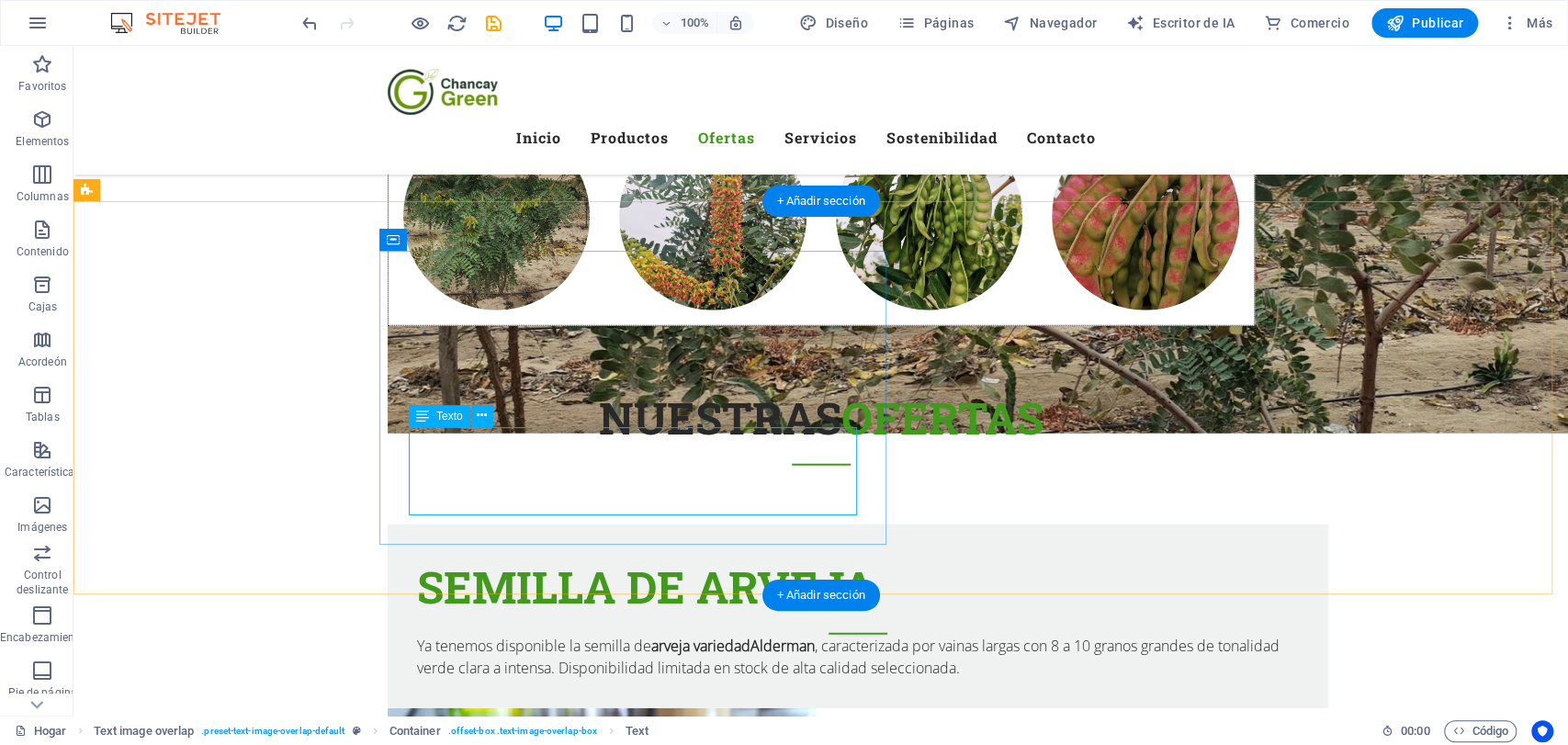
click div "Ya tenemos disponible la semilla de arveja variedad Alderman , caracterizada po…"
click at [486, 414] on icon at bounding box center [481, 416] width 10 height 19
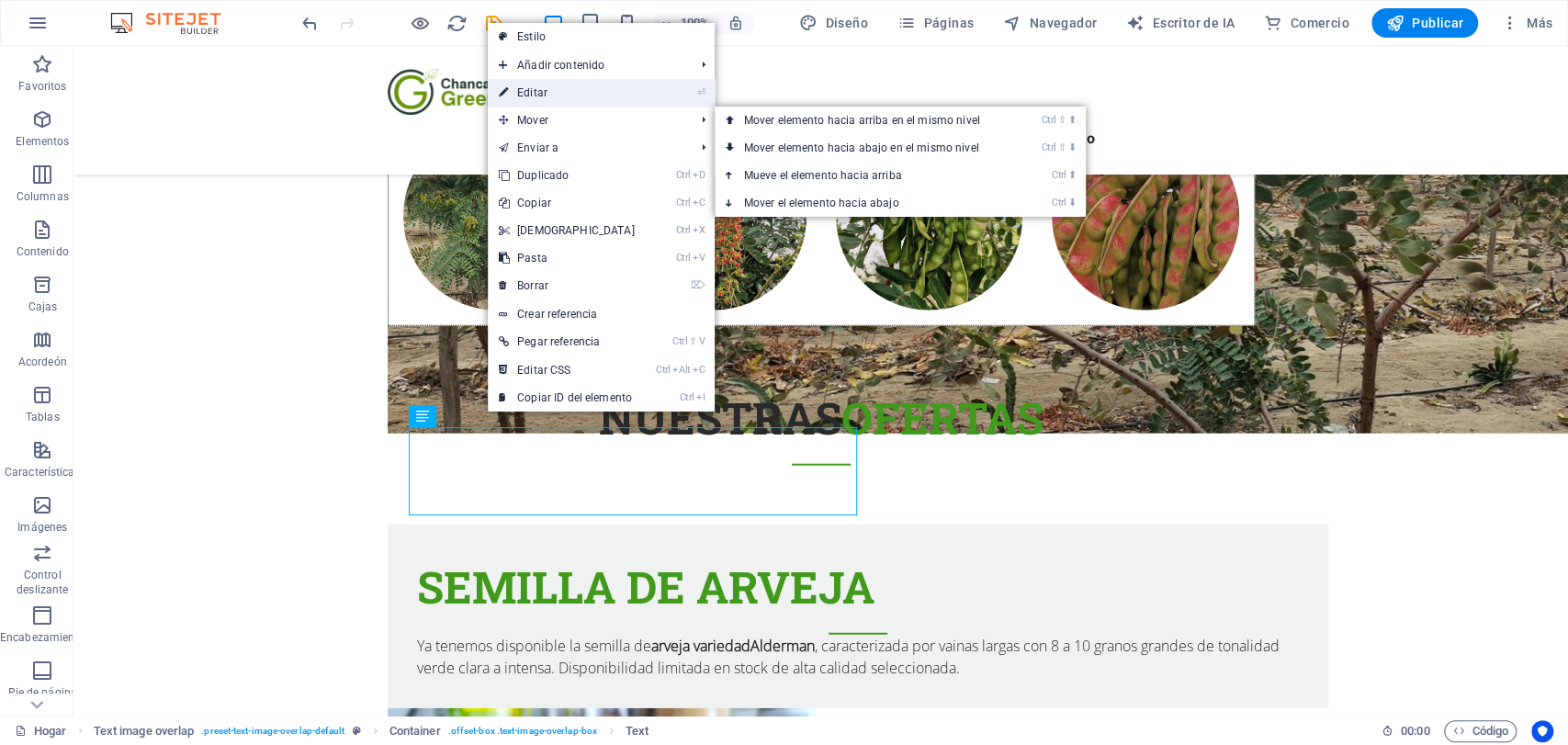
click at [534, 101] on link "⏎ Editar" at bounding box center [567, 92] width 158 height 28
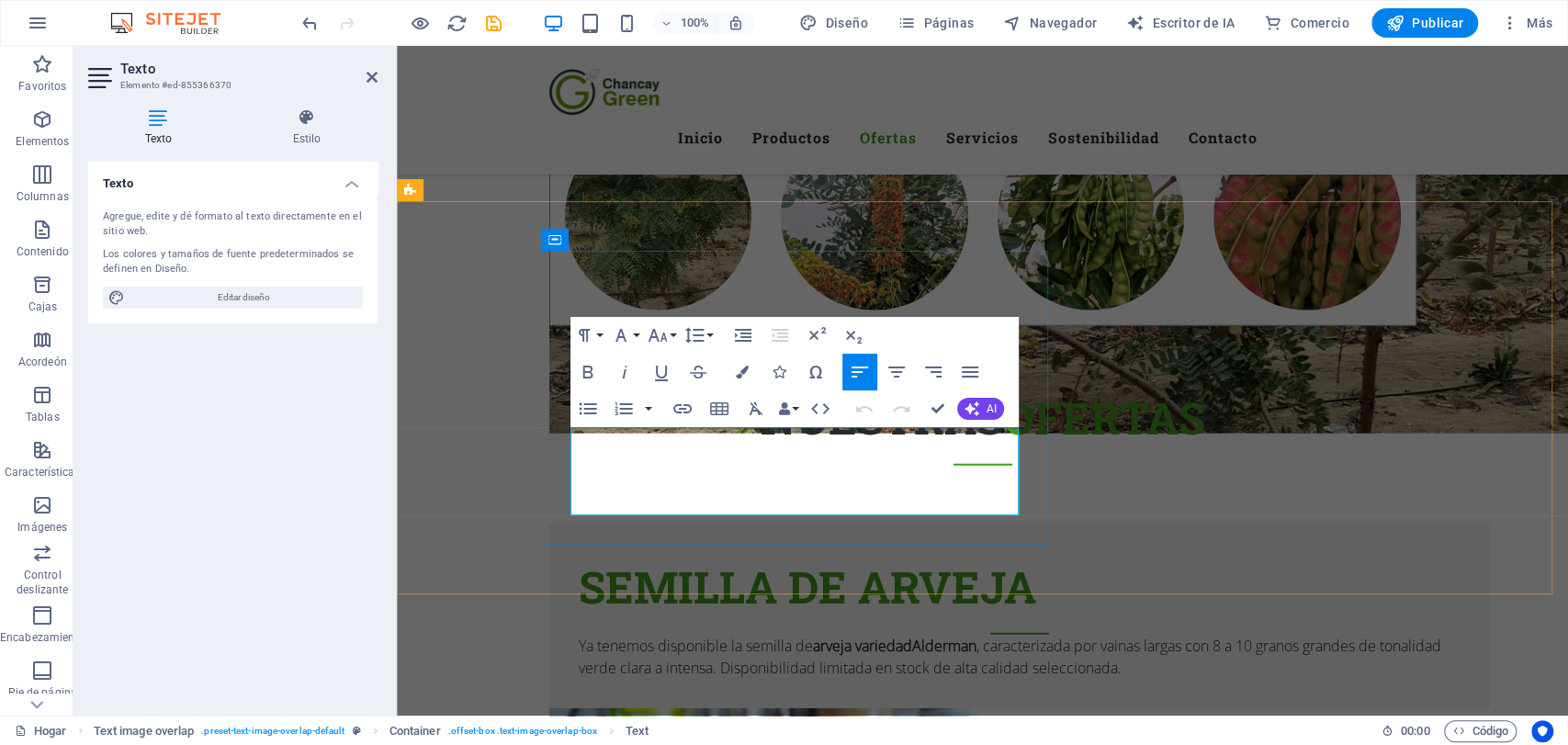
click font ", caracterizada por vainas largas con 8 a 10 granos grandes de tonalidad verde …"
click font "Ya tenemos disponible la semilla de"
click p "Ya tenemos disponible la semilla de arveja variedad Alderman, caracterizada por…"
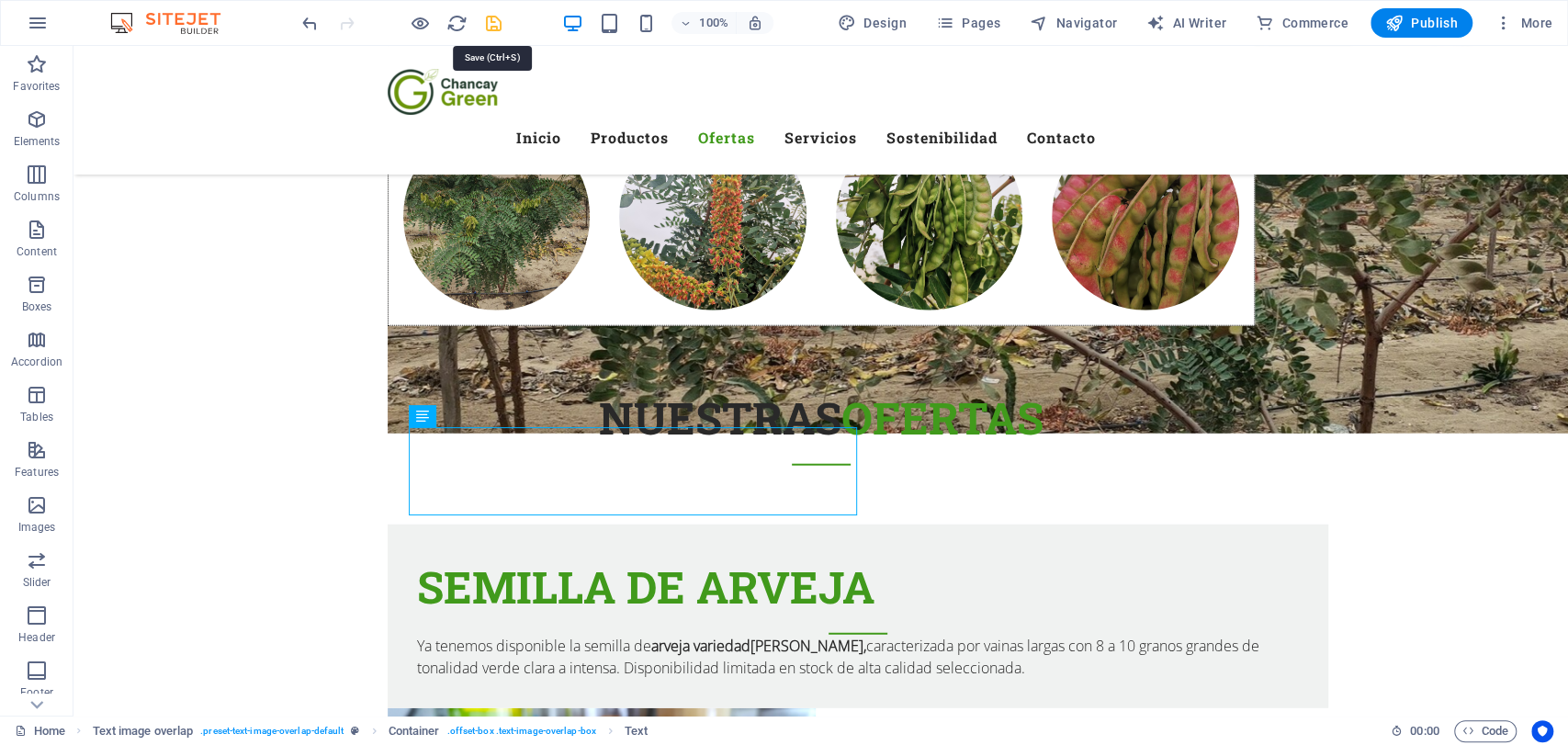
click at [493, 19] on icon "save" at bounding box center [494, 24] width 21 height 21
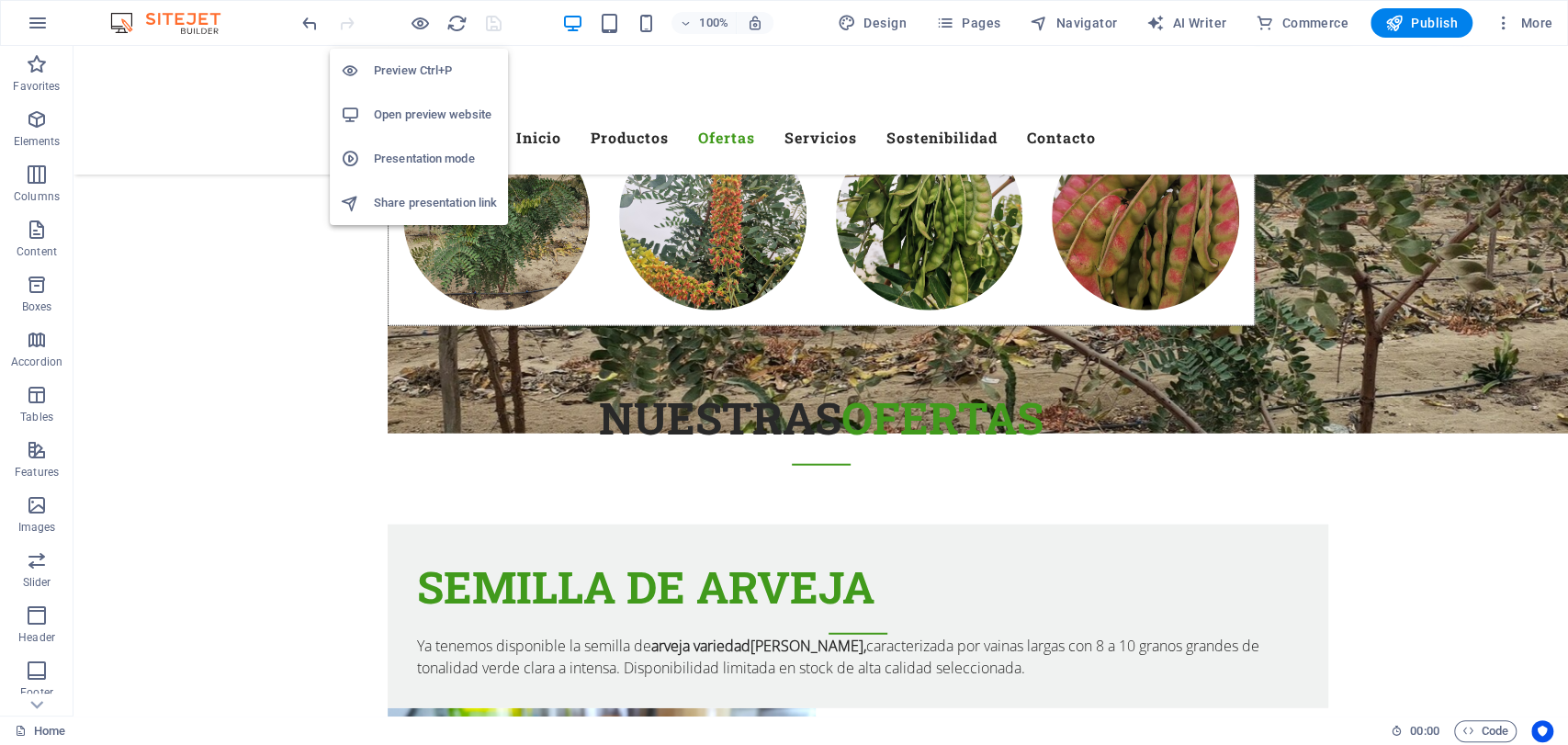
click at [436, 110] on h6 "Open preview website" at bounding box center [436, 114] width 123 height 22
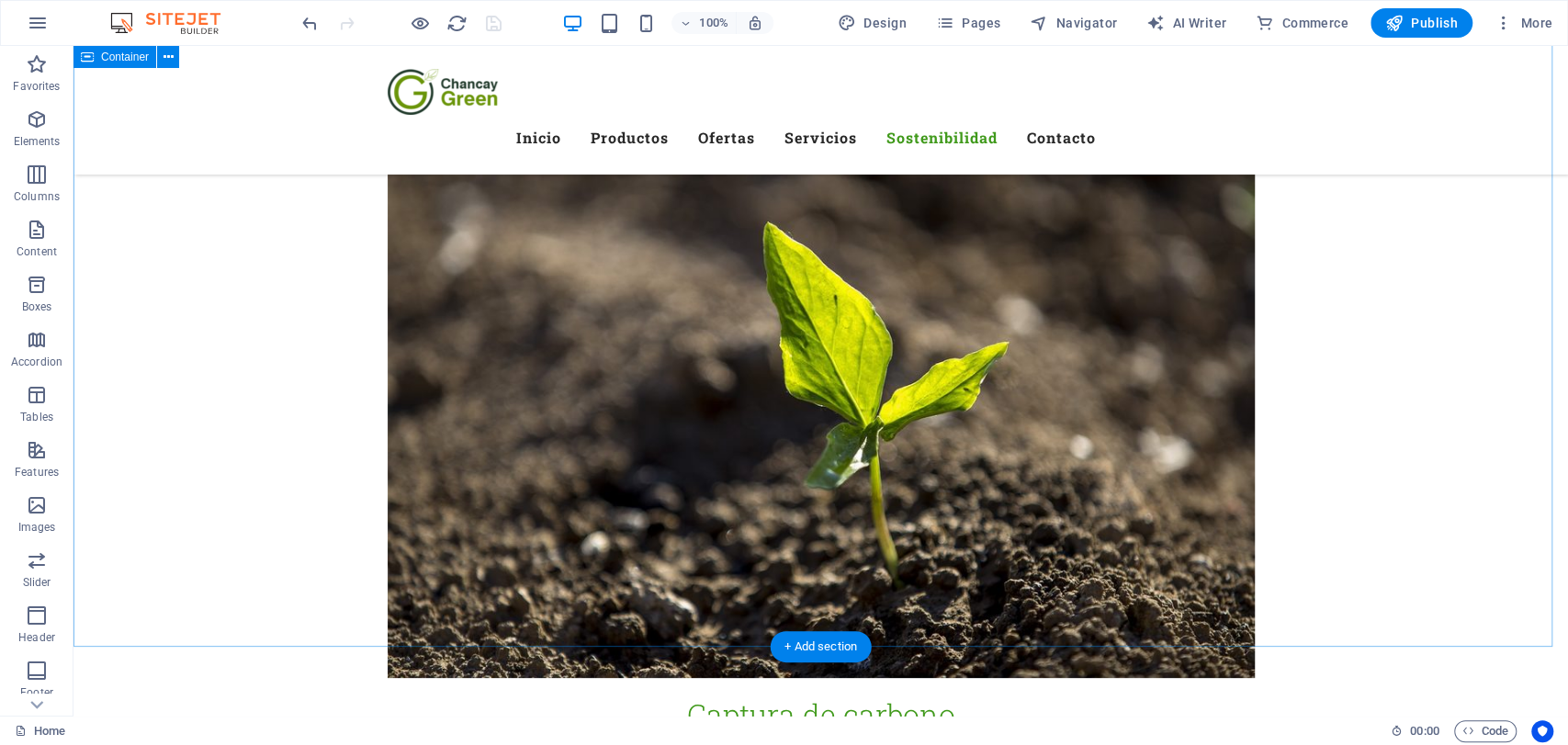
scroll to position [5270, 0]
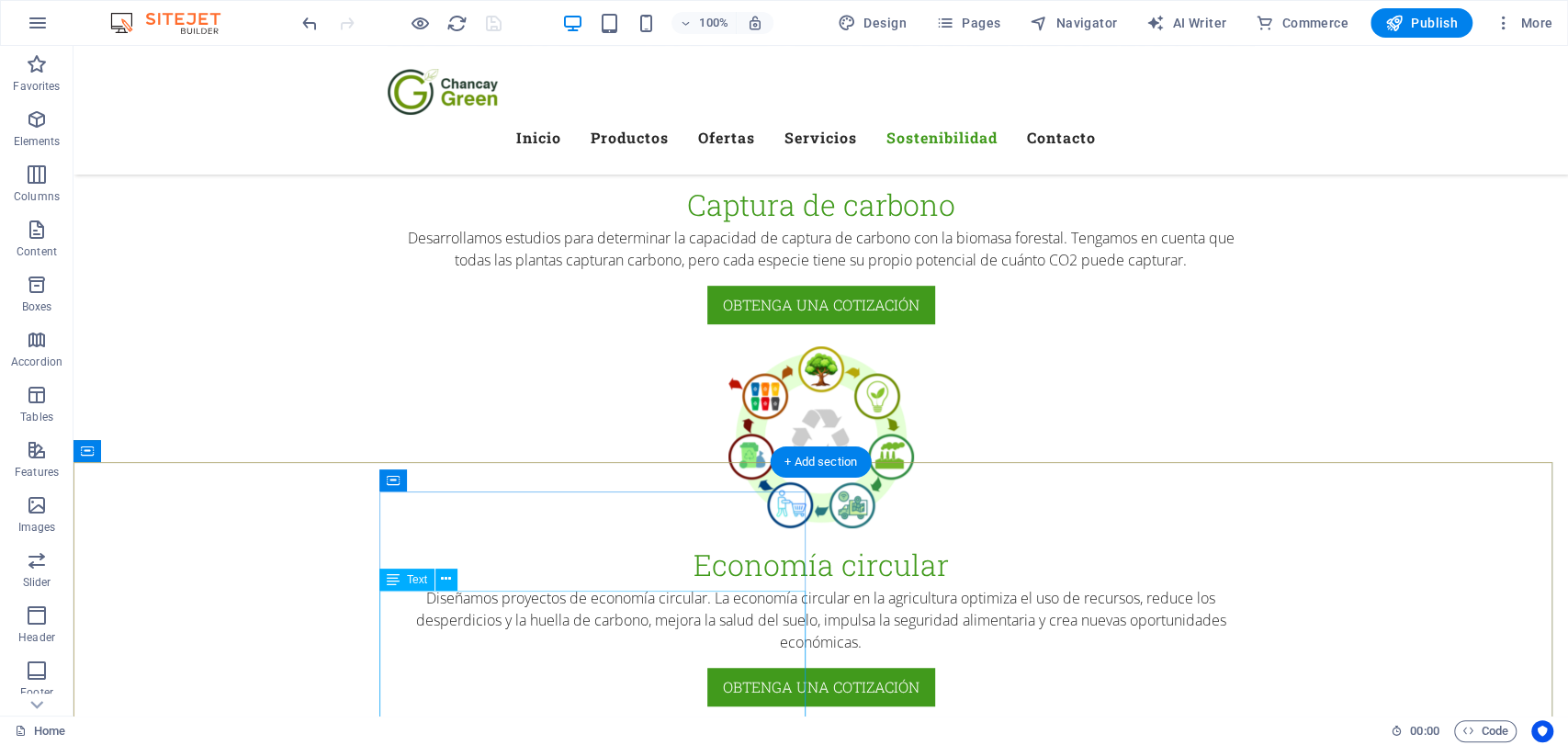
click div "chancaygreen.com Panamericana Norte Km 103 Chancay, Lima Chancay, Lima Chancay,…"
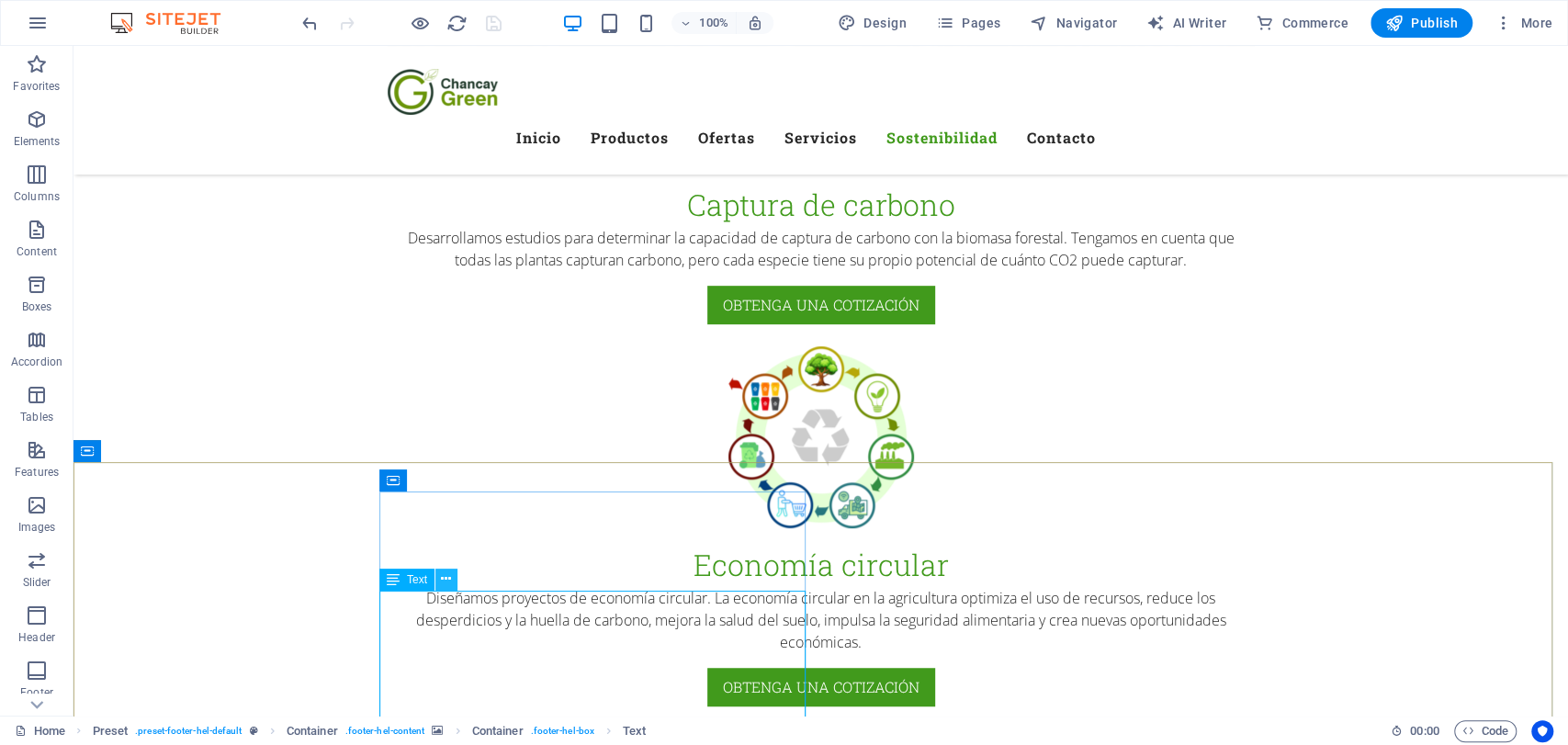
click at [438, 577] on button at bounding box center [446, 579] width 22 height 22
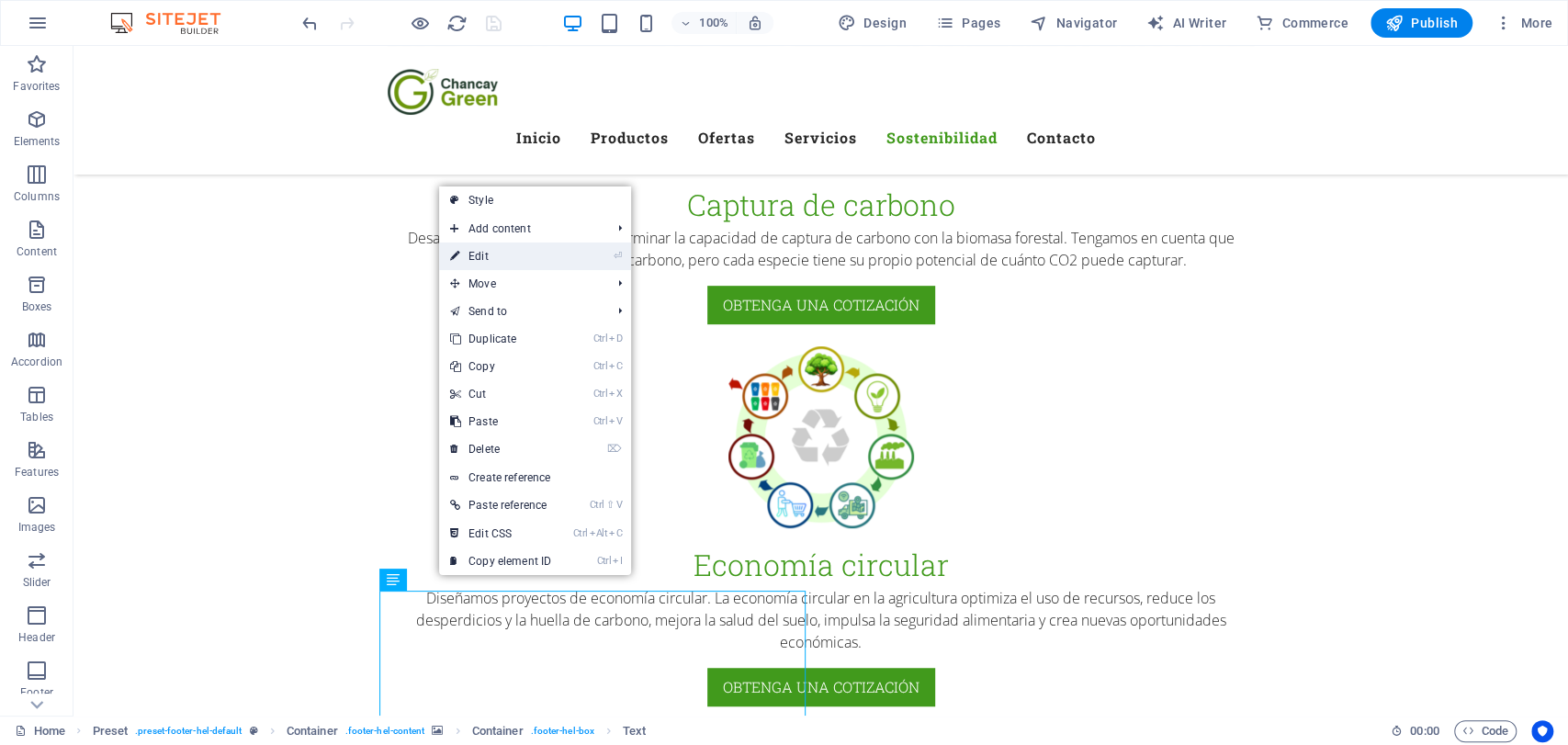
click at [481, 252] on link "⏎ Edit" at bounding box center [501, 256] width 123 height 28
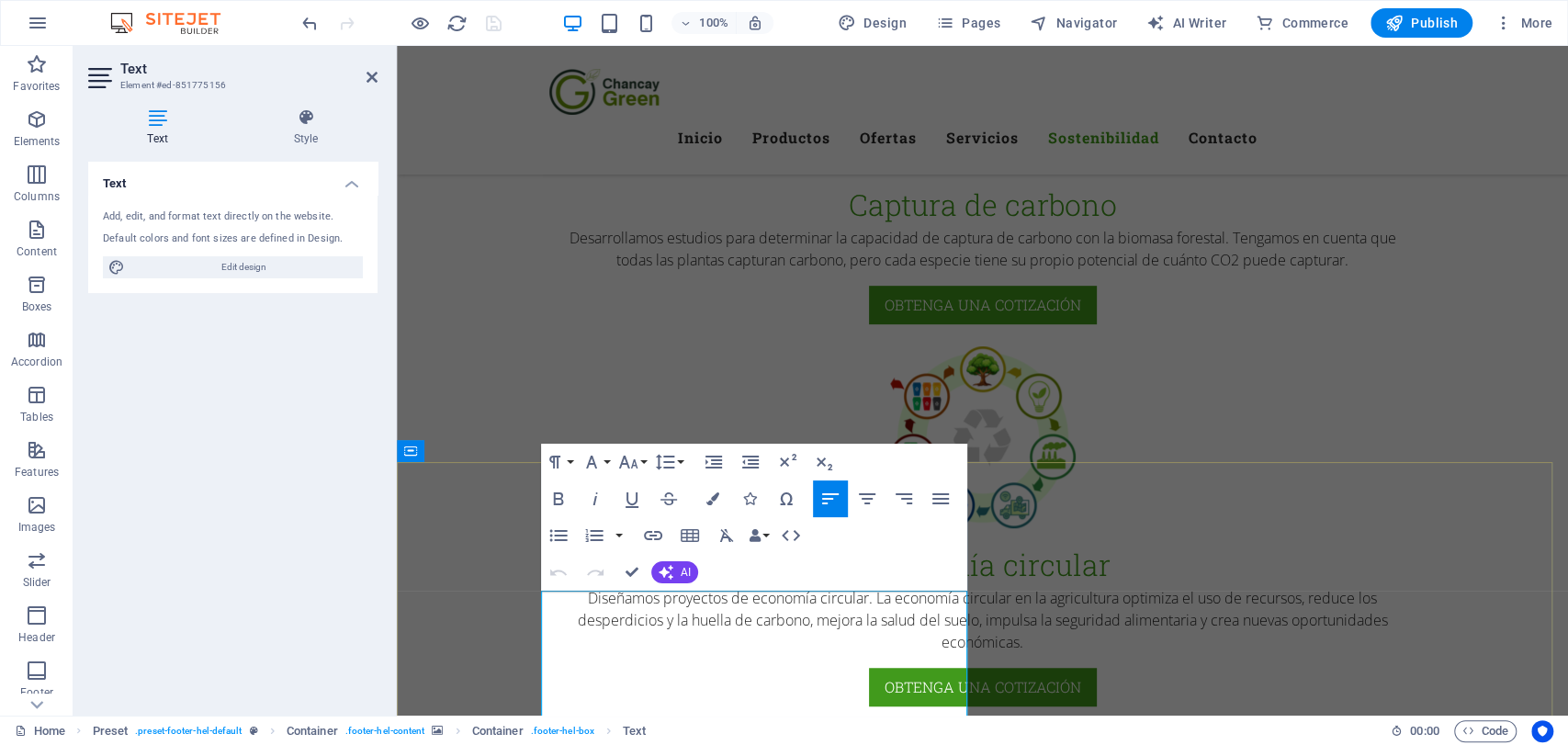
click span "Chancay, [GEOGRAPHIC_DATA]"
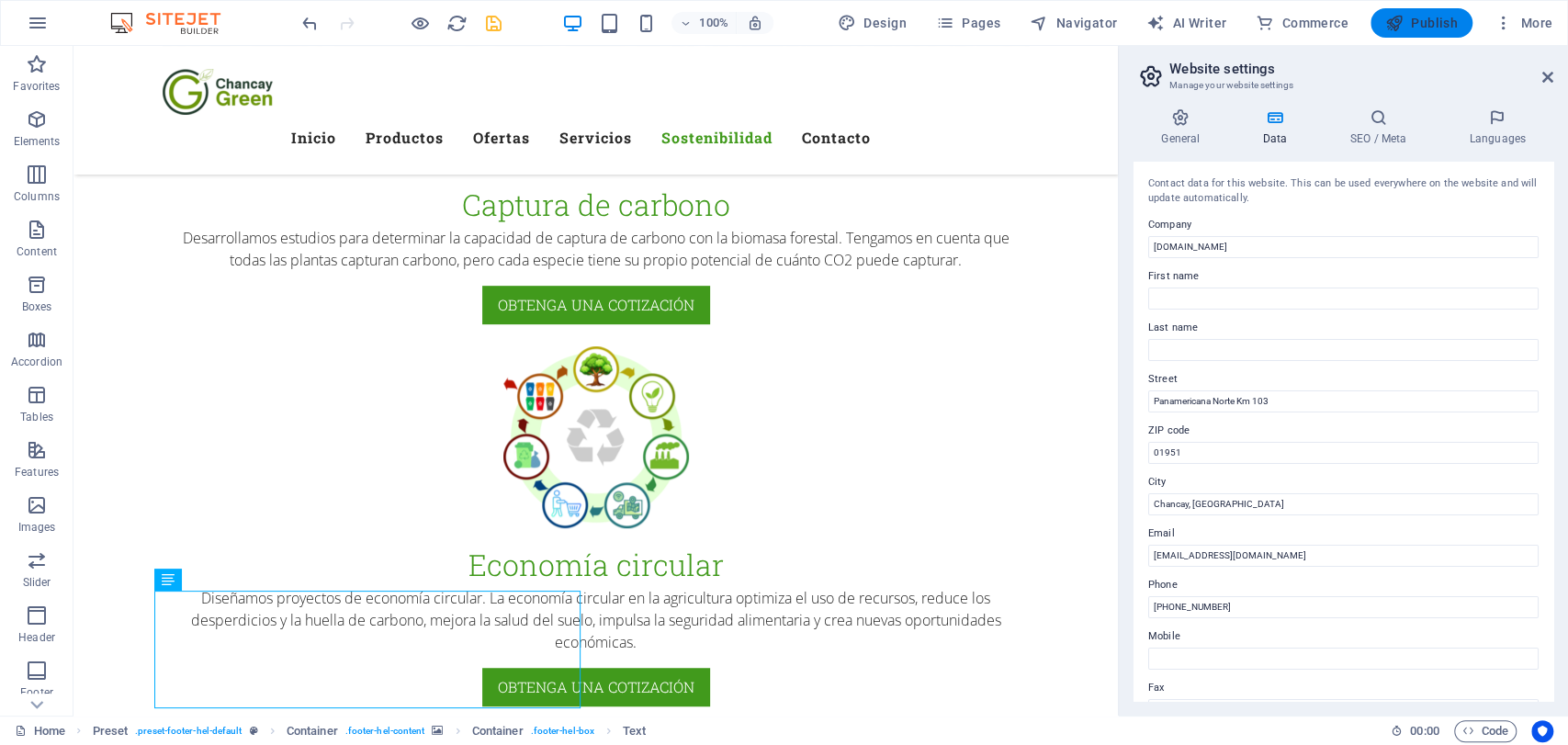
drag, startPoint x: 1428, startPoint y: 23, endPoint x: 1204, endPoint y: 147, distance: 256.0
click at [1428, 23] on span "Publish" at bounding box center [1422, 23] width 72 height 18
